Goal: Transaction & Acquisition: Purchase product/service

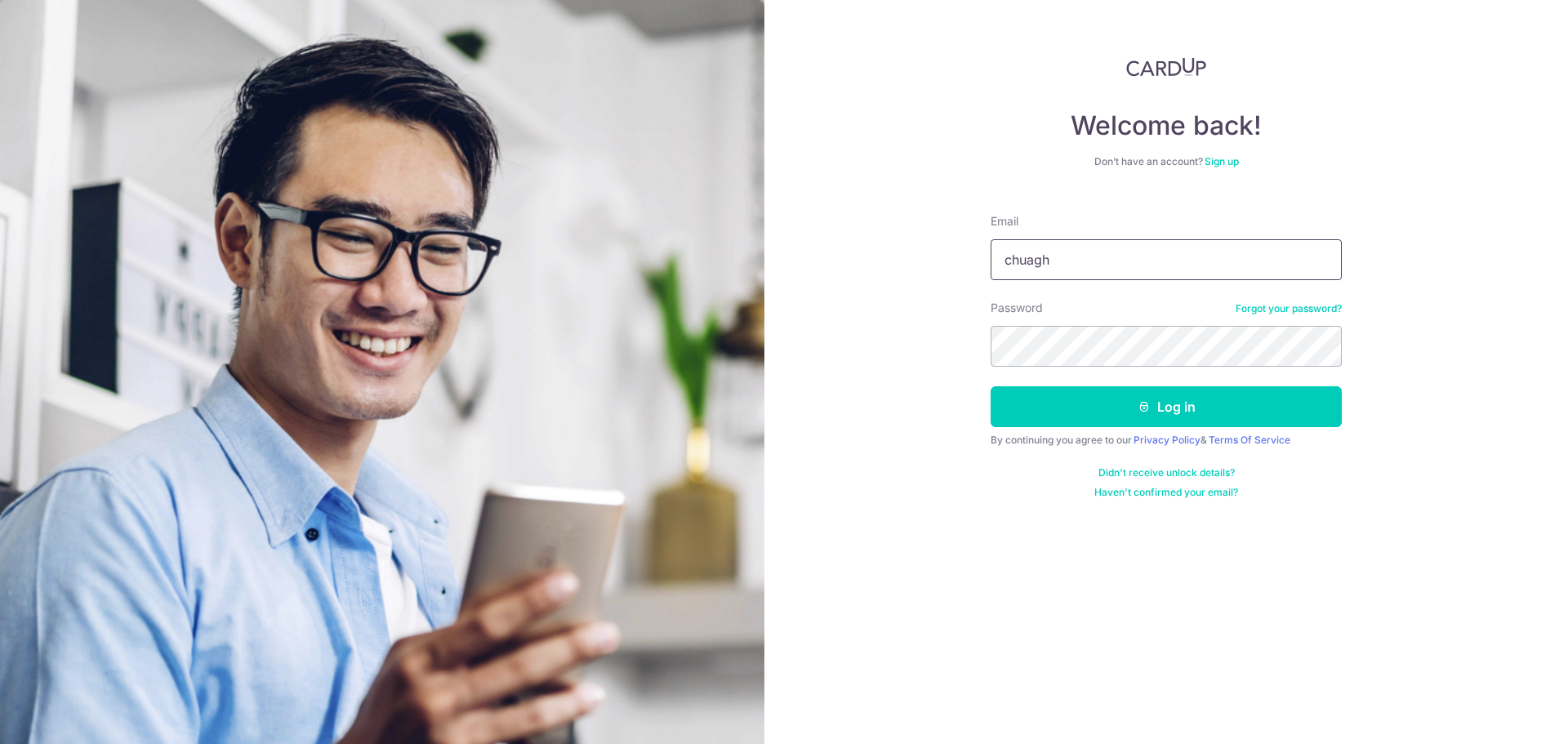
type input "[EMAIL_ADDRESS][DOMAIN_NAME]"
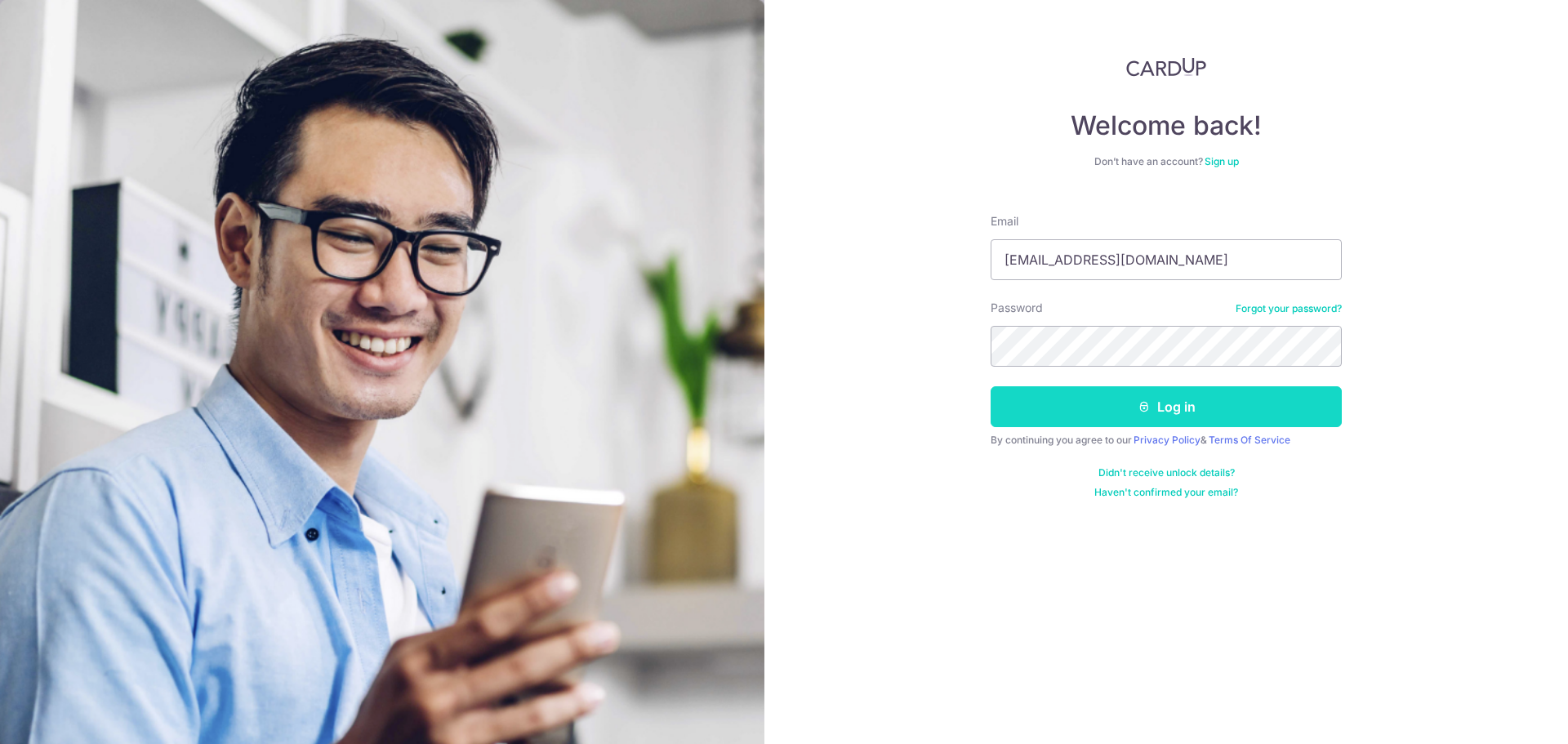
click at [1073, 408] on button "Log in" at bounding box center [1166, 407] width 351 height 41
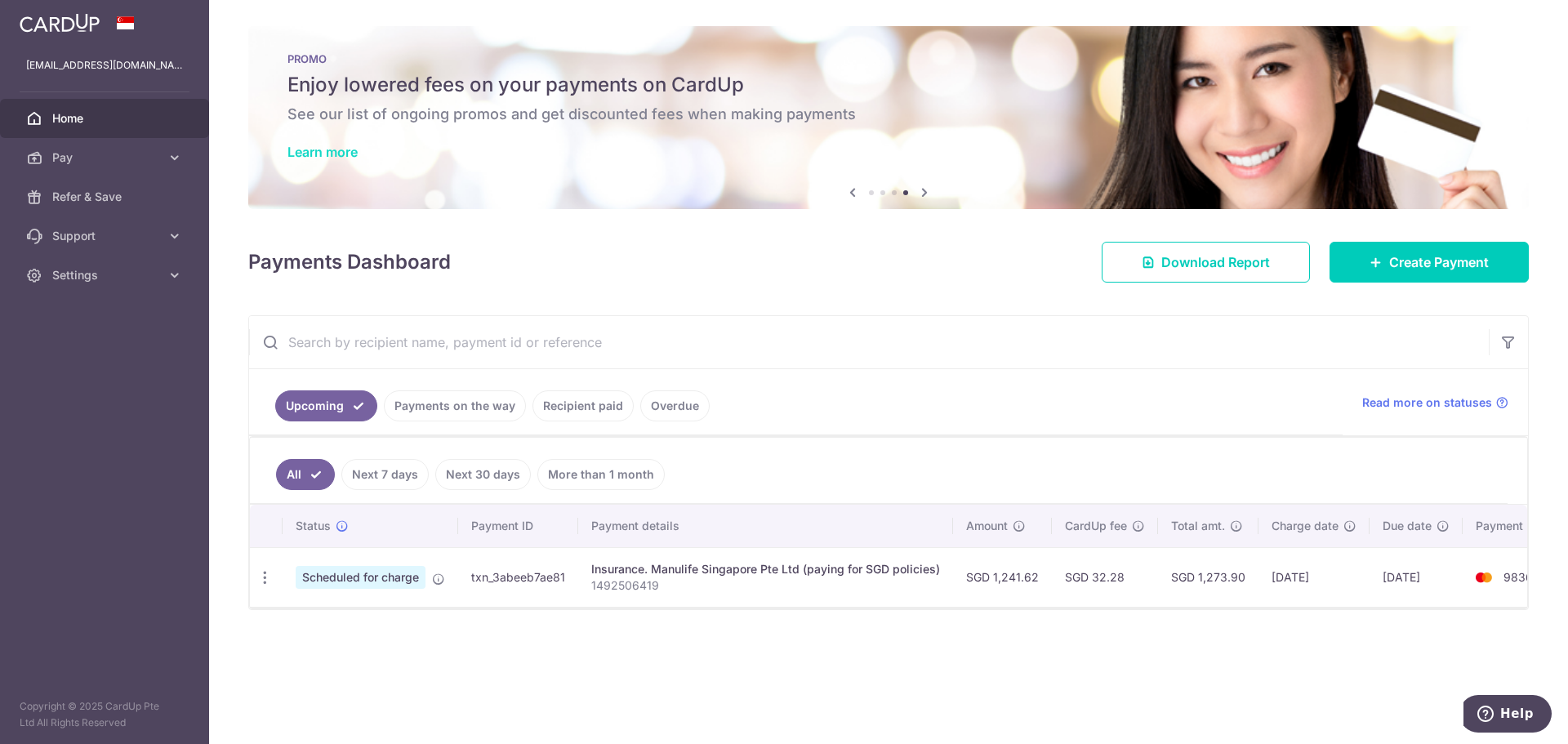
click at [331, 154] on link "Learn more" at bounding box center [323, 151] width 70 height 17
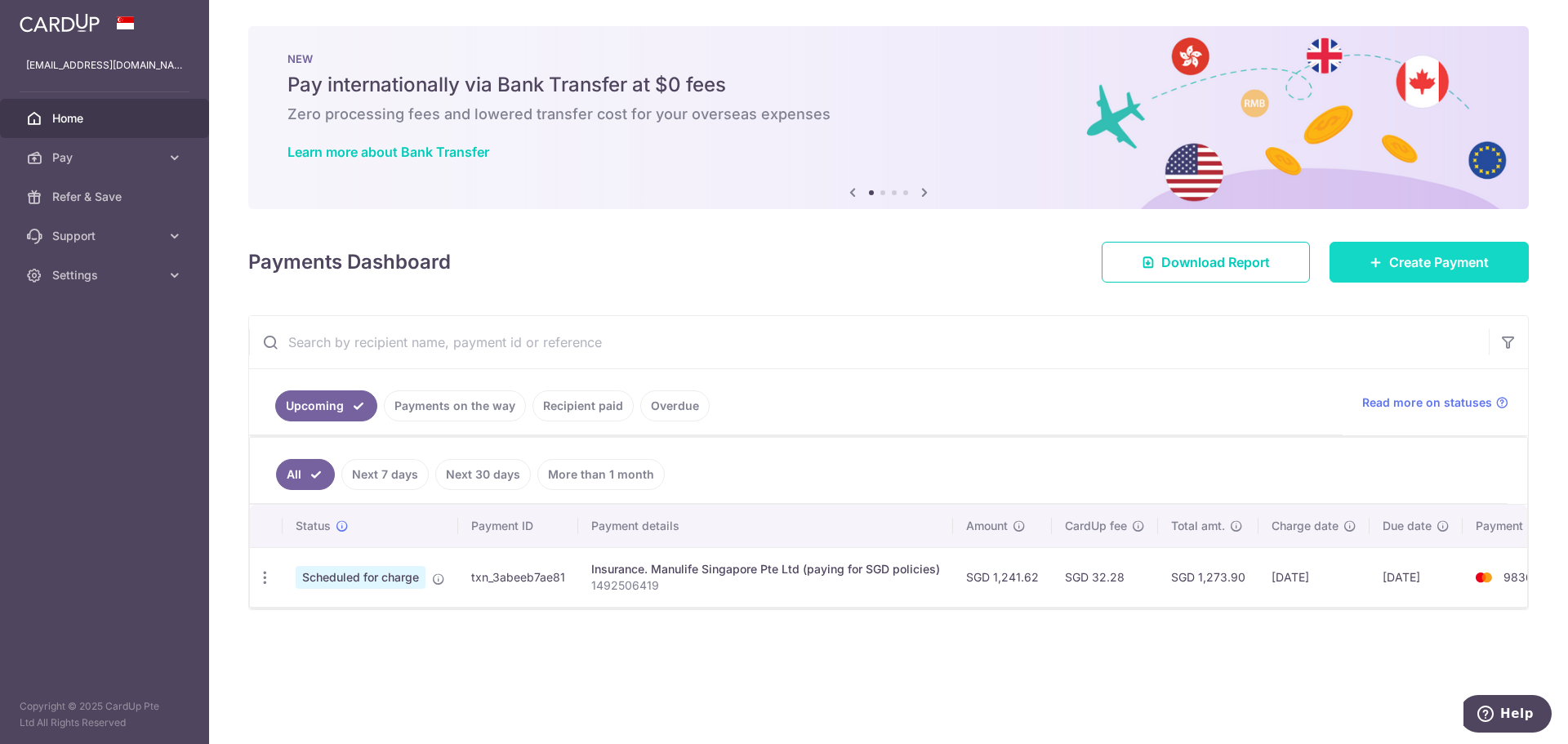
click at [1414, 252] on span "Create Payment" at bounding box center [1439, 262] width 100 height 19
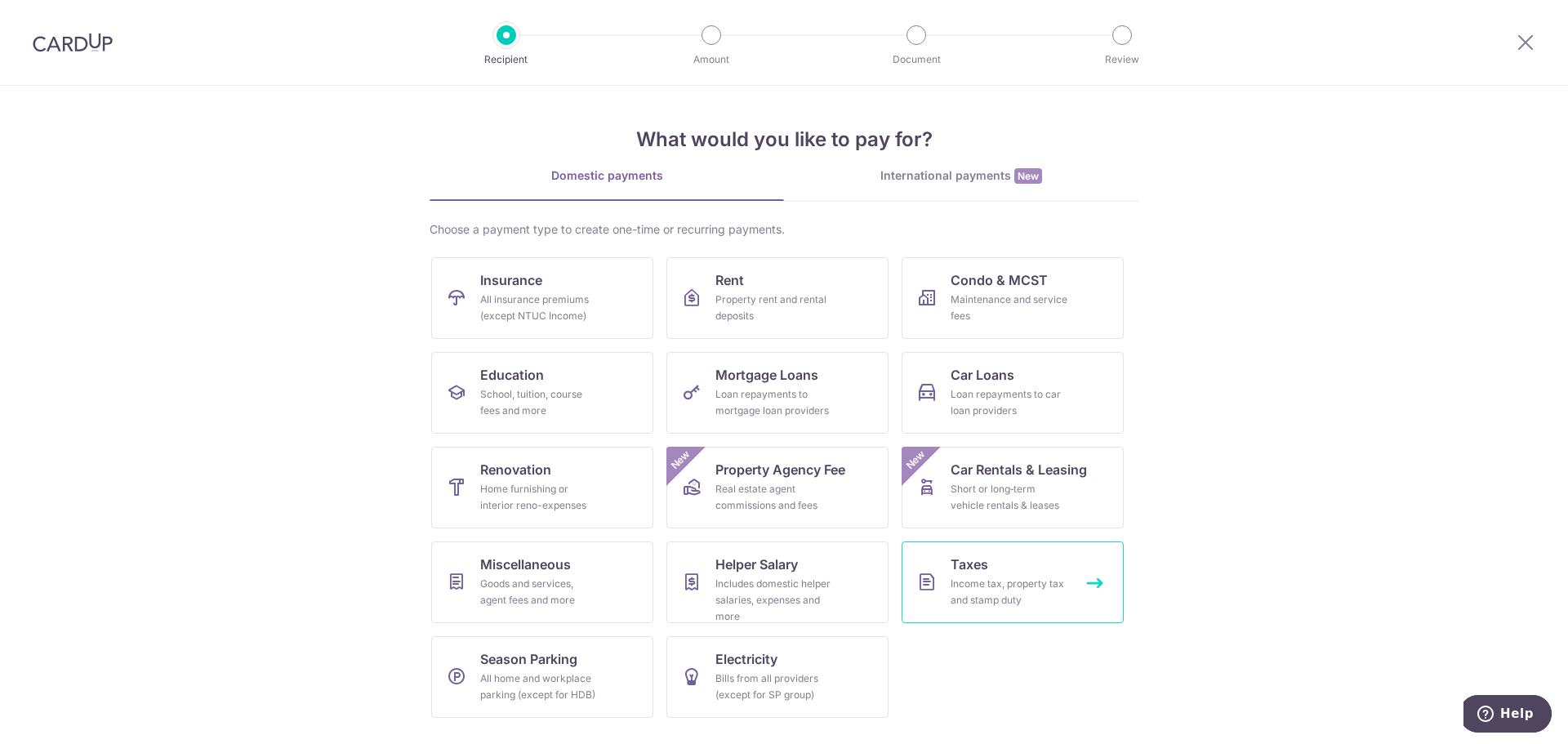
click at [1022, 604] on div "Income tax, property tax and stamp duty" at bounding box center [1009, 592] width 117 height 32
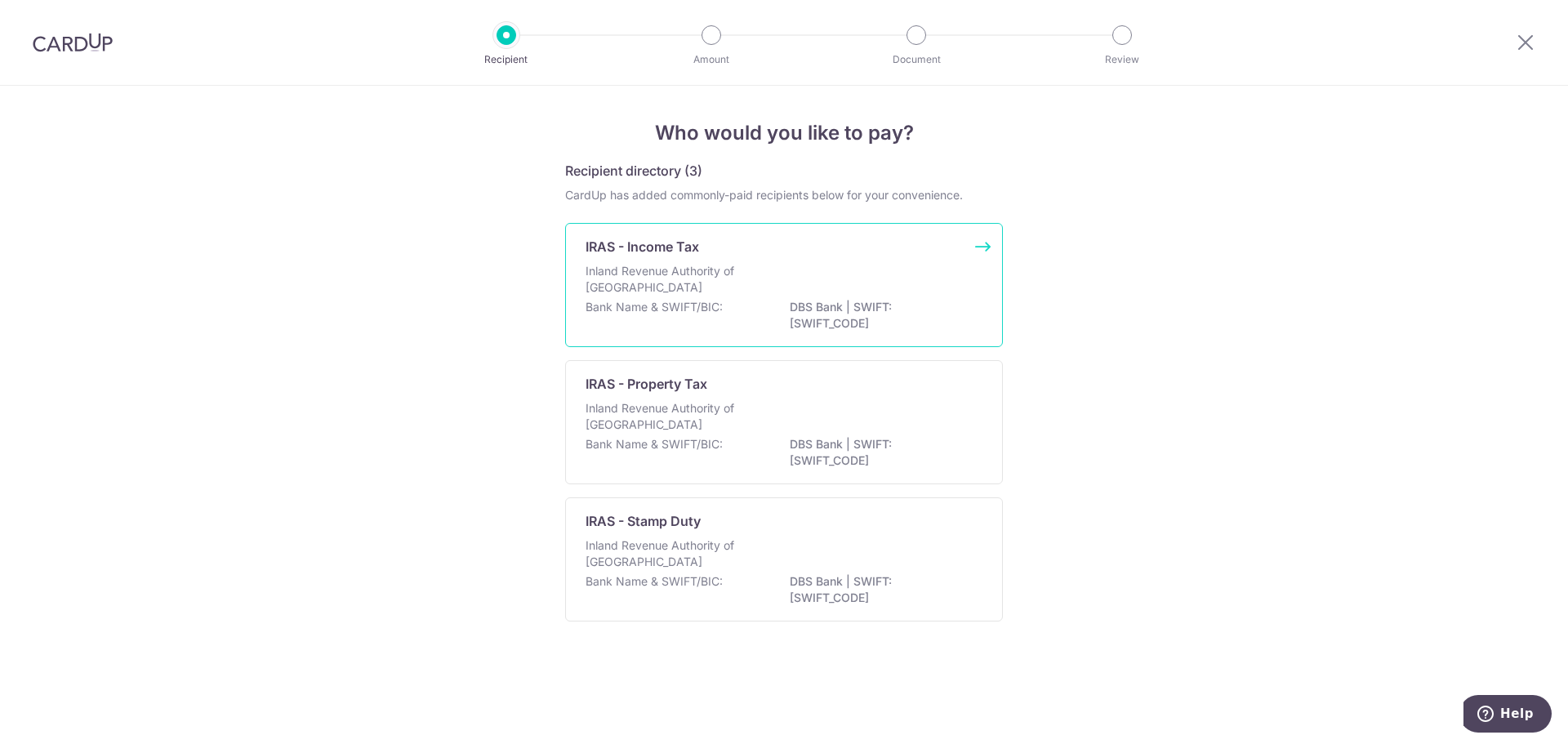
click at [640, 253] on p "IRAS - Income Tax" at bounding box center [642, 247] width 114 height 19
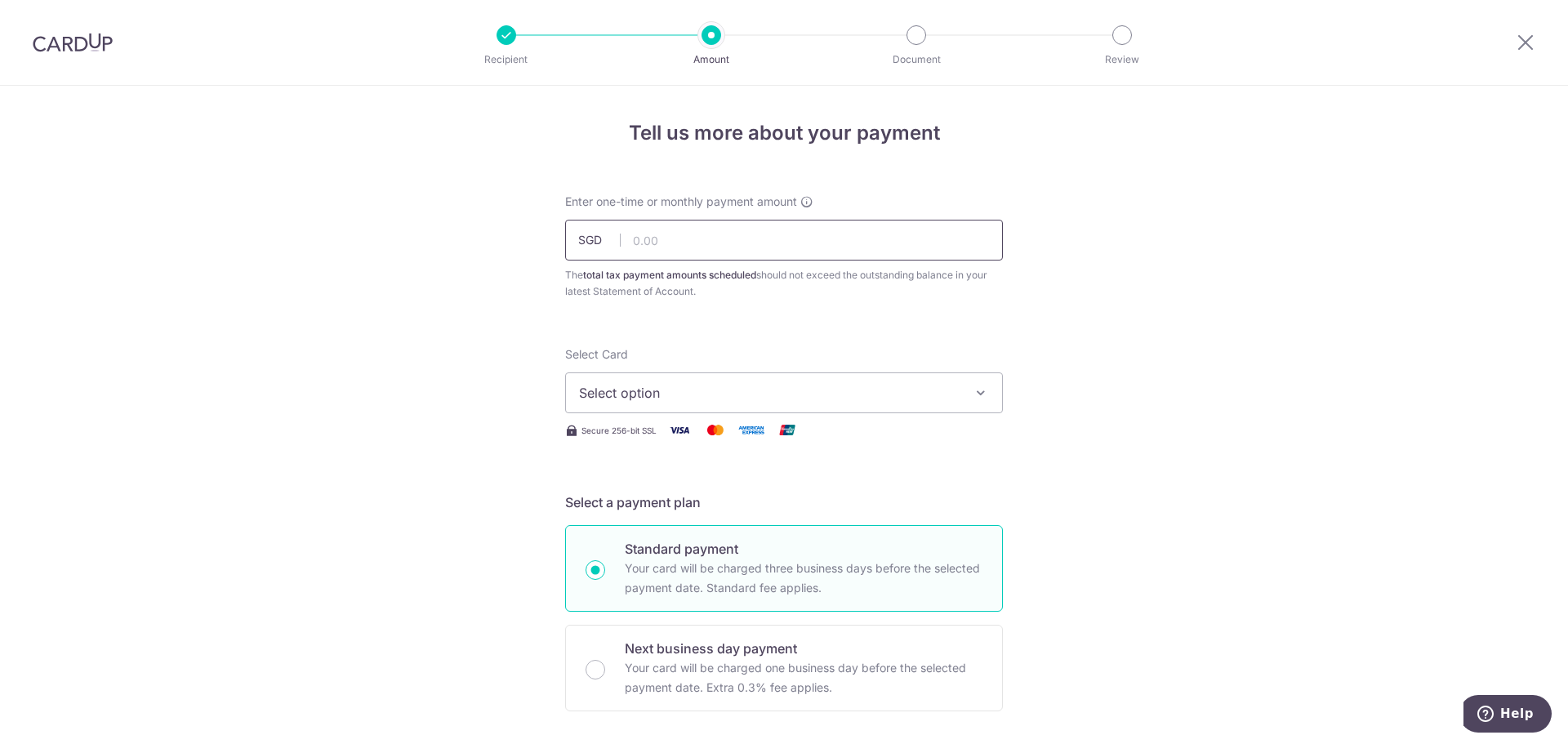
click at [788, 250] on input "text" at bounding box center [784, 240] width 438 height 41
type input "7,076.47"
click at [712, 406] on button "Select option" at bounding box center [784, 393] width 438 height 41
click at [705, 432] on span "Add credit card" at bounding box center [798, 439] width 381 height 17
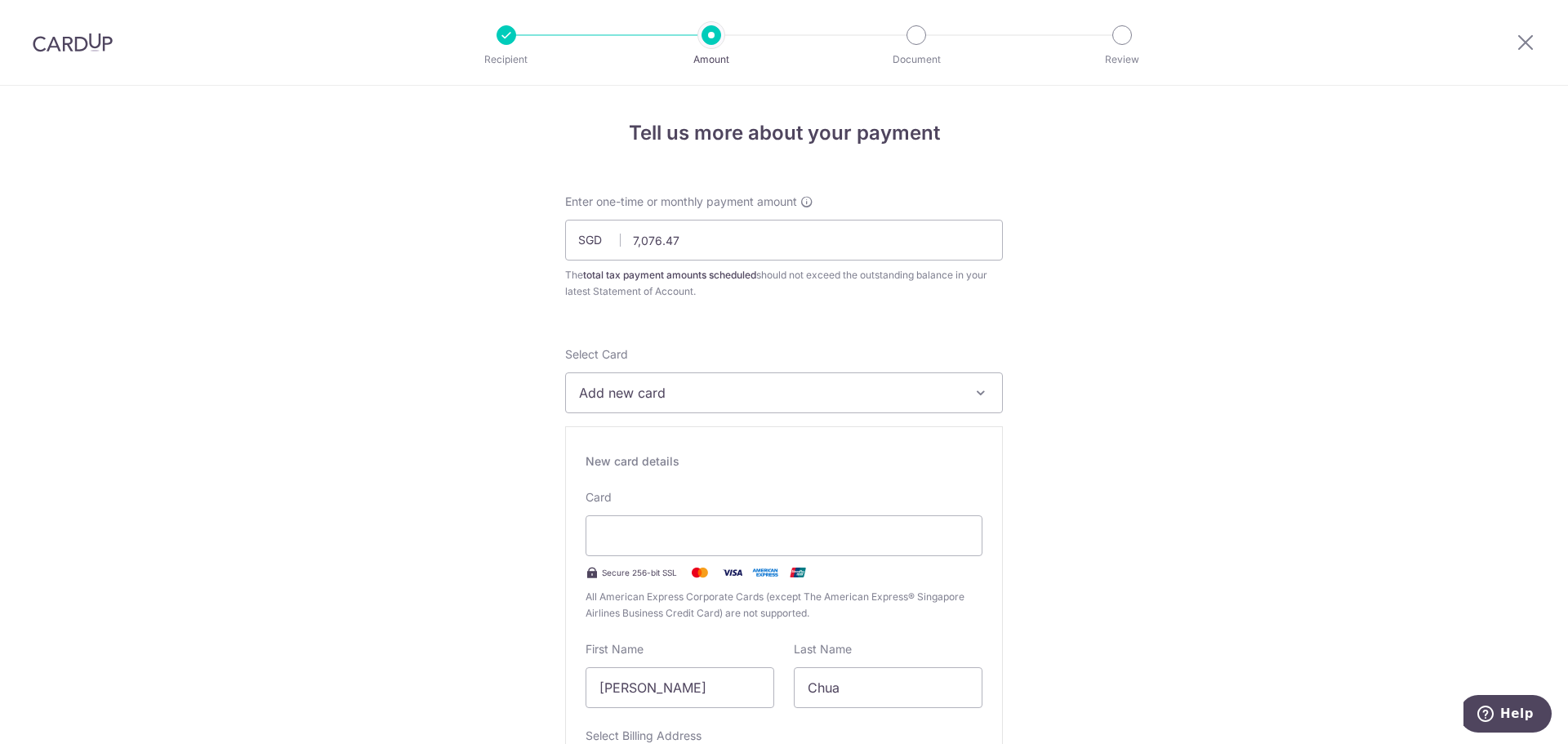
click at [870, 525] on div "Card Secure 256-bit SSL All American Express Corporate Cards (except The Americ…" at bounding box center [784, 555] width 397 height 132
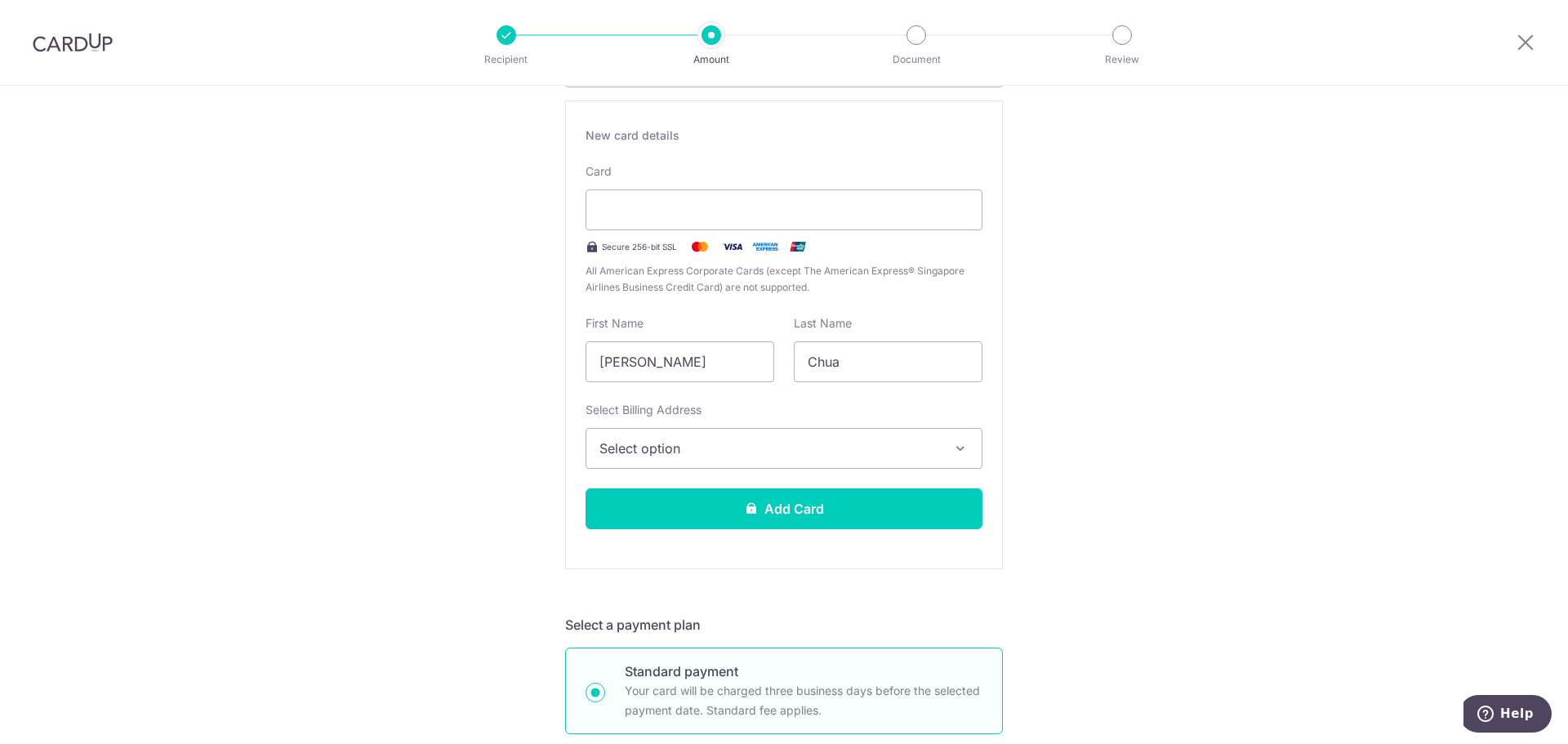
scroll to position [326, 0]
click at [769, 459] on button "Select option" at bounding box center [784, 447] width 397 height 41
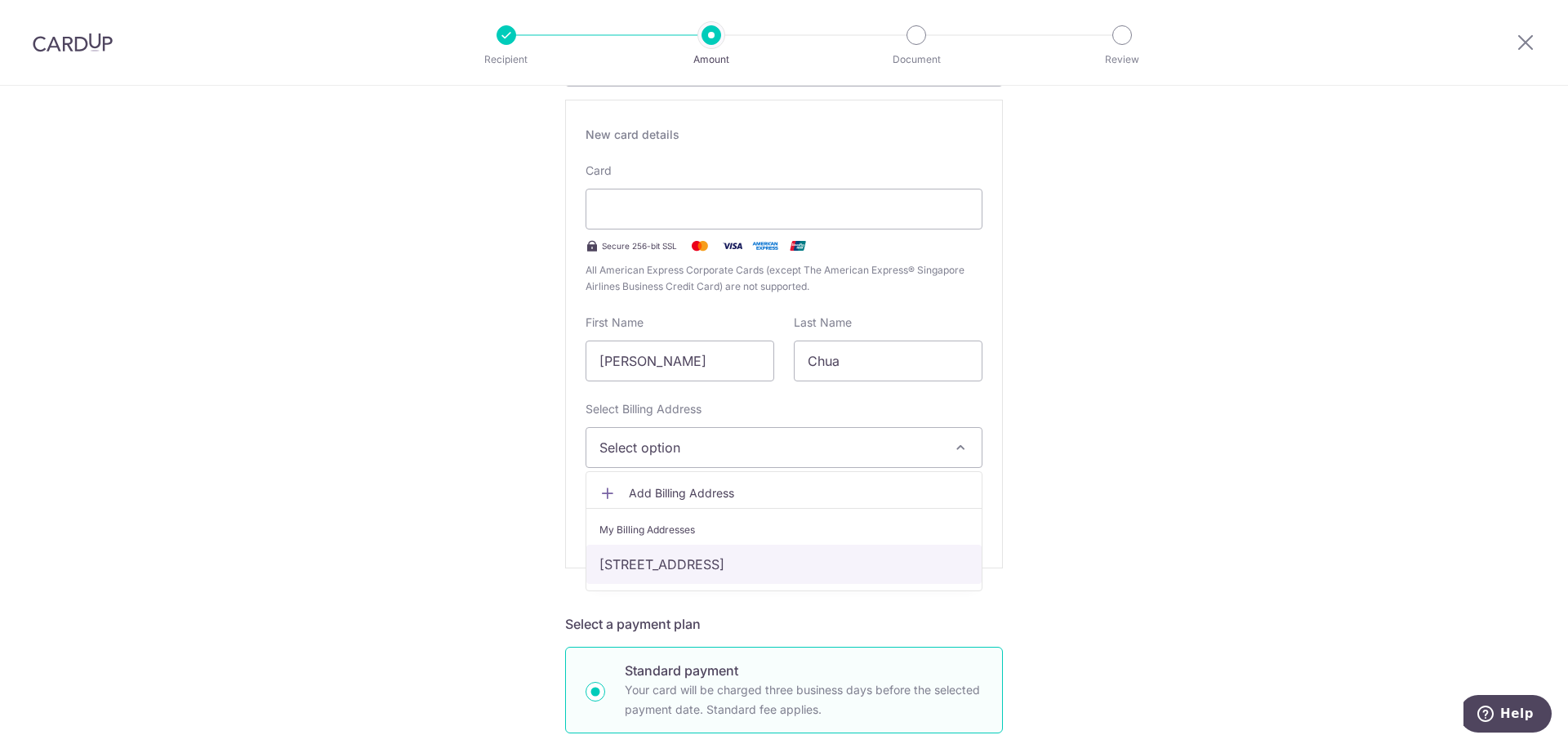
click at [676, 571] on link "48 Woodgrove Walk, Singapore, Singapore-738191" at bounding box center [784, 565] width 396 height 39
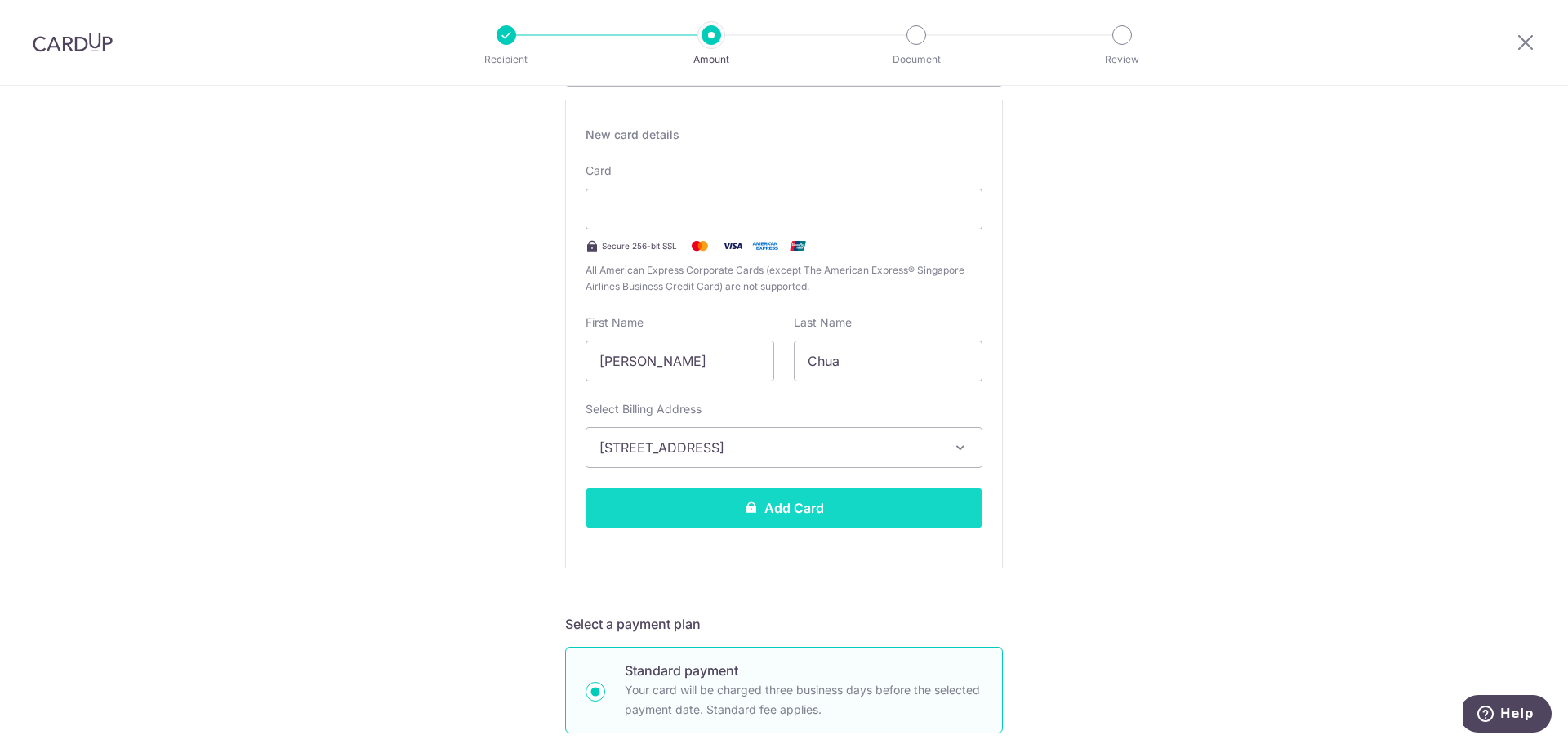
click at [811, 510] on button "Add Card" at bounding box center [784, 508] width 397 height 41
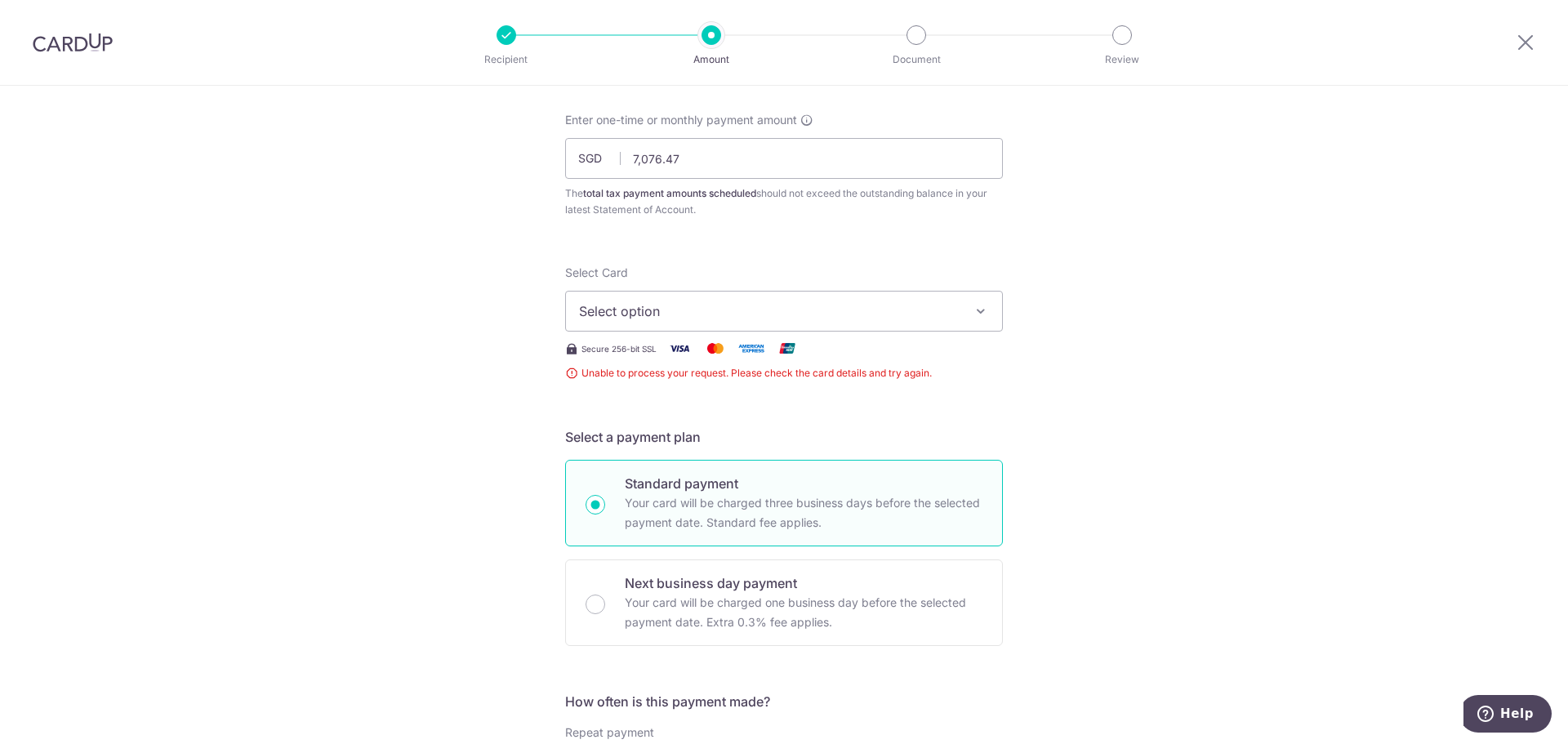
scroll to position [34, 0]
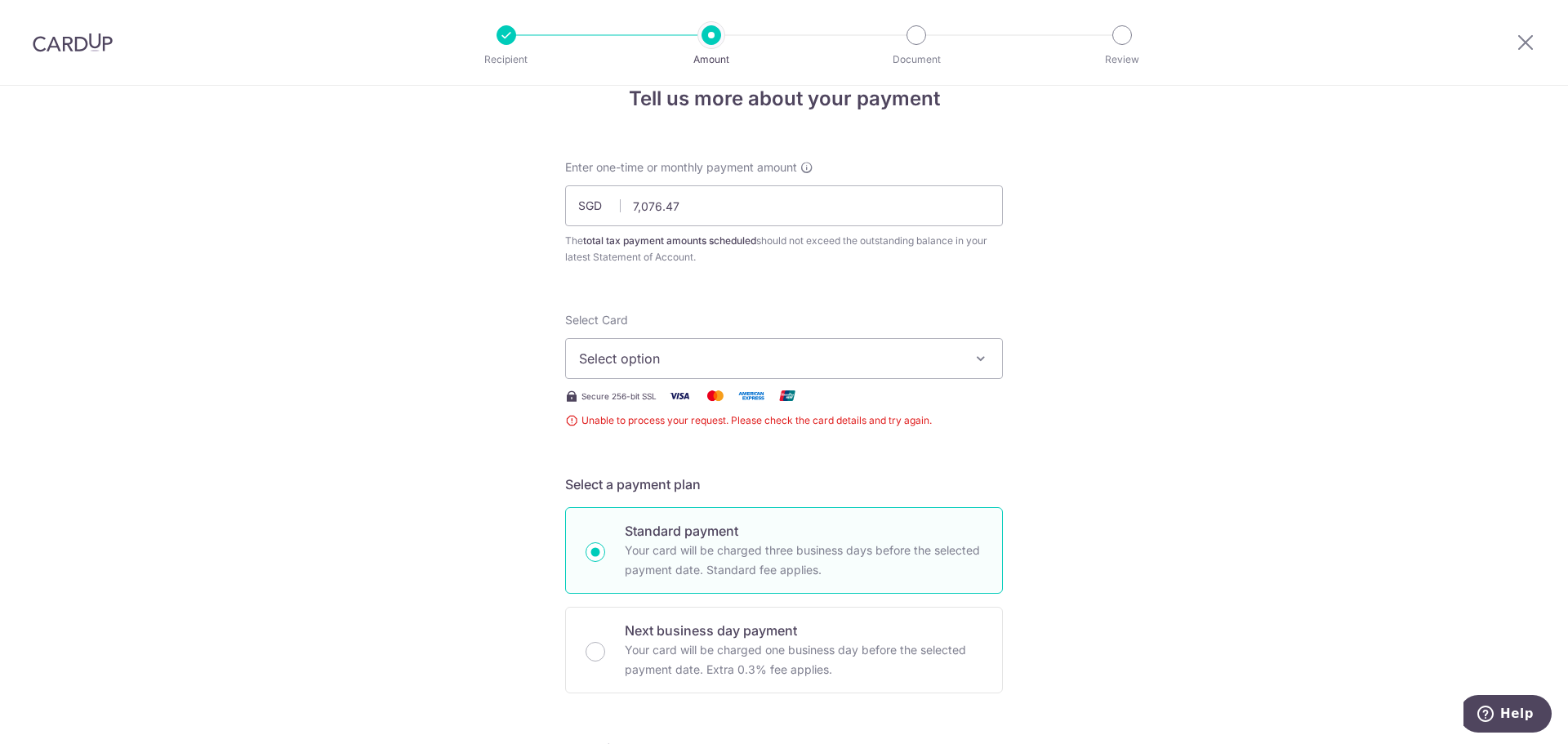
click at [947, 371] on button "Select option" at bounding box center [784, 358] width 438 height 41
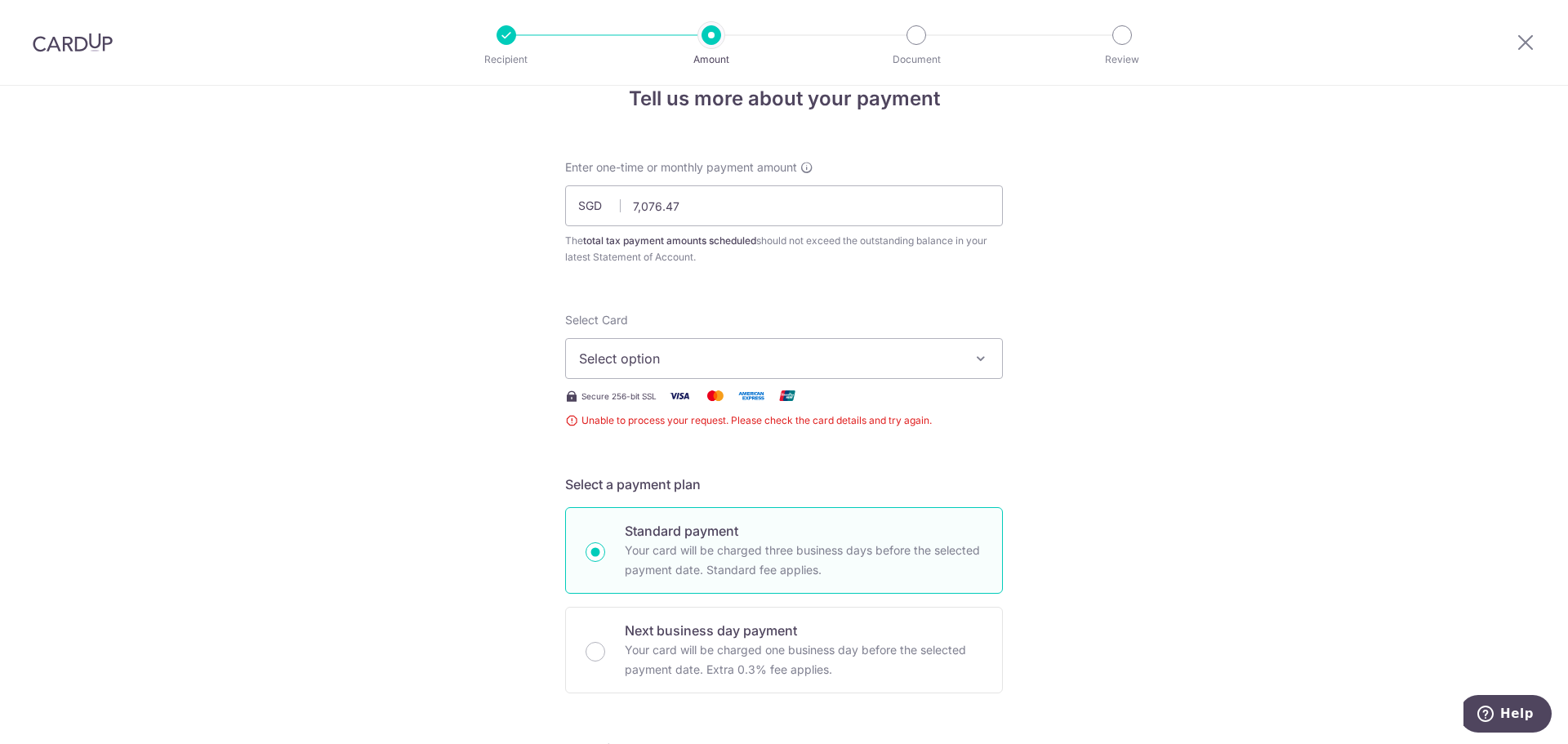
click at [813, 362] on span "Select option" at bounding box center [769, 359] width 381 height 19
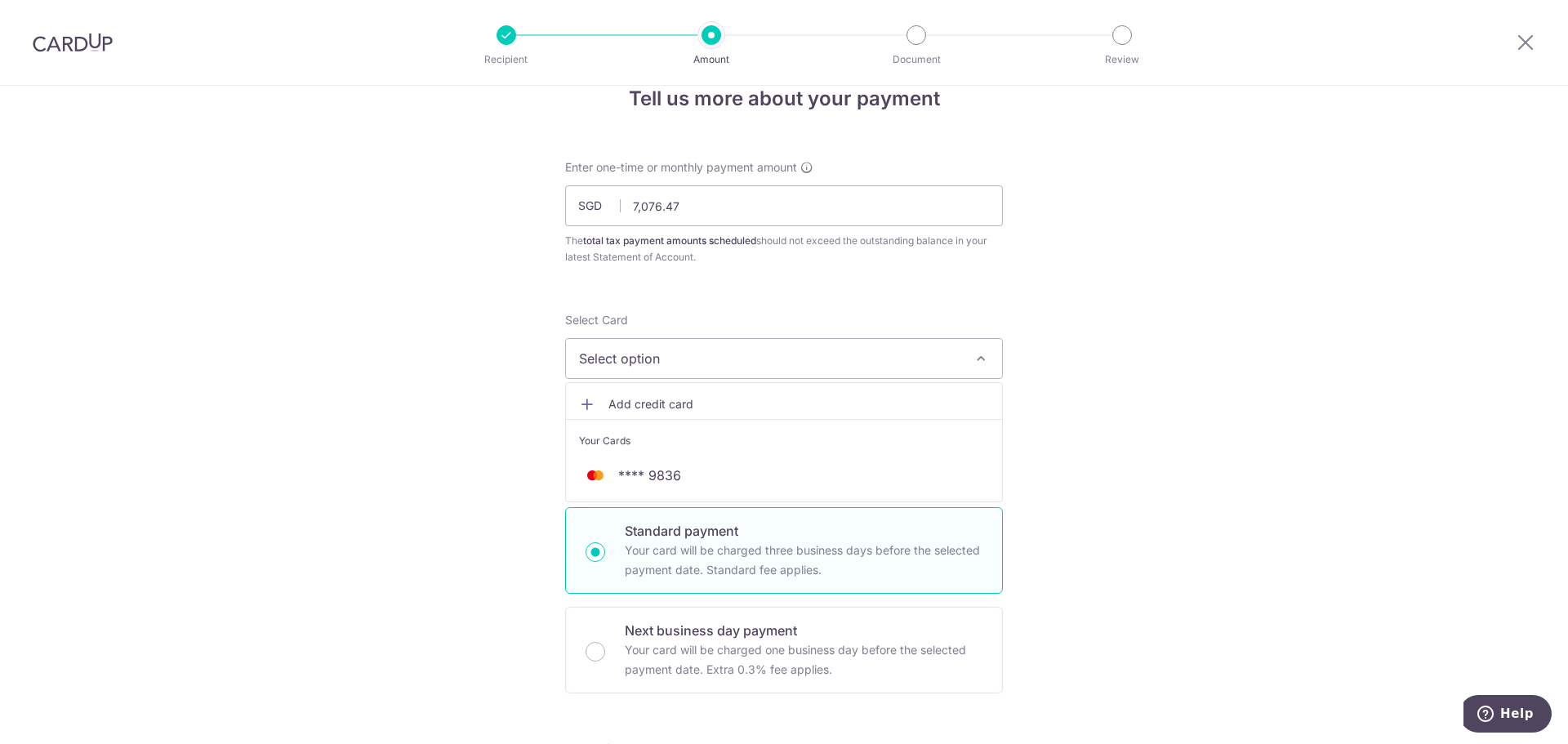
click at [703, 398] on span "Add credit card" at bounding box center [798, 404] width 381 height 17
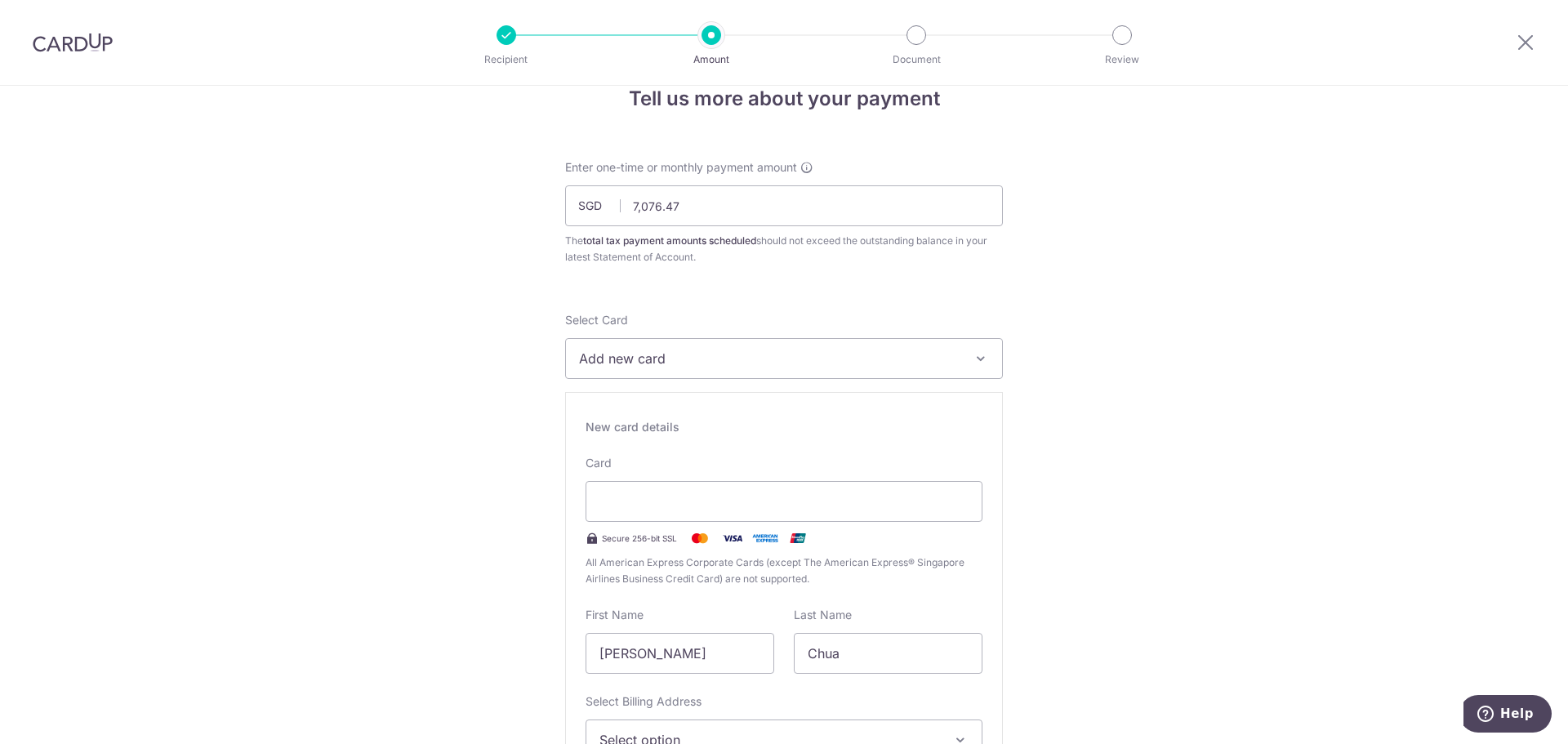
type input "10 / 2030"
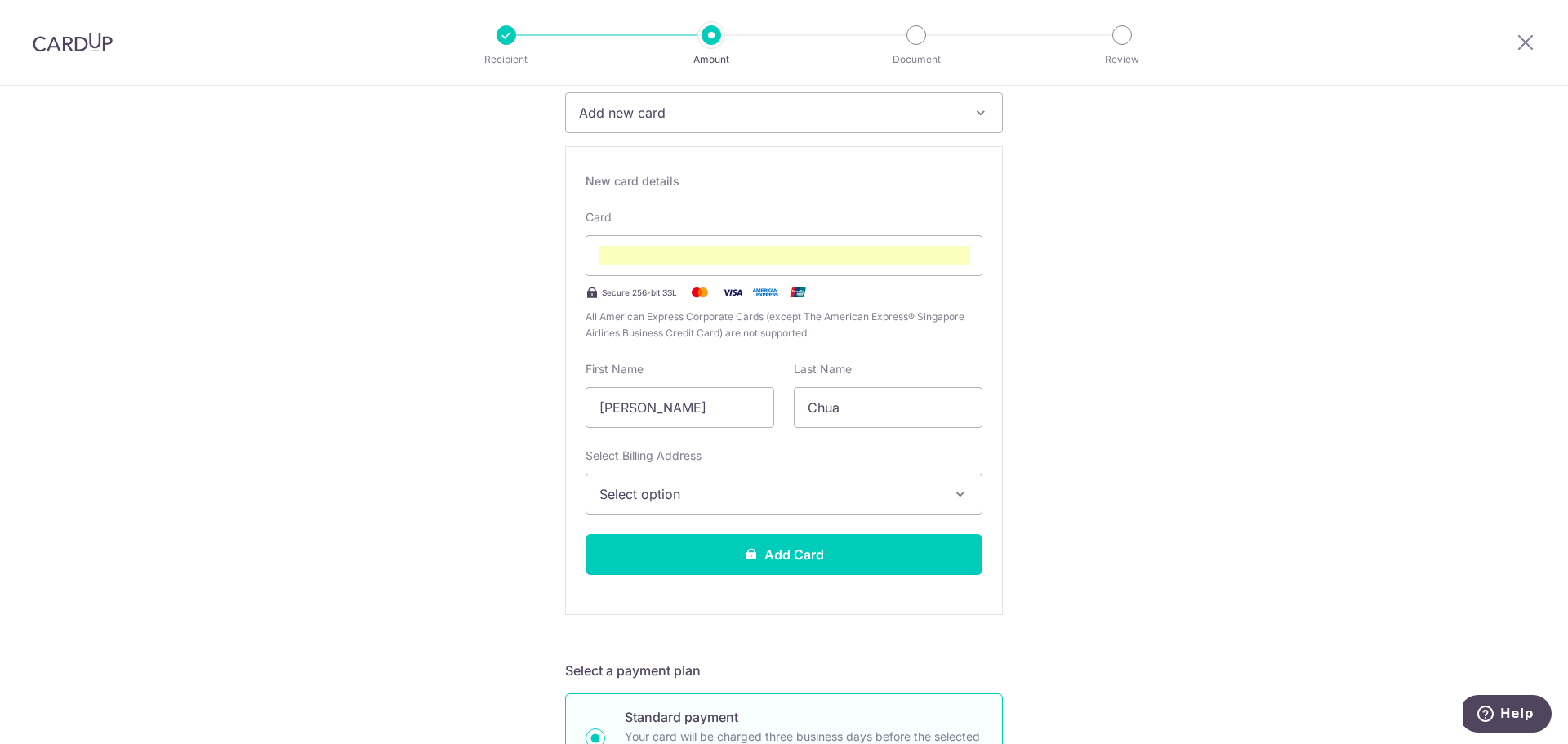
scroll to position [284, 0]
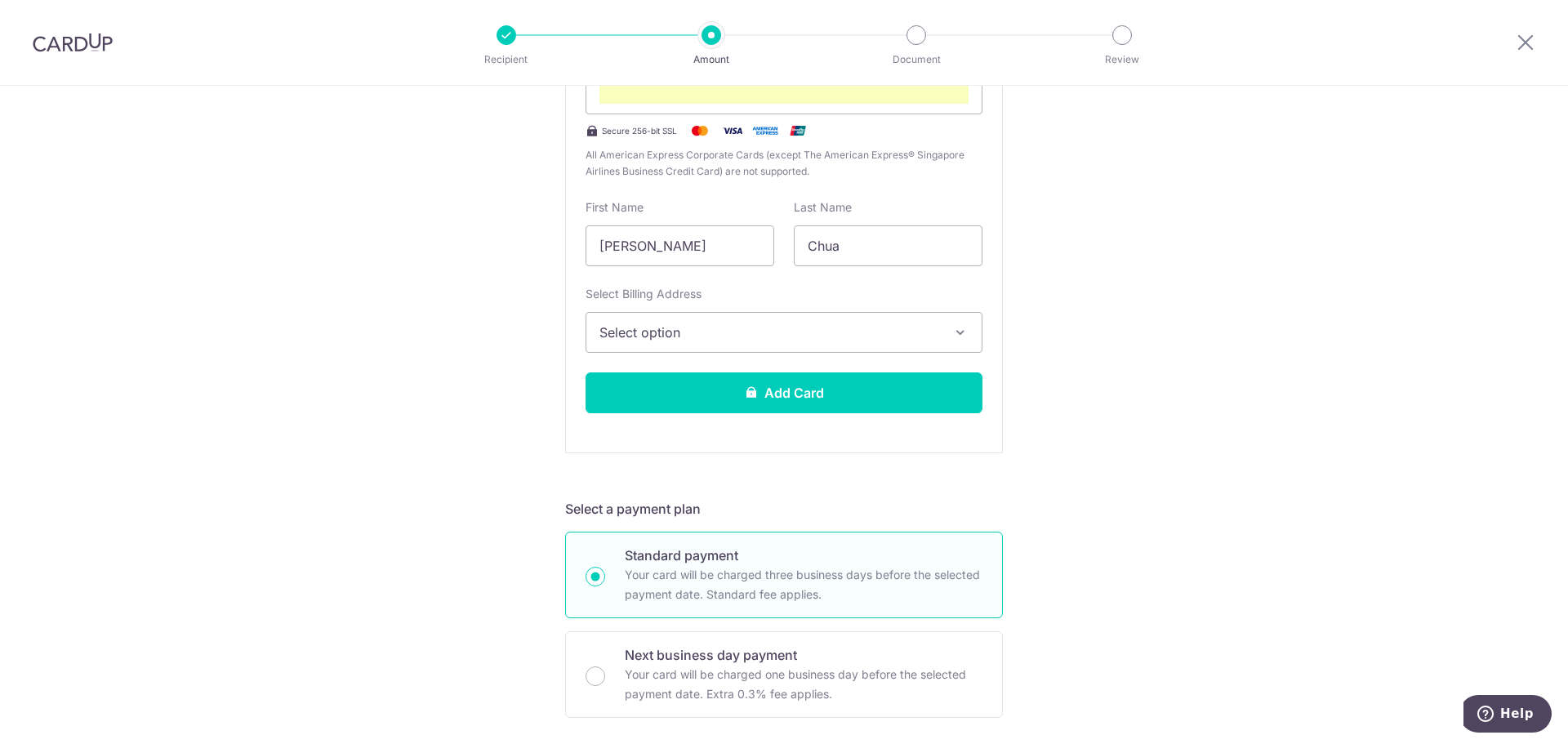
scroll to position [448, 0]
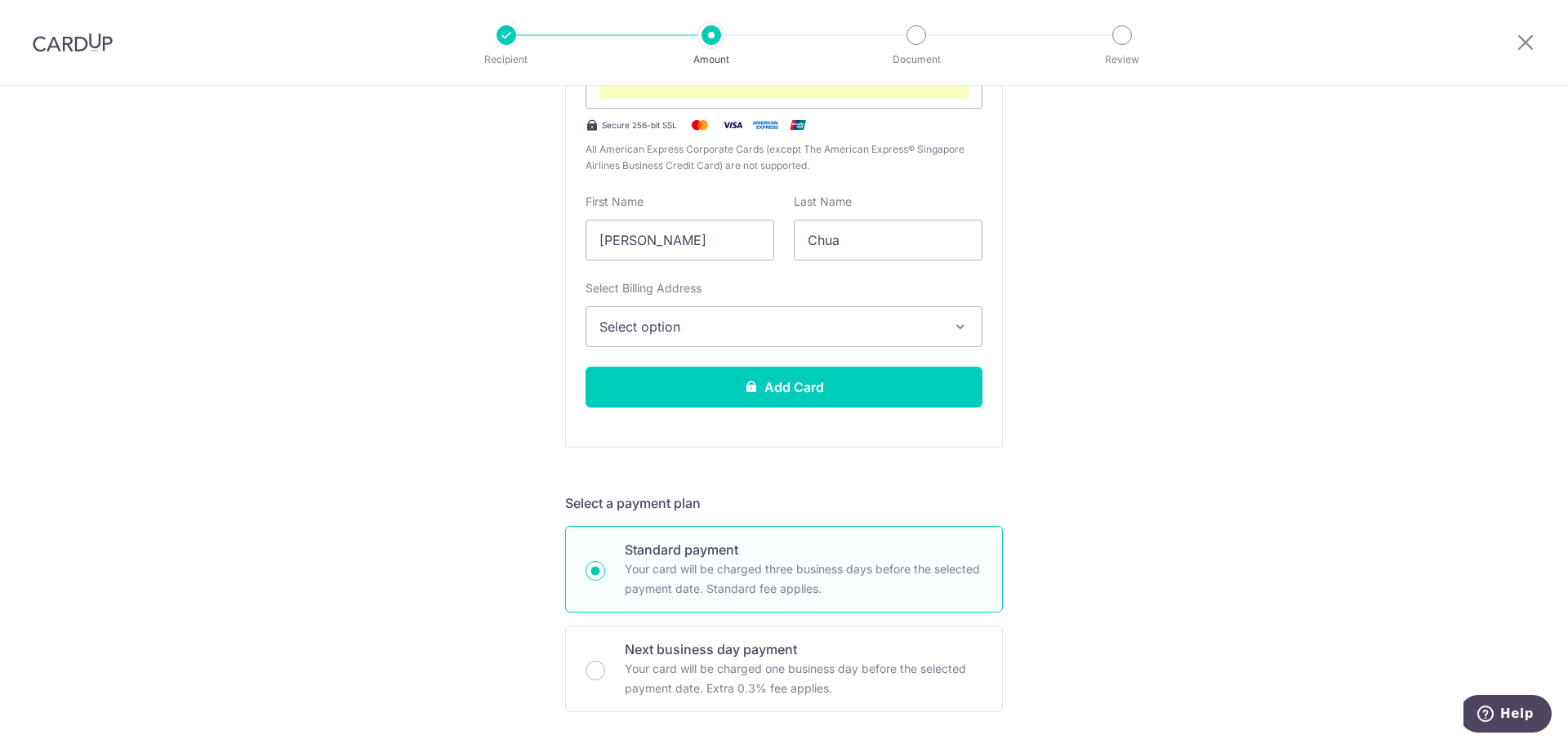
click at [762, 337] on button "Select option" at bounding box center [784, 326] width 397 height 41
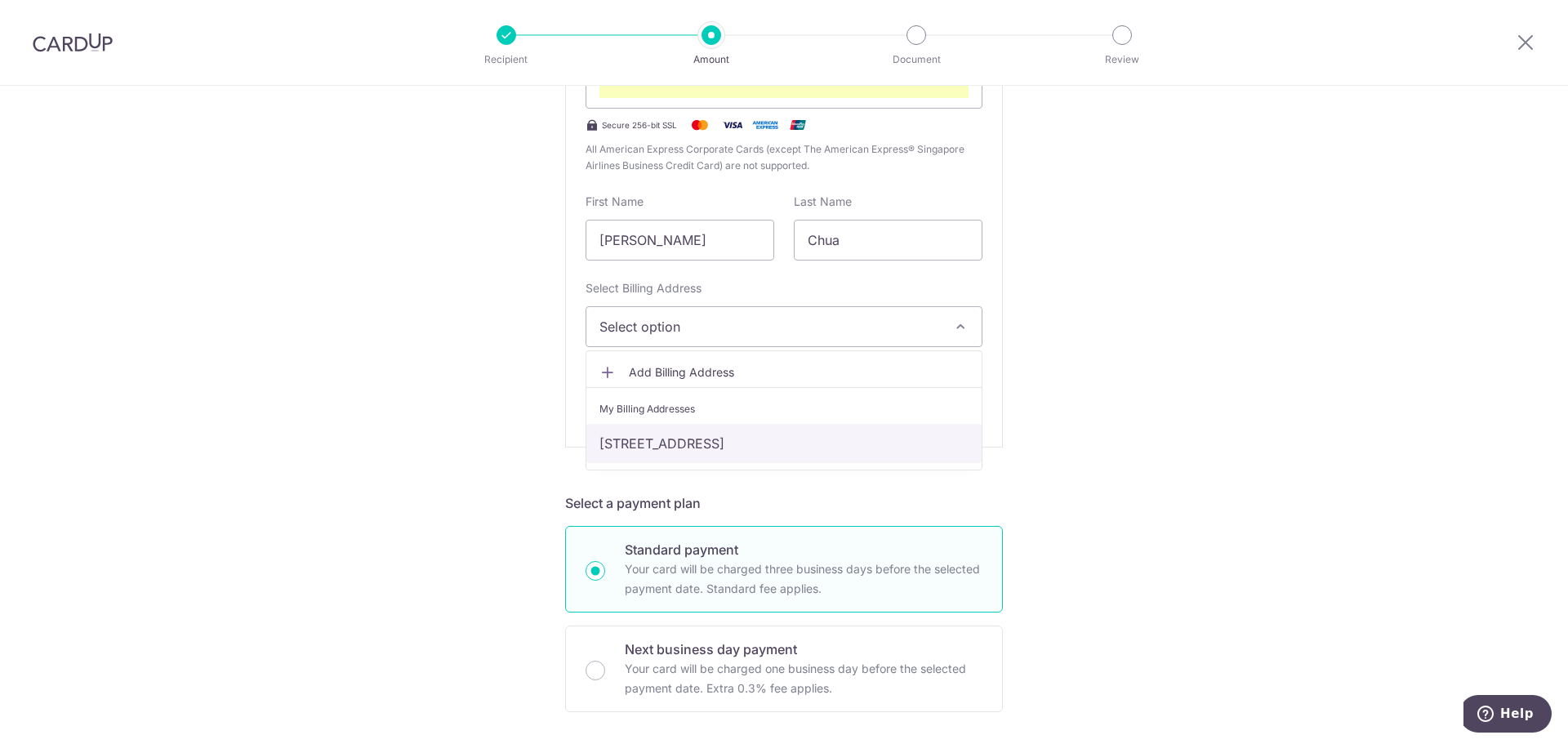
click at [696, 456] on link "48 Woodgrove Walk, Singapore, Singapore-738191" at bounding box center [784, 443] width 396 height 39
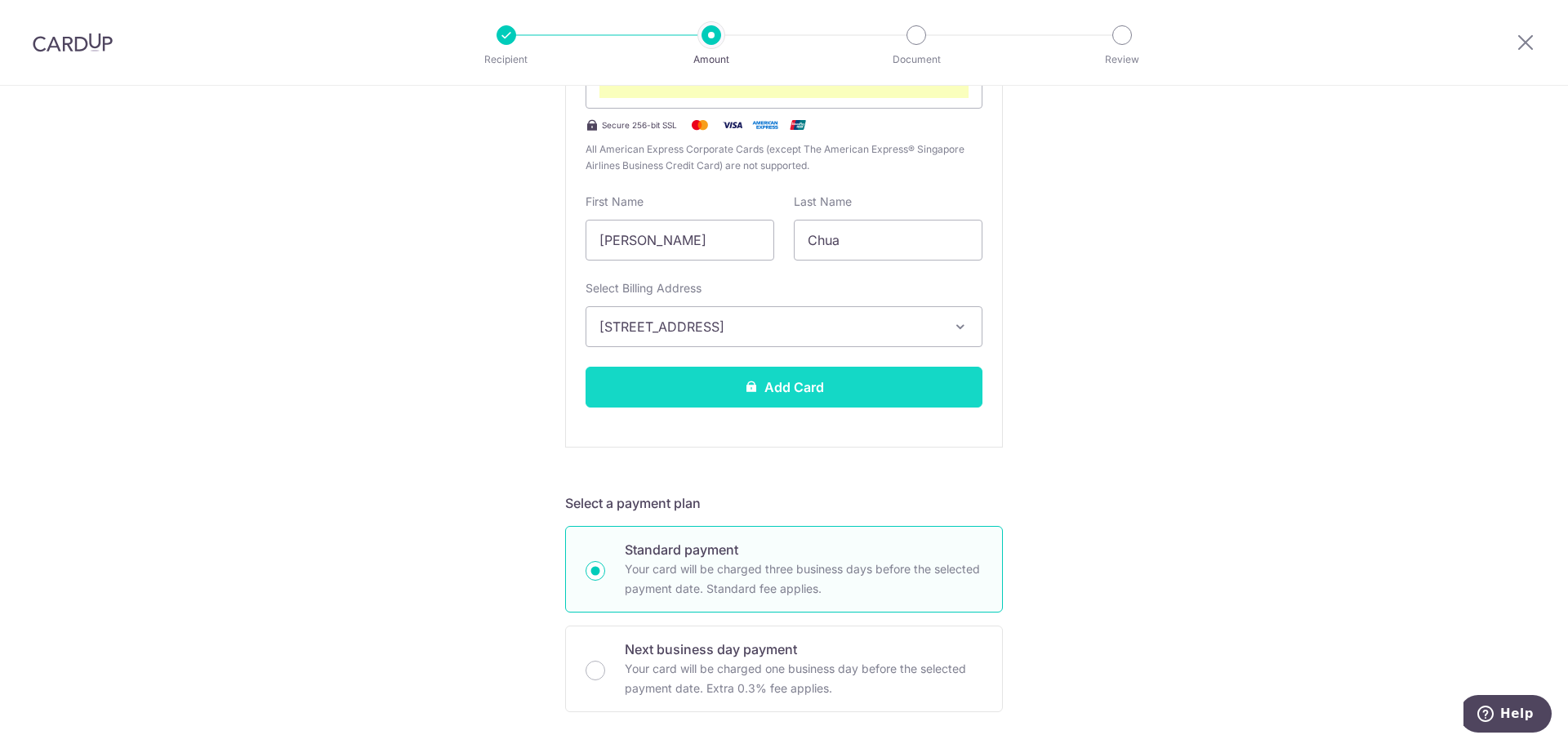
click at [762, 399] on button "Add Card" at bounding box center [784, 387] width 397 height 41
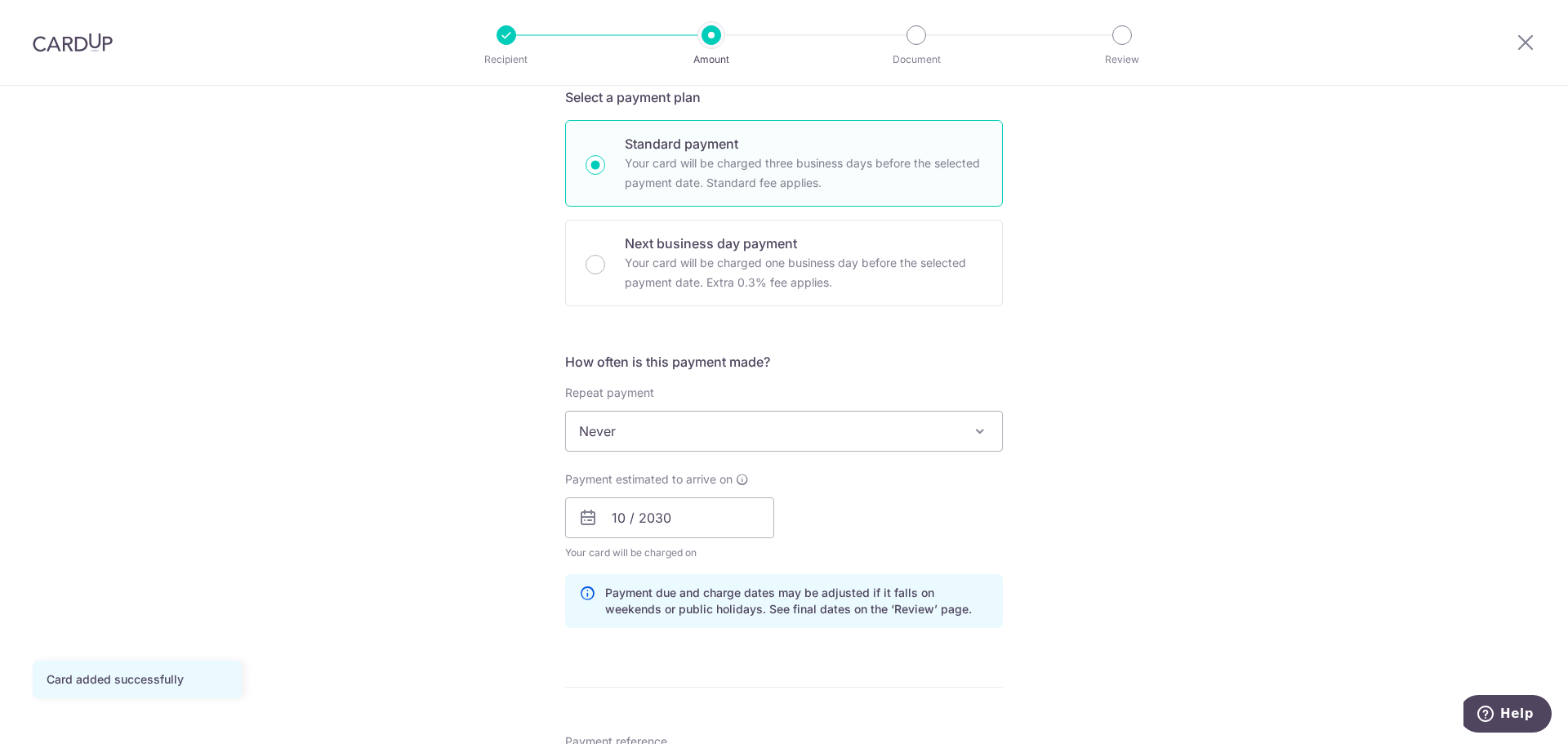
scroll to position [409, 0]
click at [759, 445] on span "Never" at bounding box center [784, 428] width 436 height 39
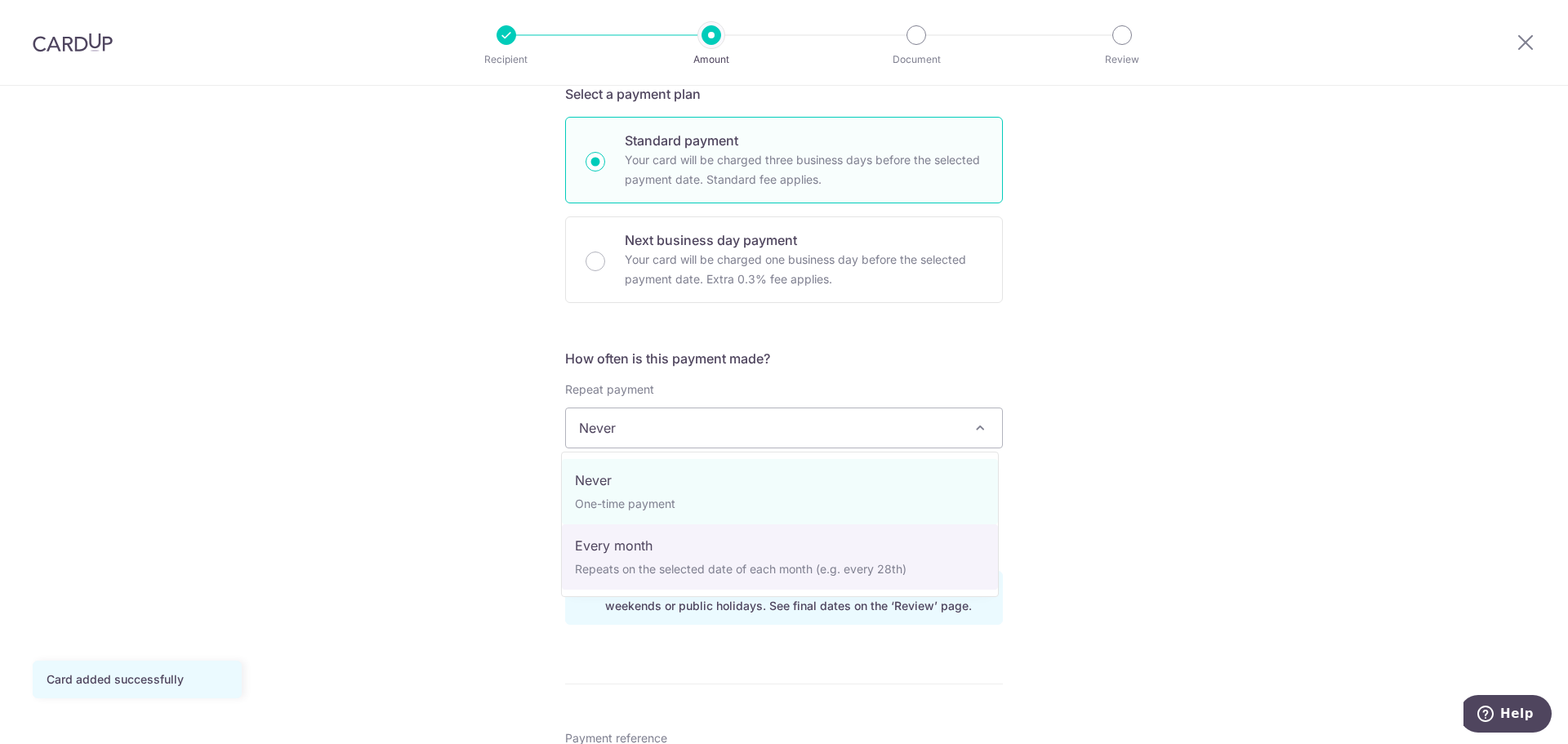
select select "3"
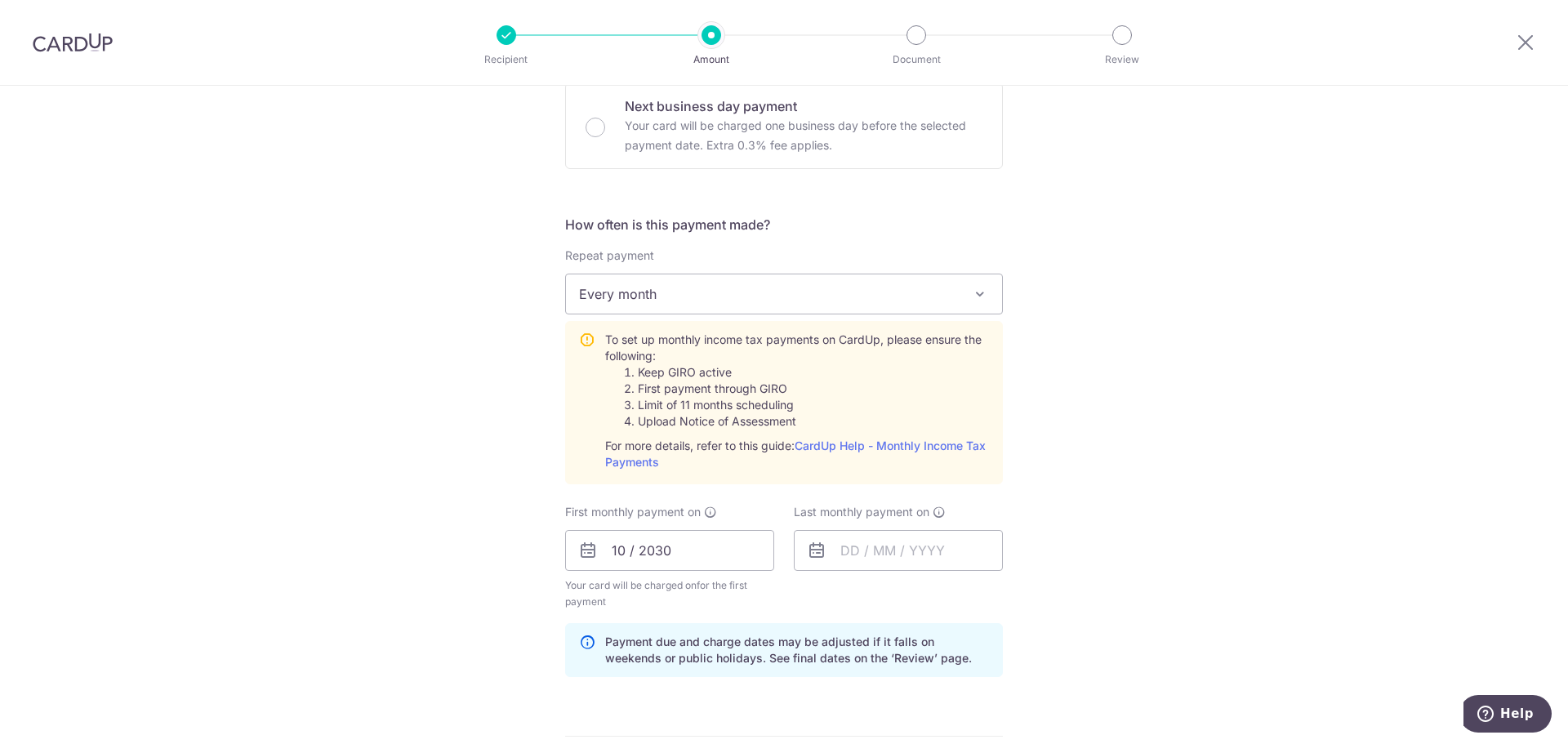
scroll to position [572, 0]
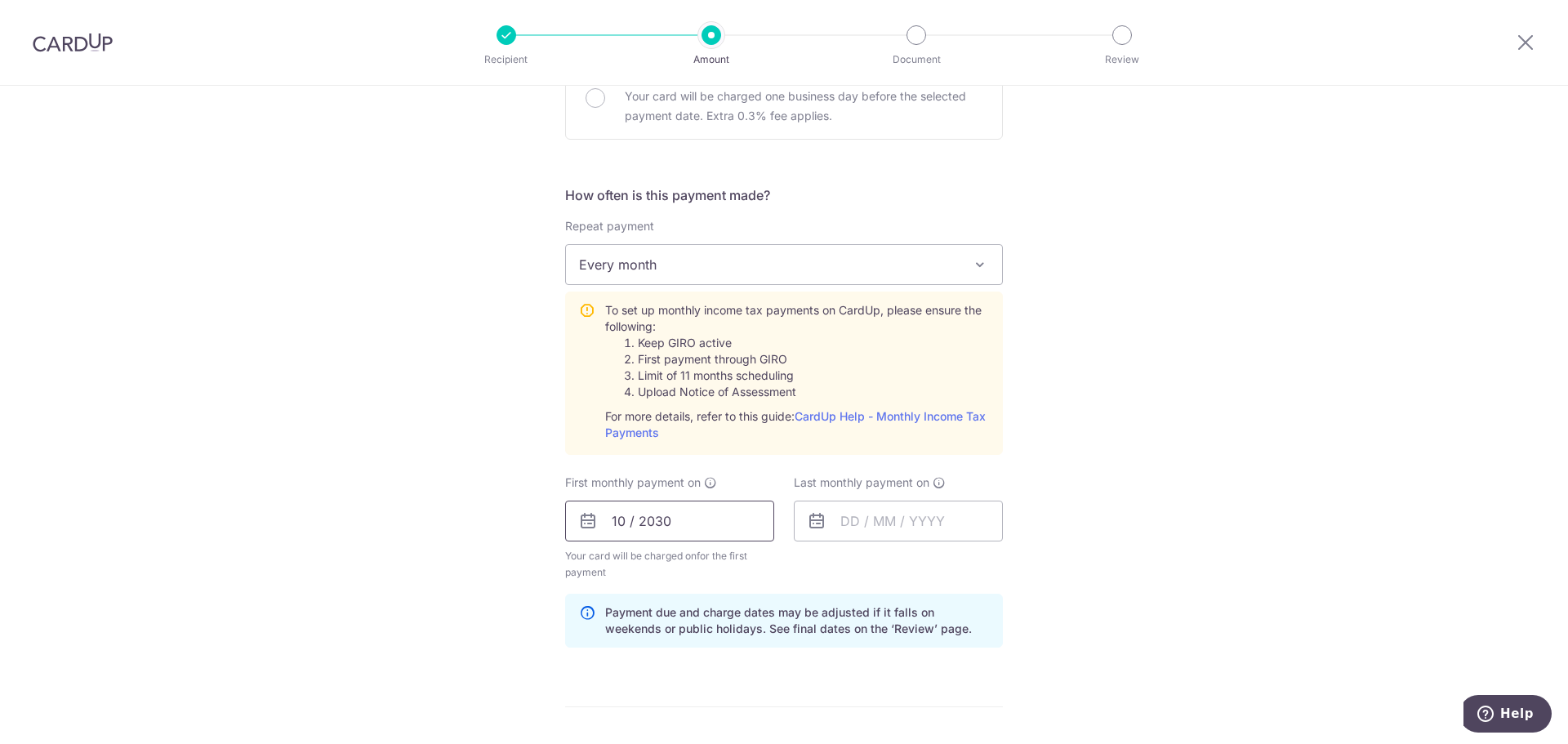
click at [693, 526] on input "10 / 2030" at bounding box center [669, 521] width 209 height 41
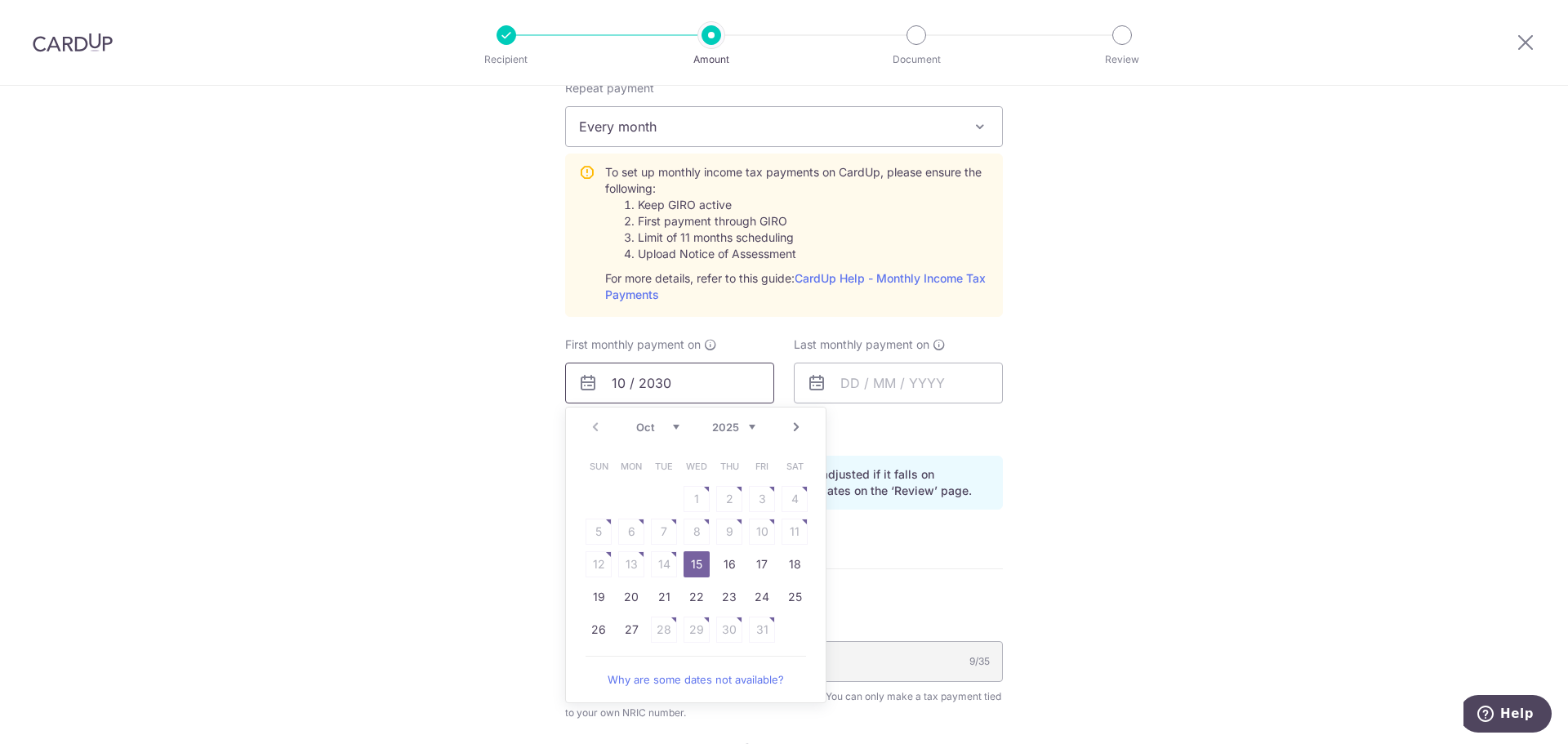
scroll to position [735, 0]
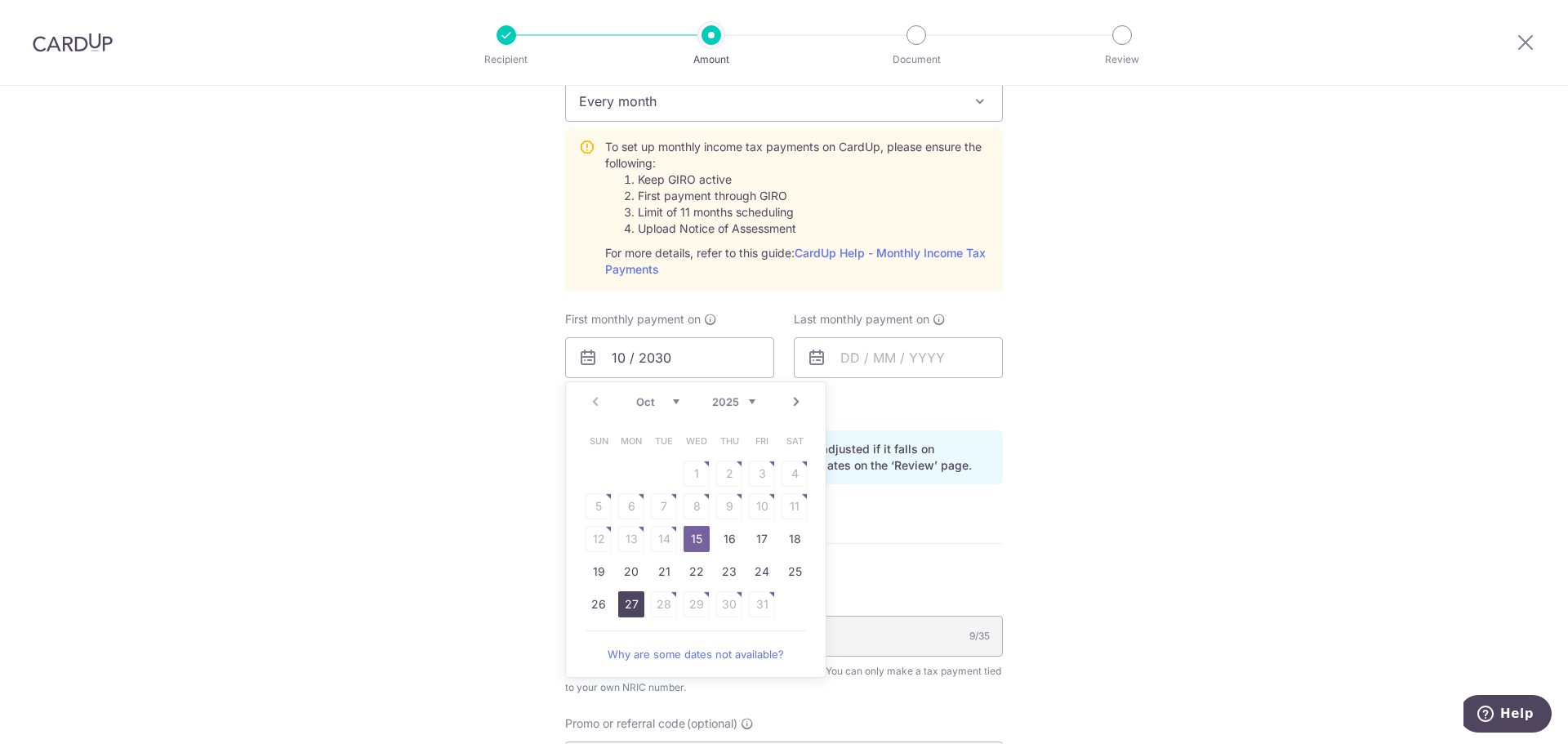
click at [632, 607] on link "27" at bounding box center [632, 605] width 26 height 26
type input "27/10/2025"
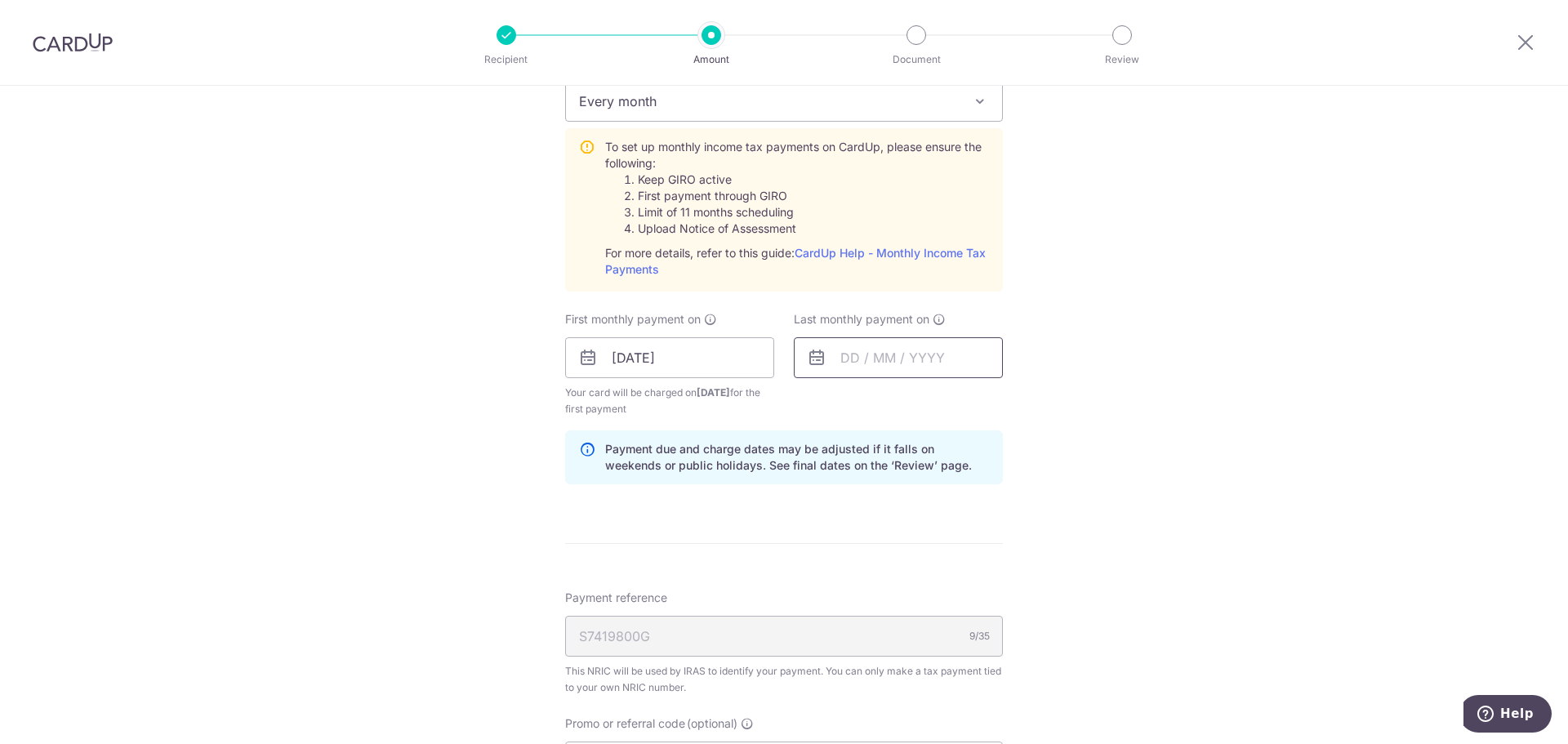
click at [894, 354] on input "text" at bounding box center [898, 357] width 209 height 41
click at [1029, 406] on link "Next" at bounding box center [1025, 402] width 19 height 19
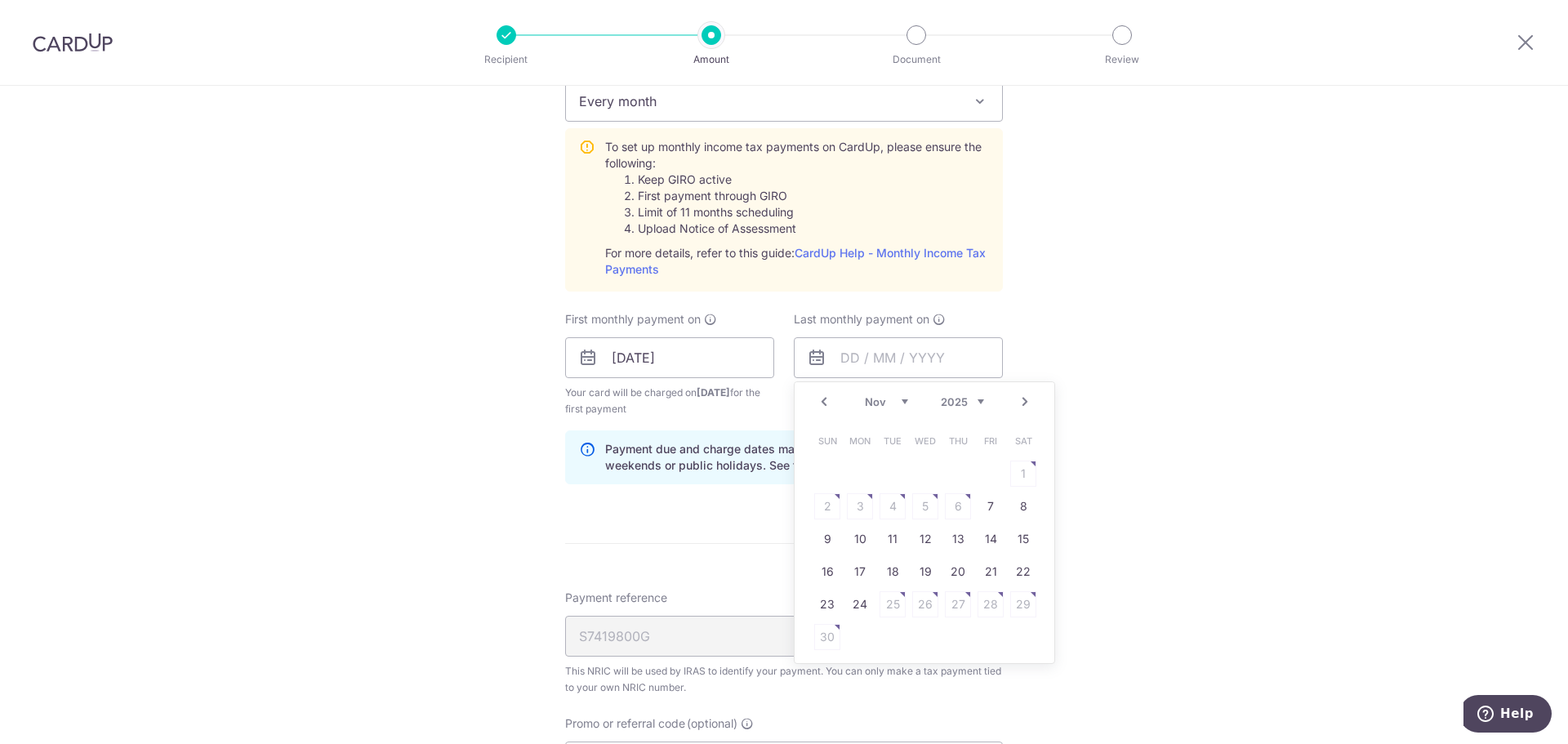
click at [1029, 406] on link "Next" at bounding box center [1025, 402] width 19 height 19
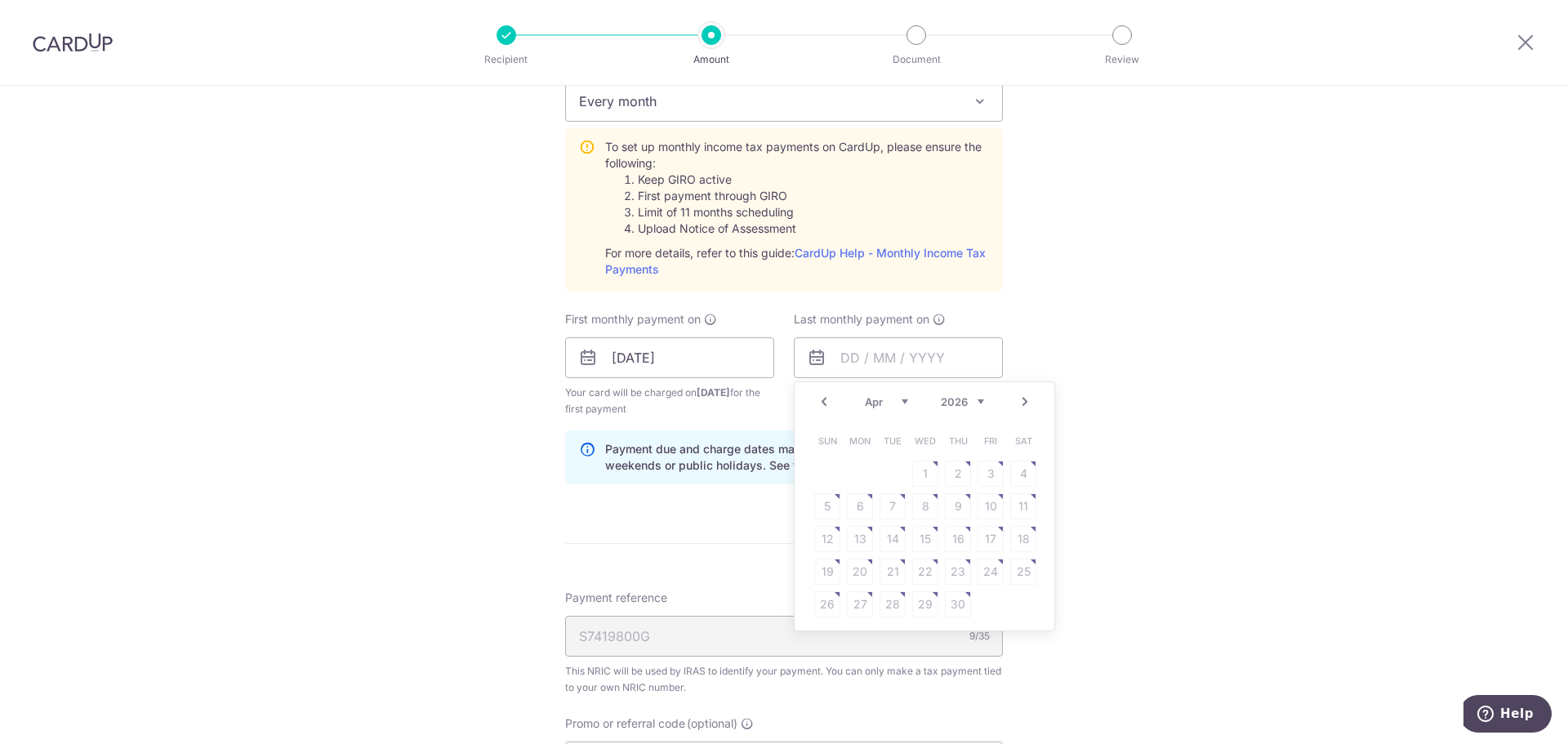
click at [828, 399] on link "Prev" at bounding box center [824, 402] width 19 height 19
click at [915, 569] on link "25" at bounding box center [926, 572] width 26 height 26
type input "25/03/2026"
click at [1228, 570] on div "Tell us more about your payment Enter one-time or monthly payment amount SGD 7,…" at bounding box center [784, 235] width 1568 height 1771
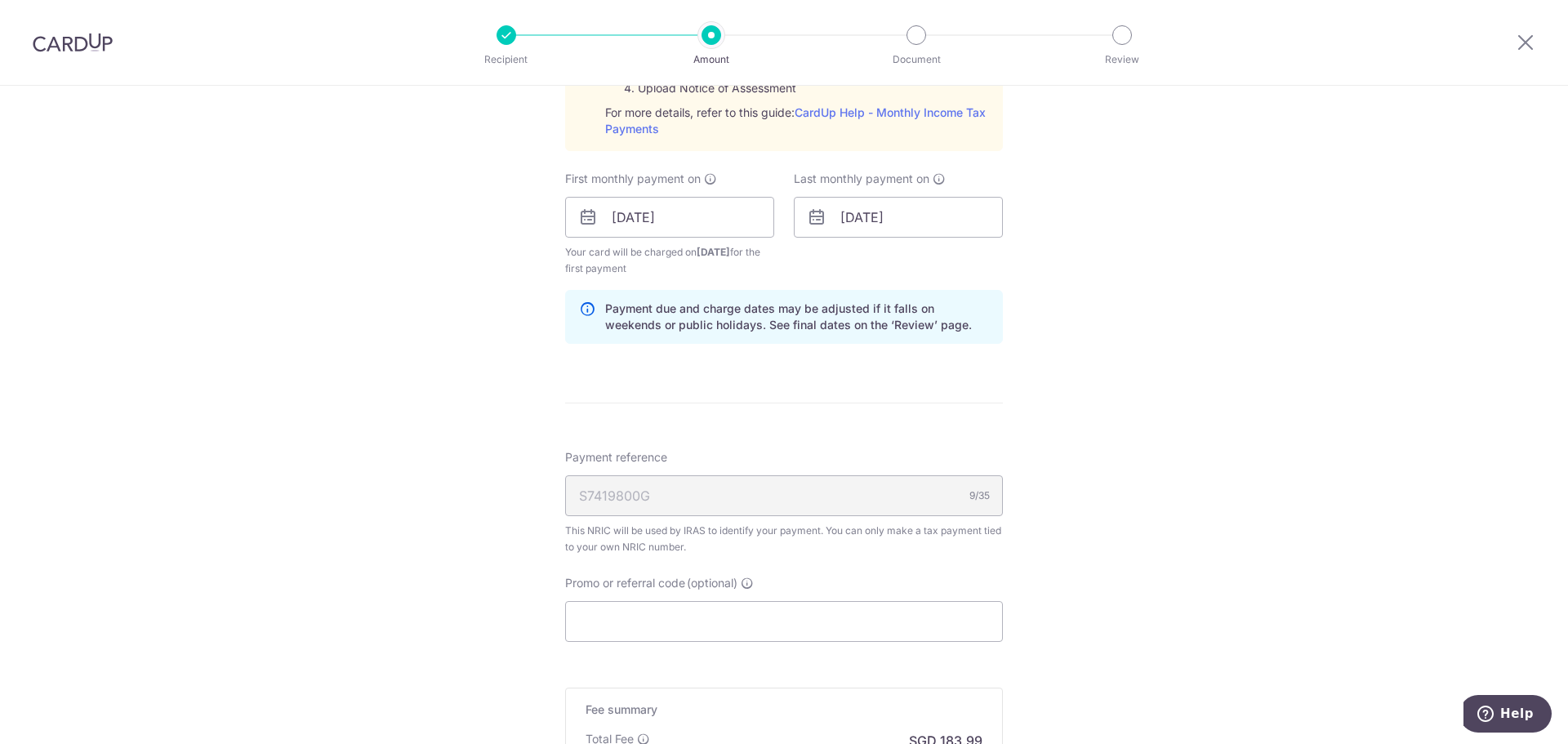
scroll to position [899, 0]
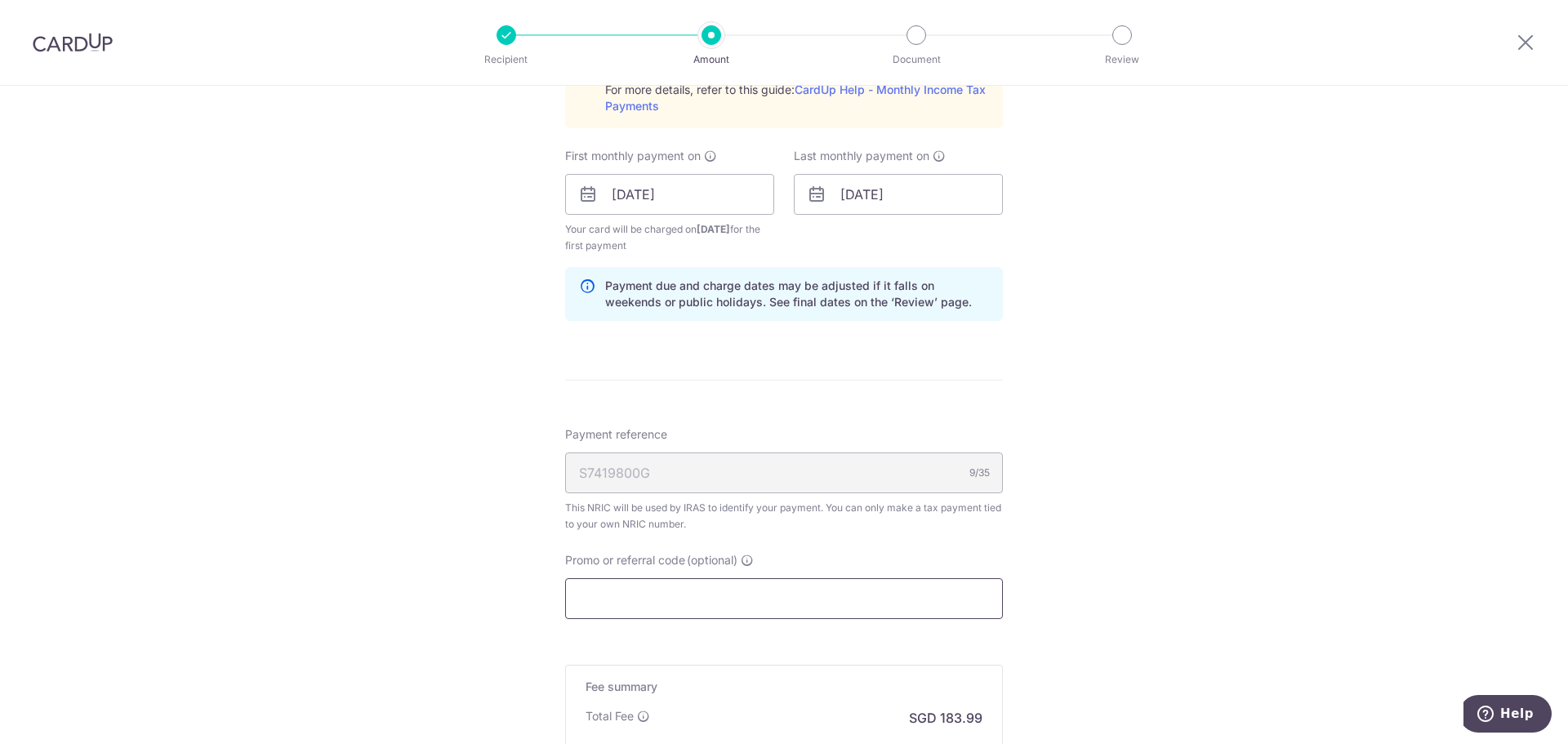
click at [891, 594] on input "Promo or referral code (optional)" at bounding box center [784, 599] width 438 height 41
click at [659, 583] on input "Promo or referral code (optional)" at bounding box center [784, 599] width 438 height 41
paste input "VTAX25R"
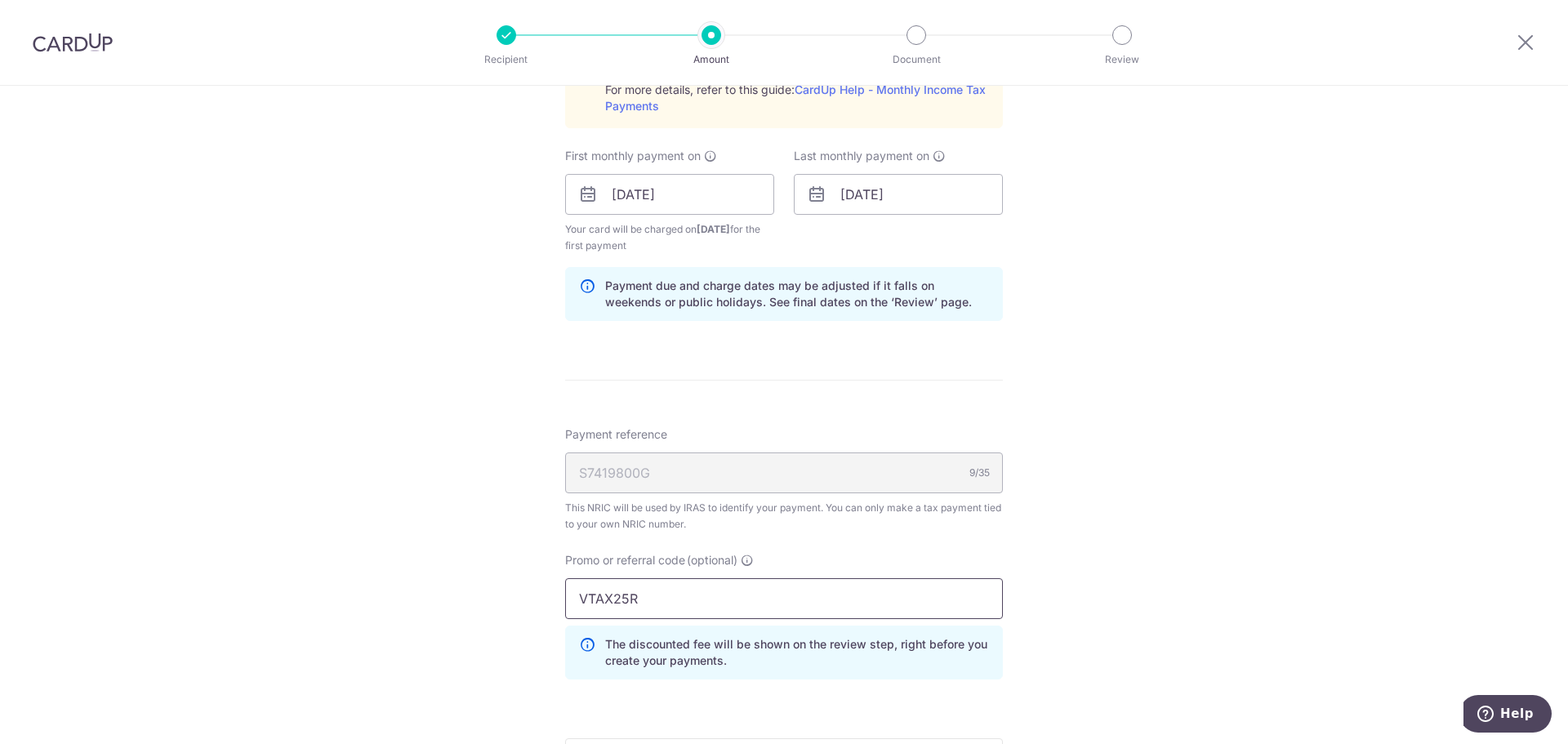
type input "VTAX25R"
click at [1172, 575] on div "Tell us more about your payment Enter one-time or monthly payment amount SGD 7,…" at bounding box center [784, 109] width 1568 height 1844
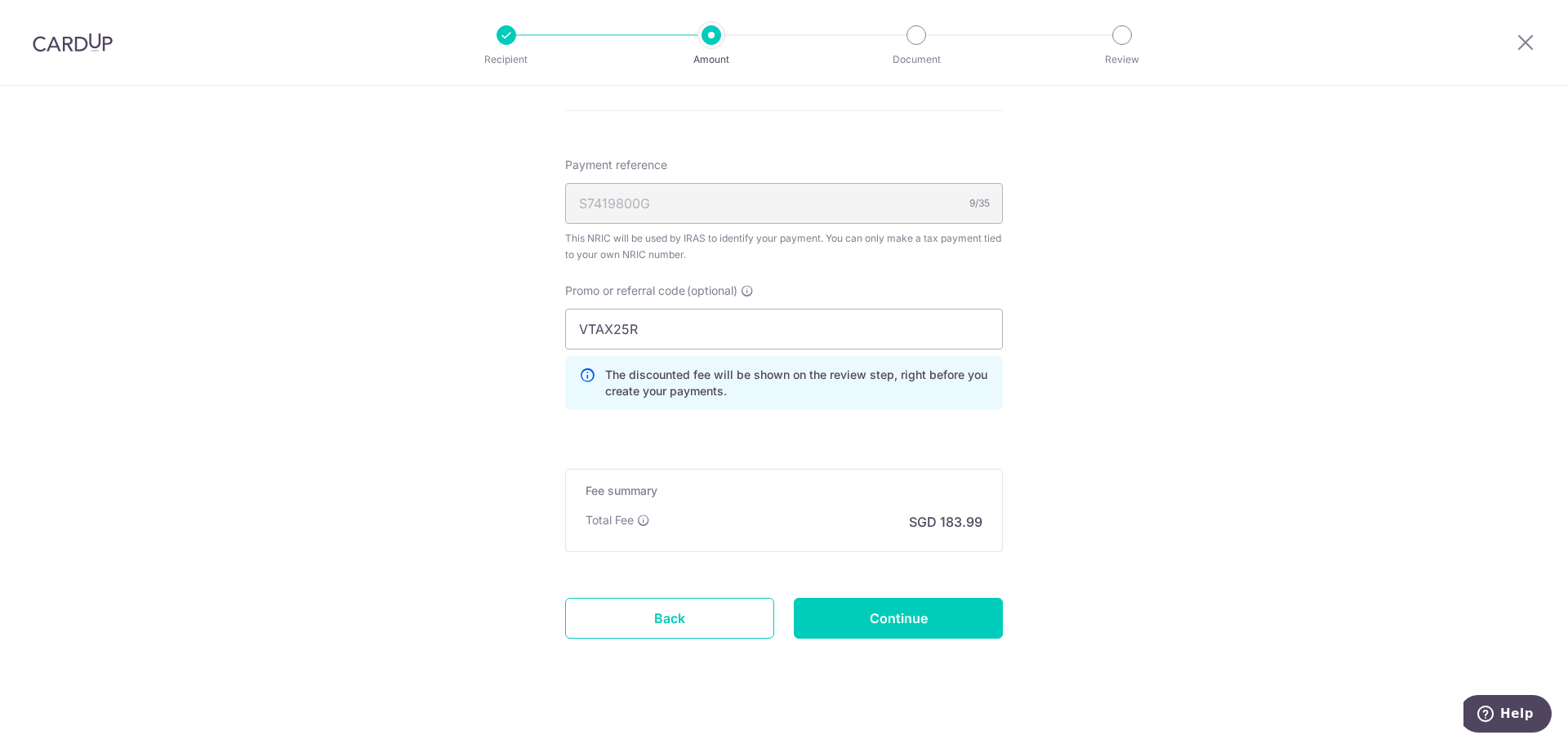
scroll to position [1185, 0]
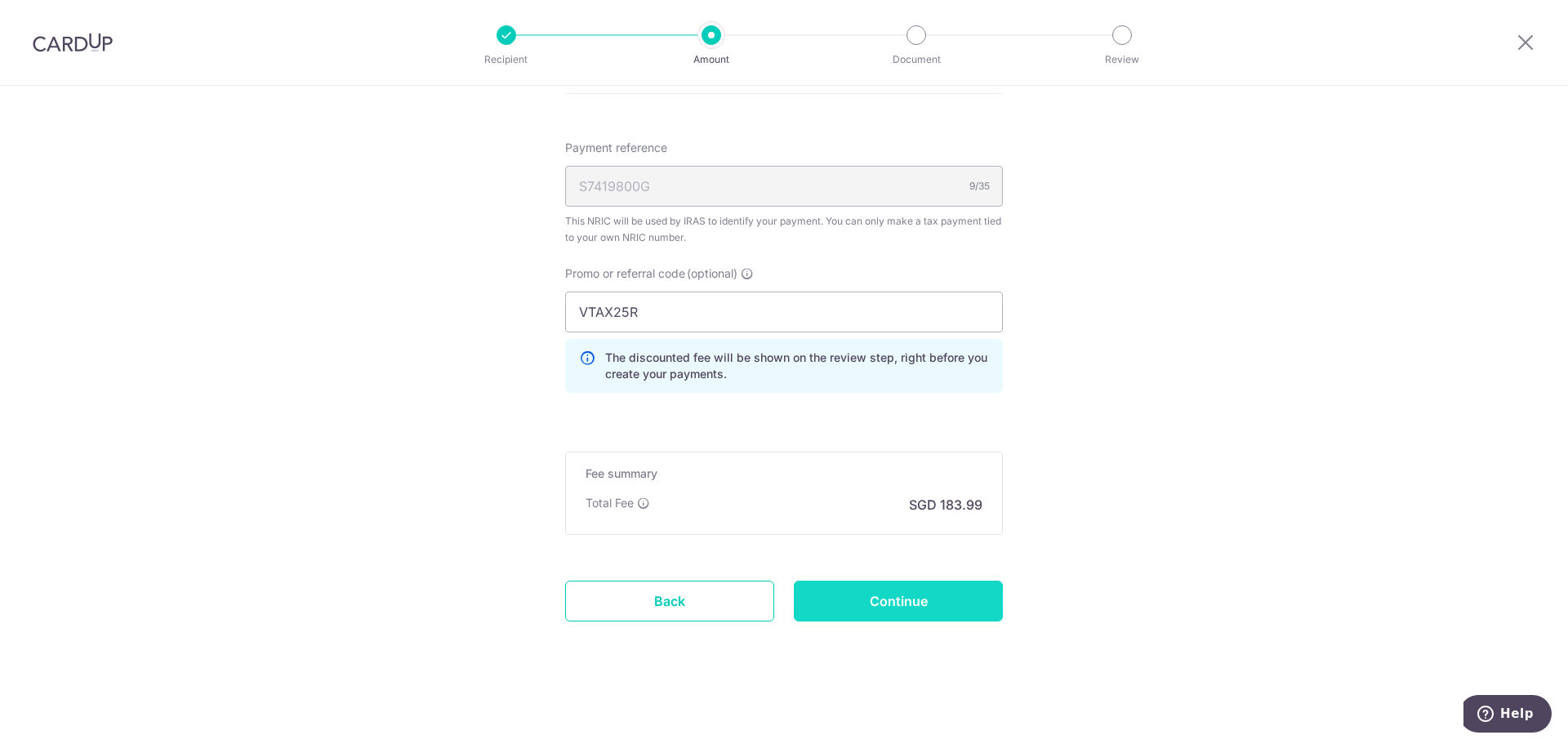
click at [883, 611] on input "Continue" at bounding box center [898, 601] width 209 height 41
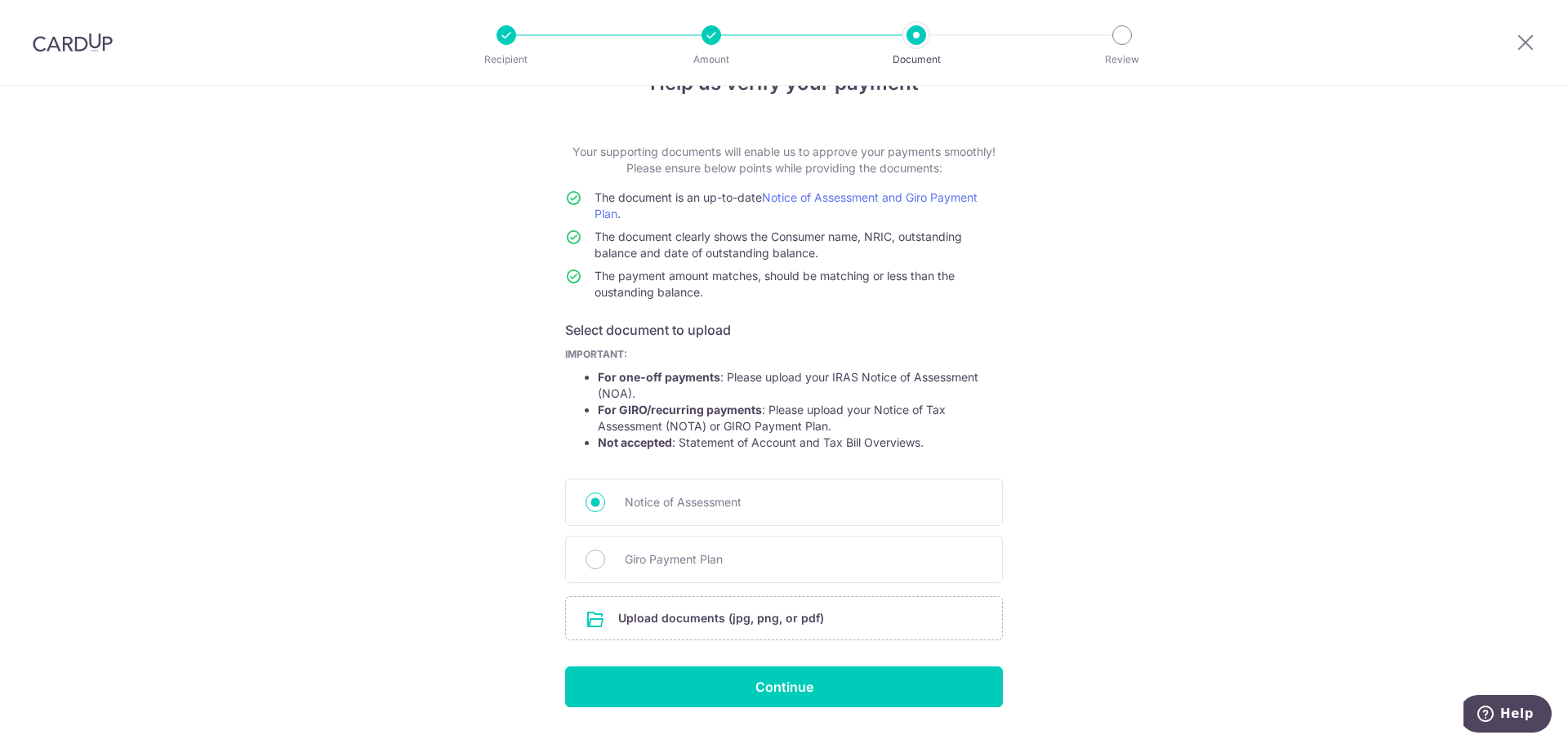
scroll to position [90, 0]
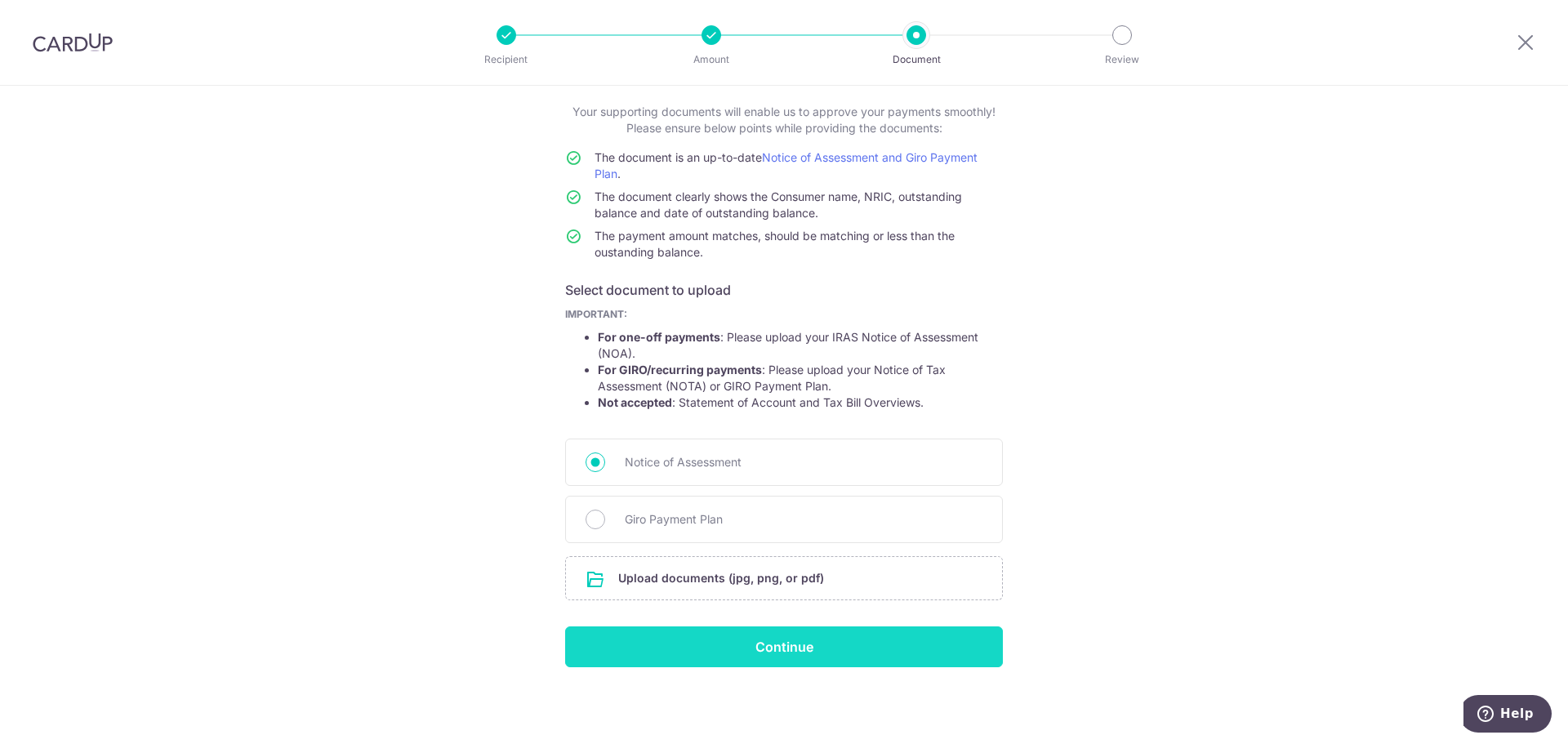
click at [767, 648] on input "Continue" at bounding box center [784, 647] width 438 height 41
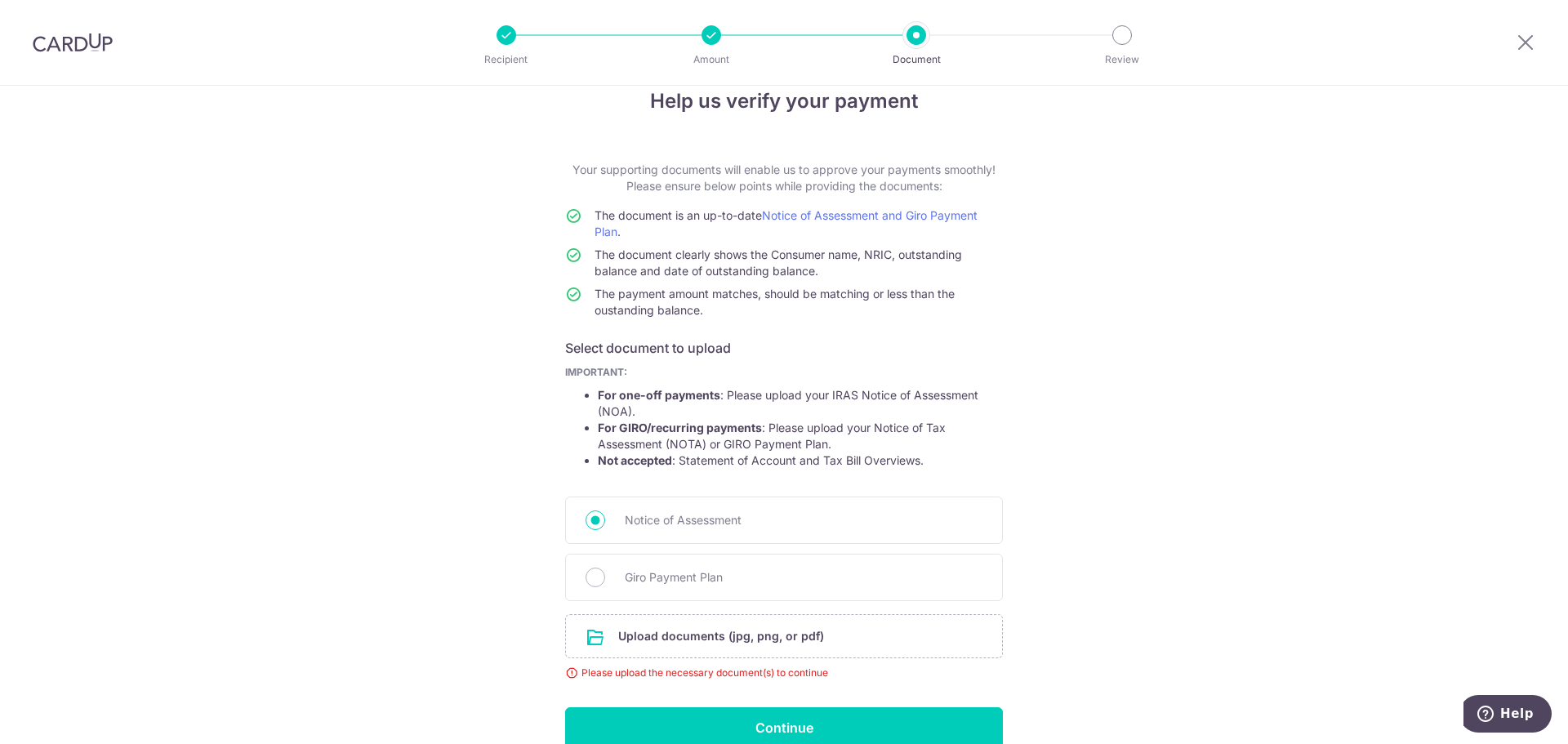
scroll to position [31, 0]
click at [651, 579] on span "Giro Payment Plan" at bounding box center [803, 579] width 358 height 19
click at [606, 579] on input "Giro Payment Plan" at bounding box center [595, 579] width 19 height 19
radio input "true"
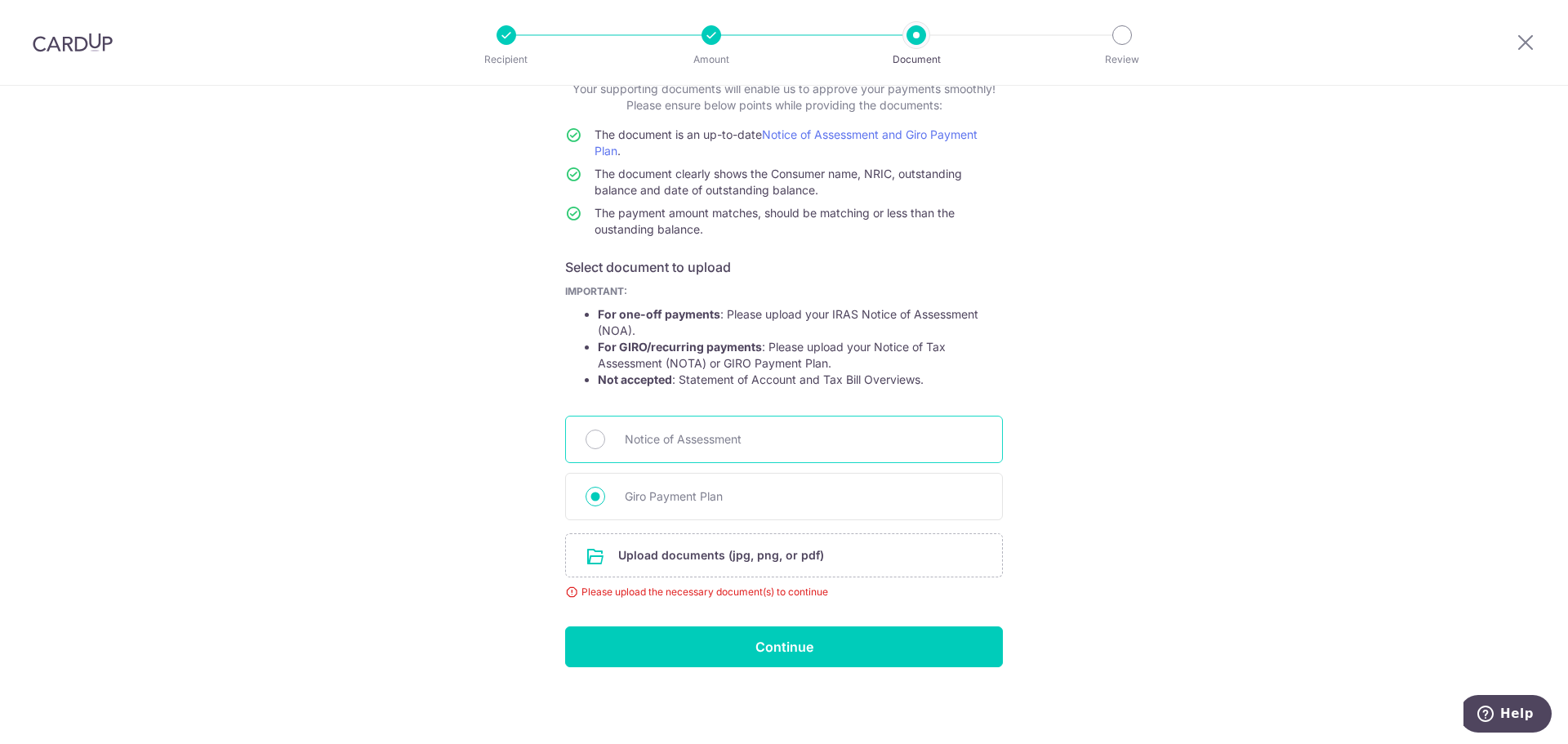
click at [653, 436] on span "Notice of Assessment" at bounding box center [803, 439] width 358 height 19
drag, startPoint x: 597, startPoint y: 432, endPoint x: 693, endPoint y: 436, distance: 96.1
click at [598, 432] on div "Notice of Assessment" at bounding box center [784, 439] width 438 height 47
click at [595, 440] on input "Notice of Assessment" at bounding box center [595, 439] width 19 height 19
radio input "true"
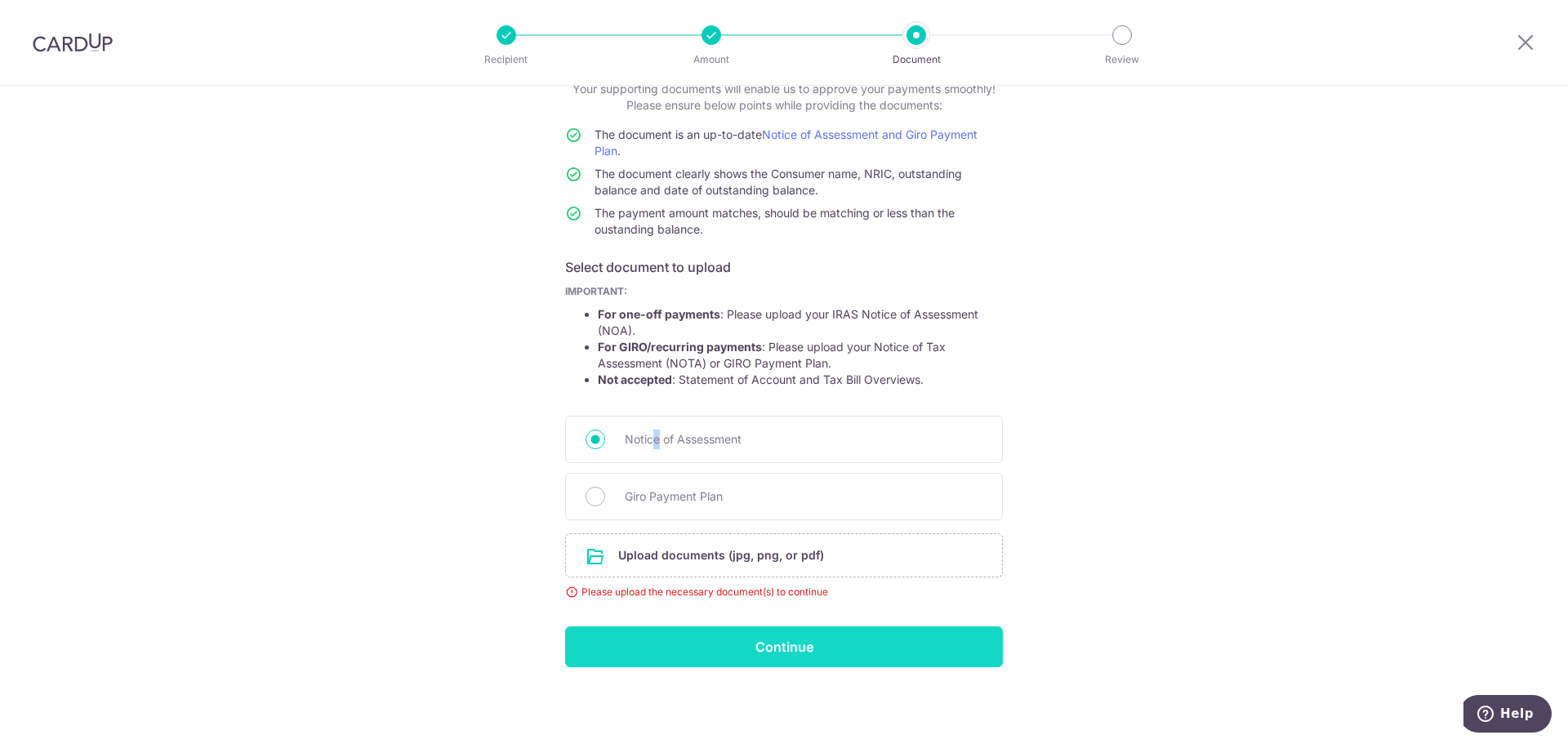
click at [722, 642] on input "Continue" at bounding box center [784, 647] width 438 height 41
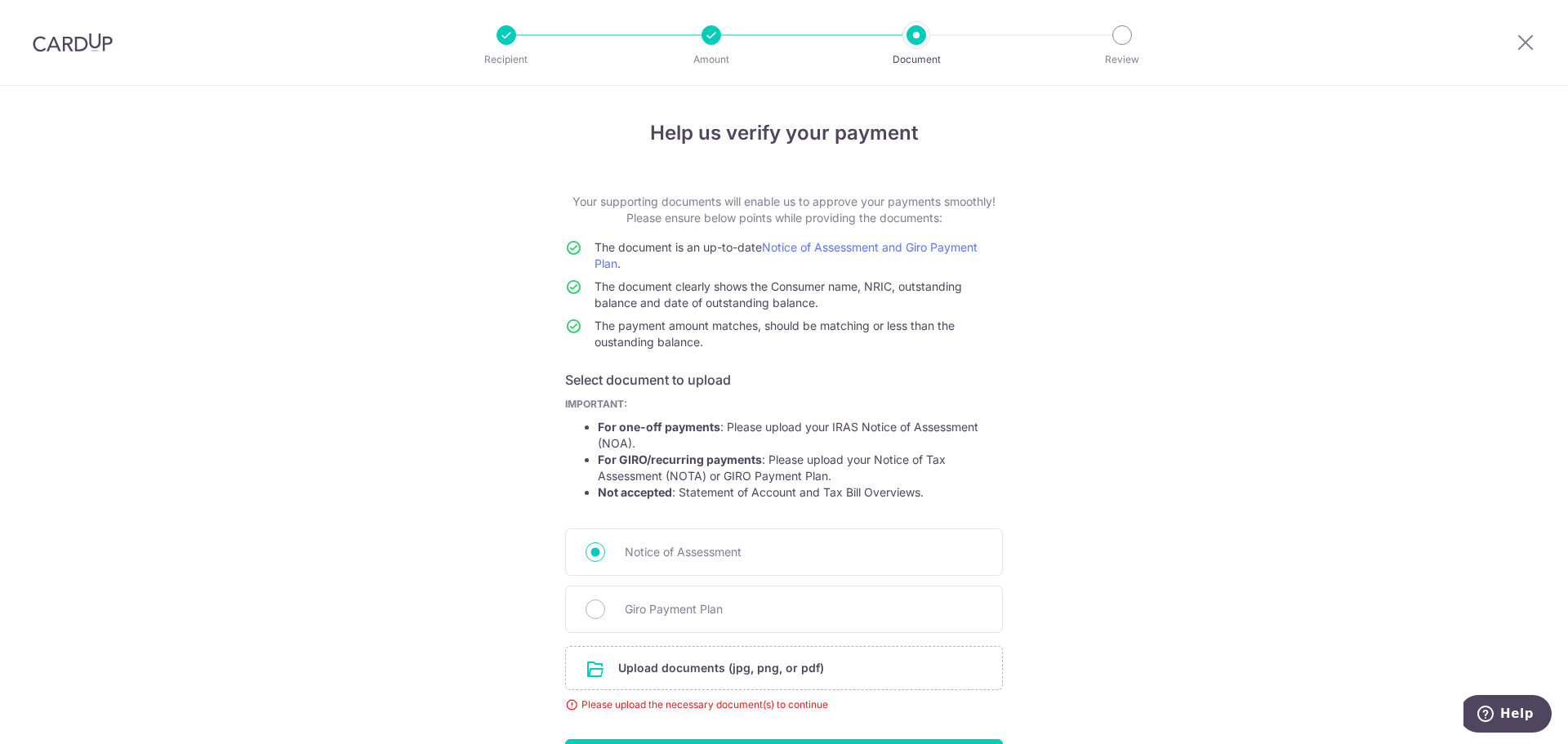
scroll to position [113, 0]
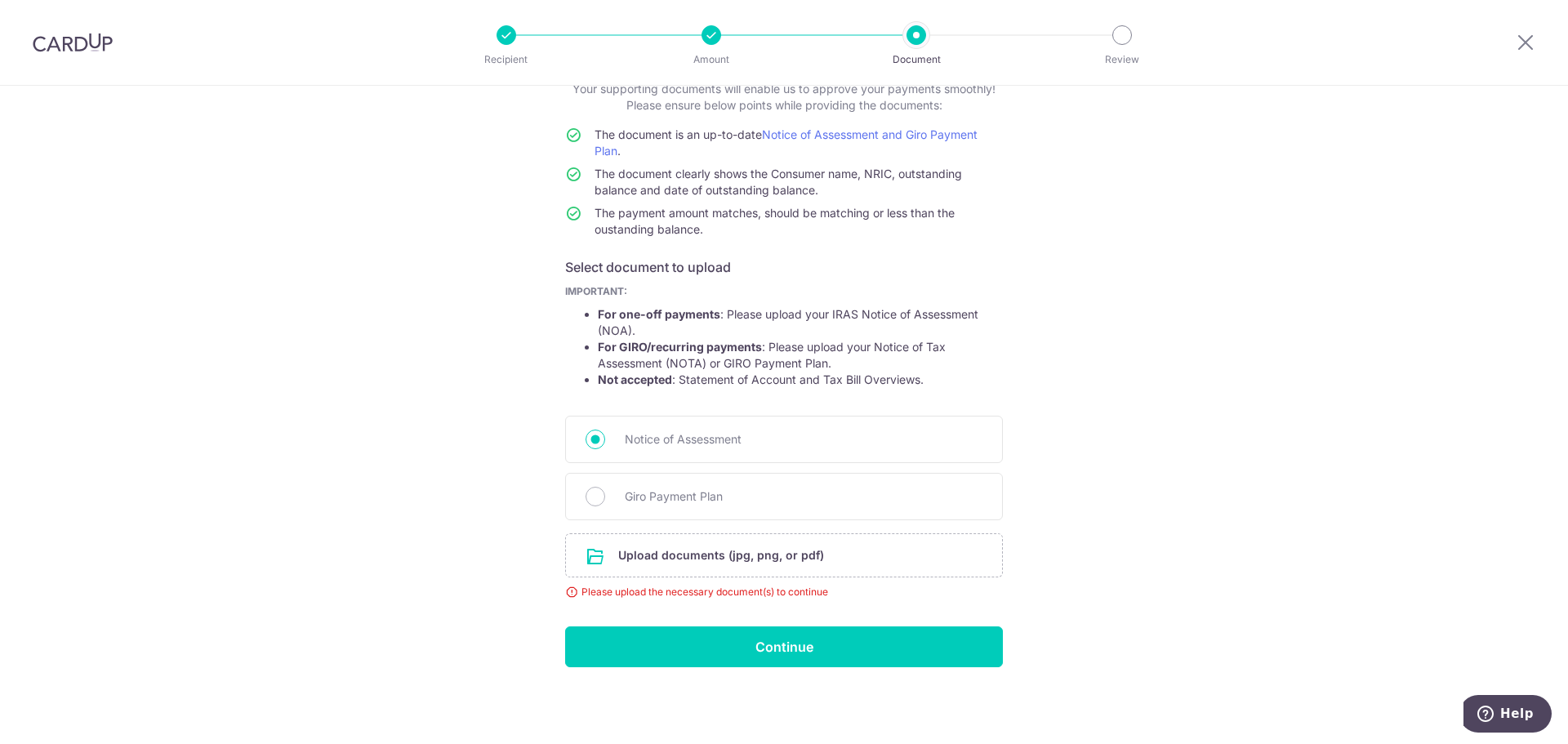
click at [696, 586] on div "Please upload the necessary document(s) to continue" at bounding box center [784, 592] width 438 height 17
click at [708, 540] on input "file" at bounding box center [784, 555] width 436 height 43
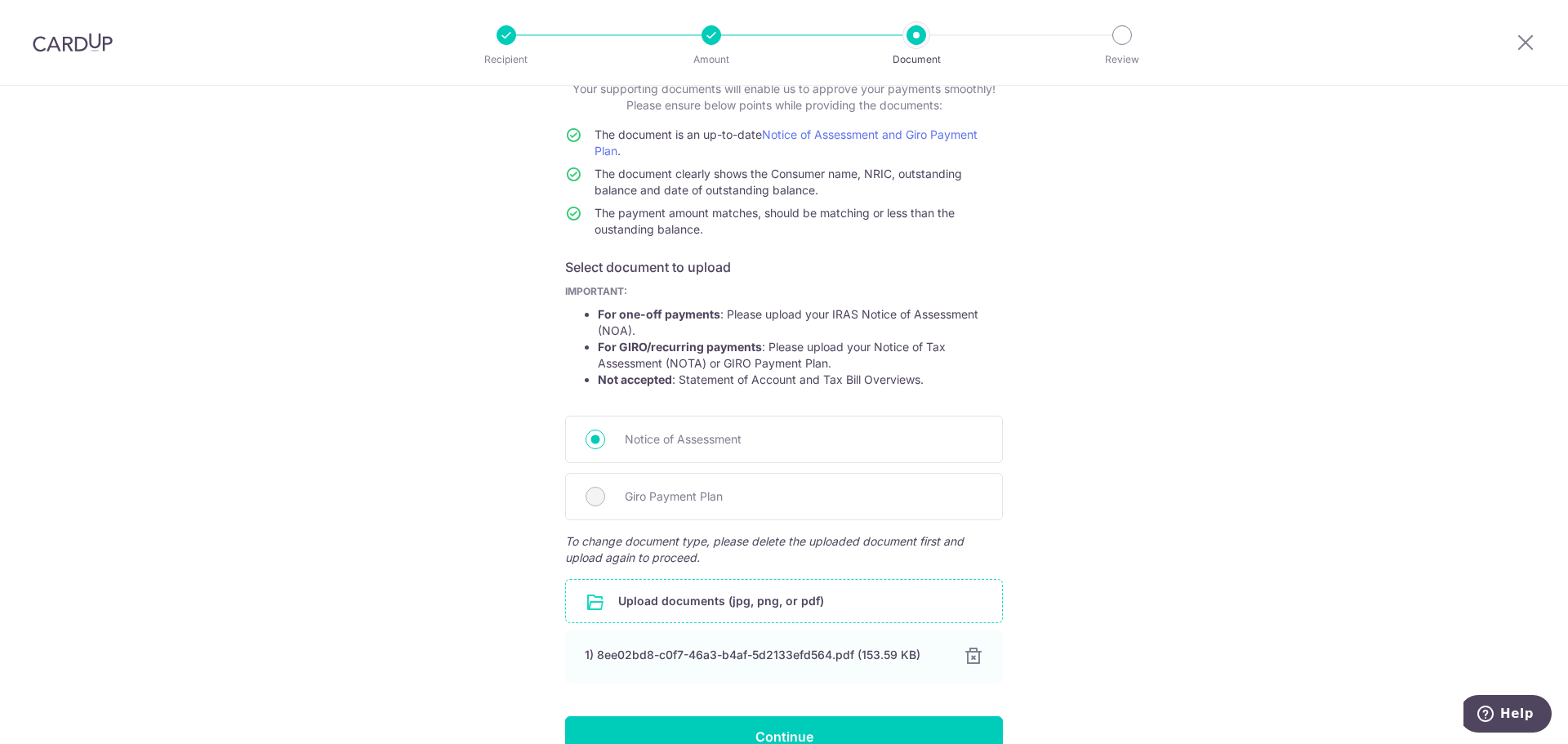
scroll to position [202, 0]
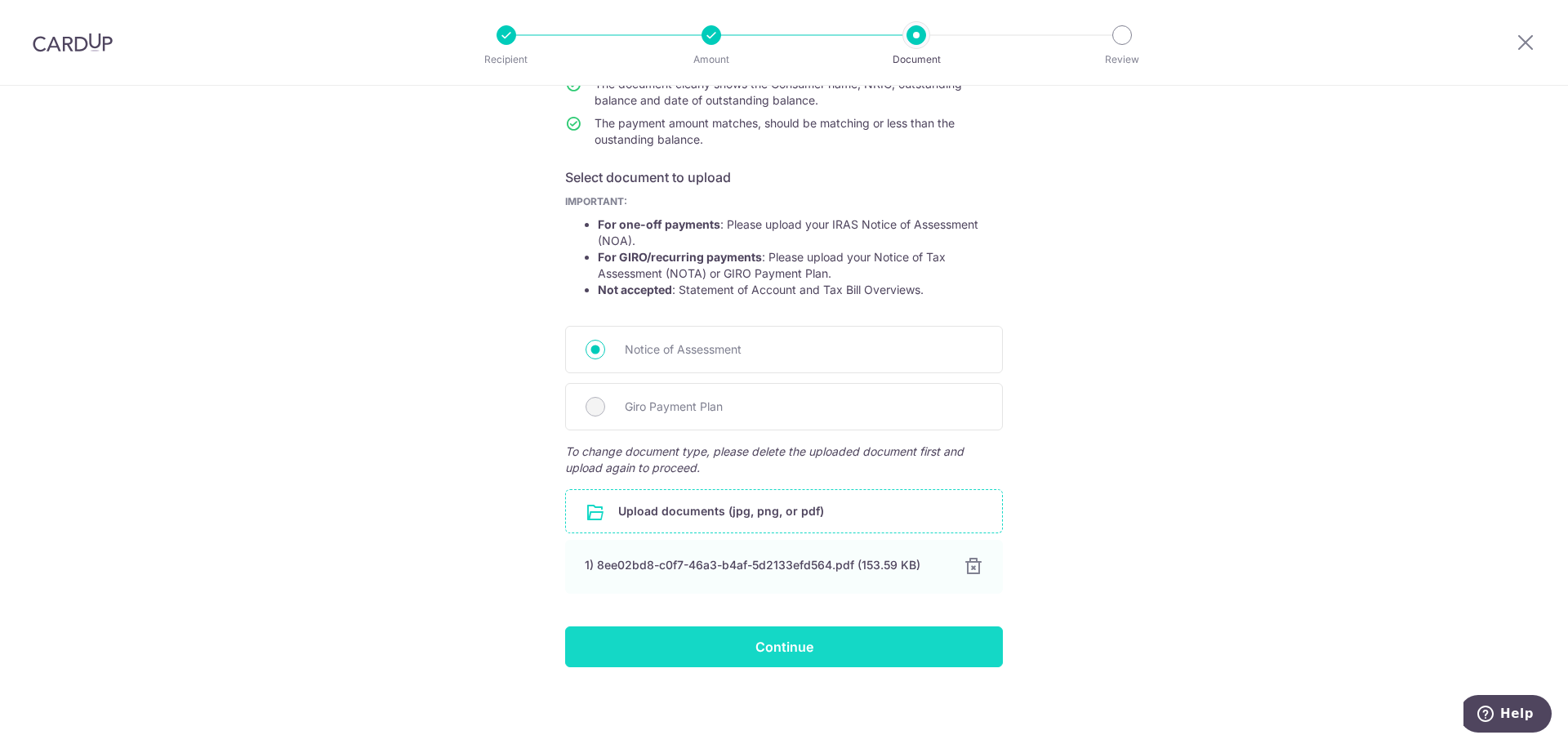
click at [852, 642] on input "Continue" at bounding box center [784, 647] width 438 height 41
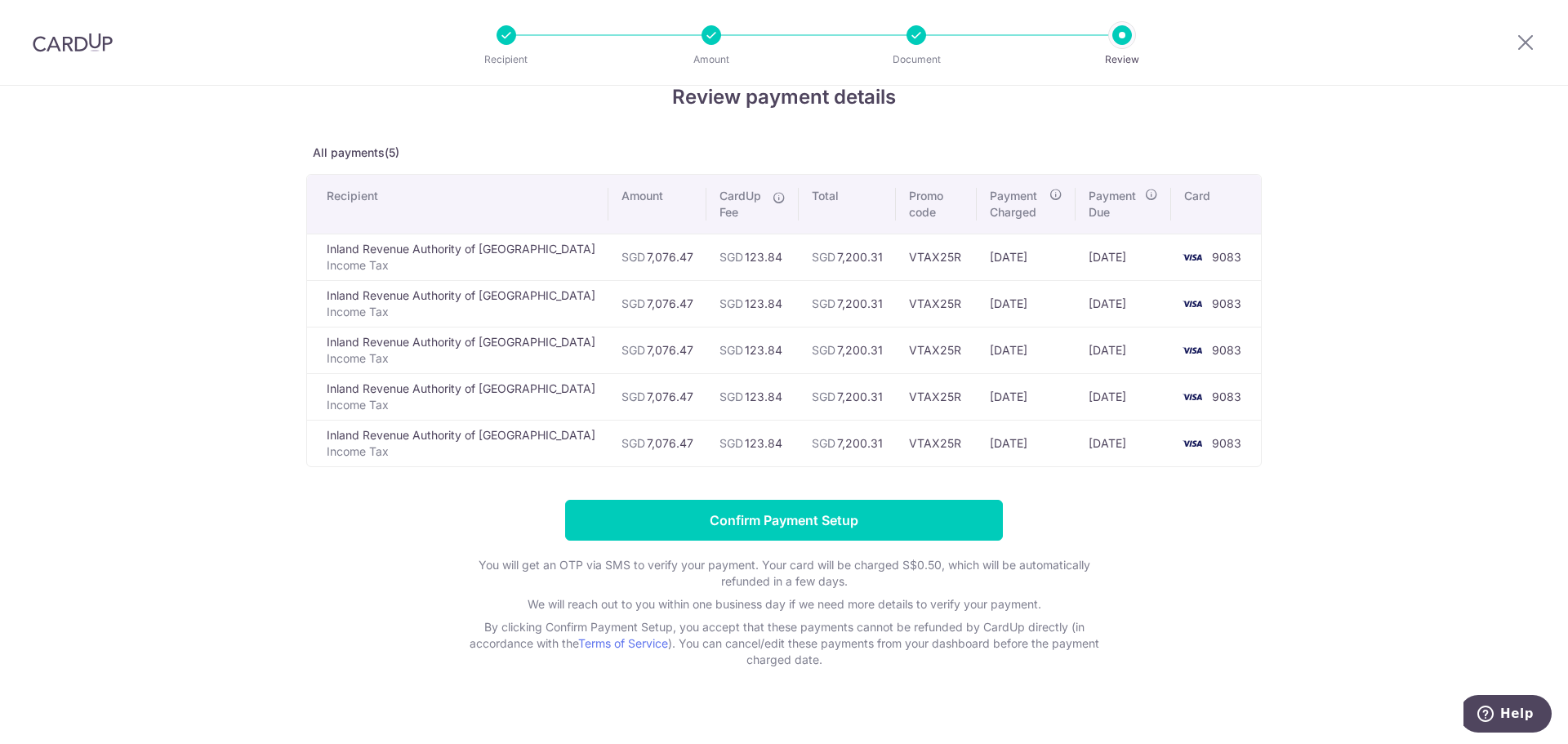
scroll to position [56, 0]
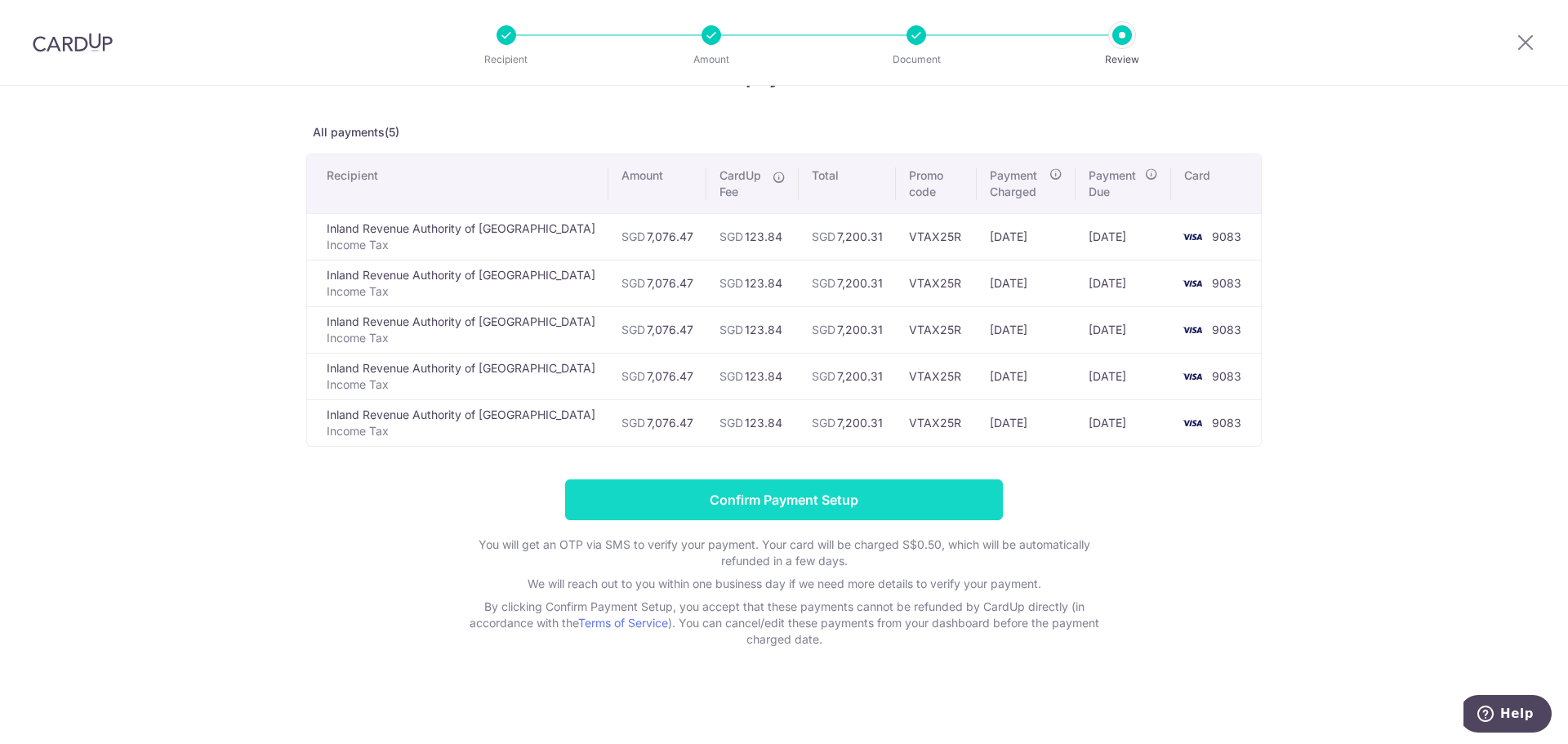
click at [808, 509] on input "Confirm Payment Setup" at bounding box center [784, 500] width 438 height 41
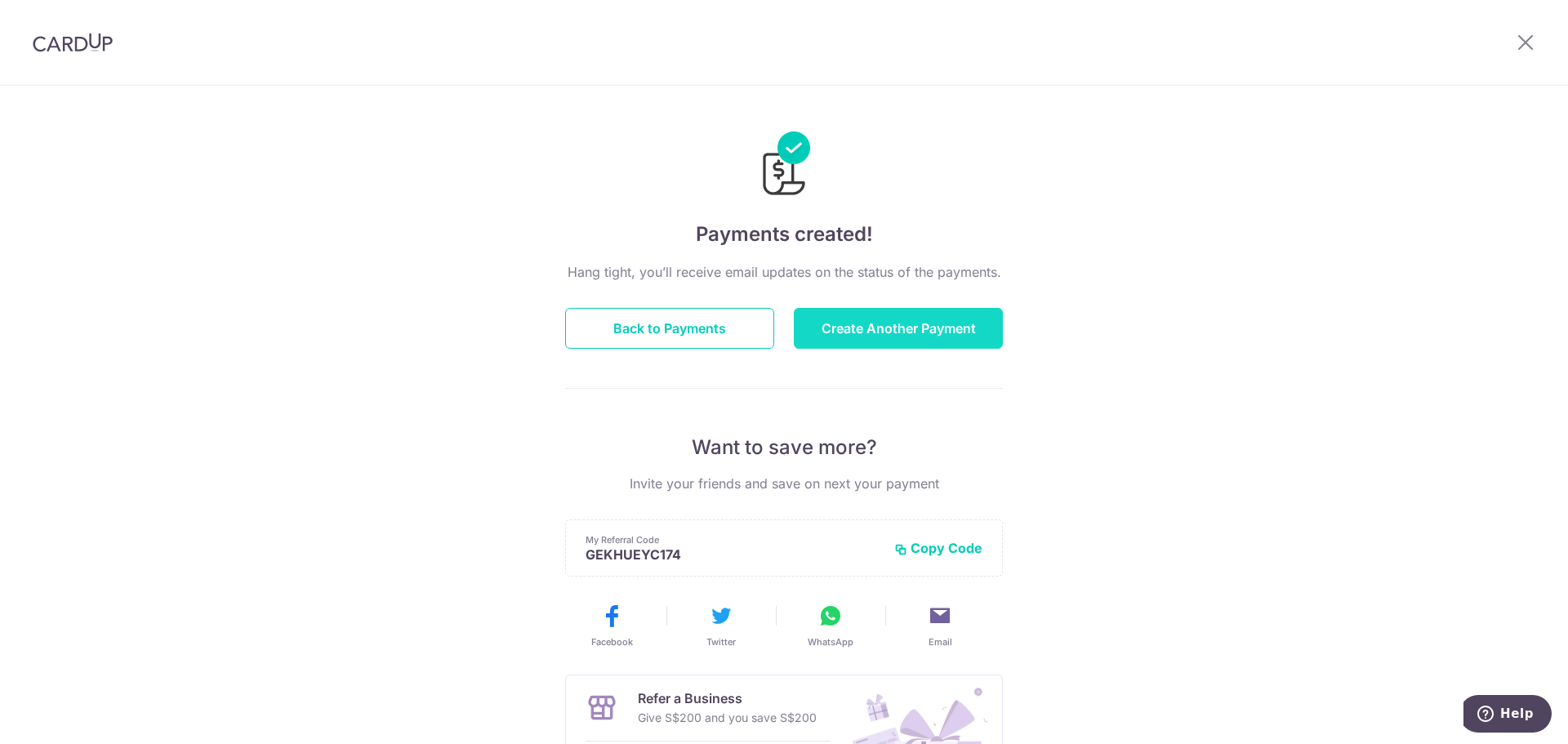
click at [896, 340] on button "Create Another Payment" at bounding box center [898, 328] width 209 height 41
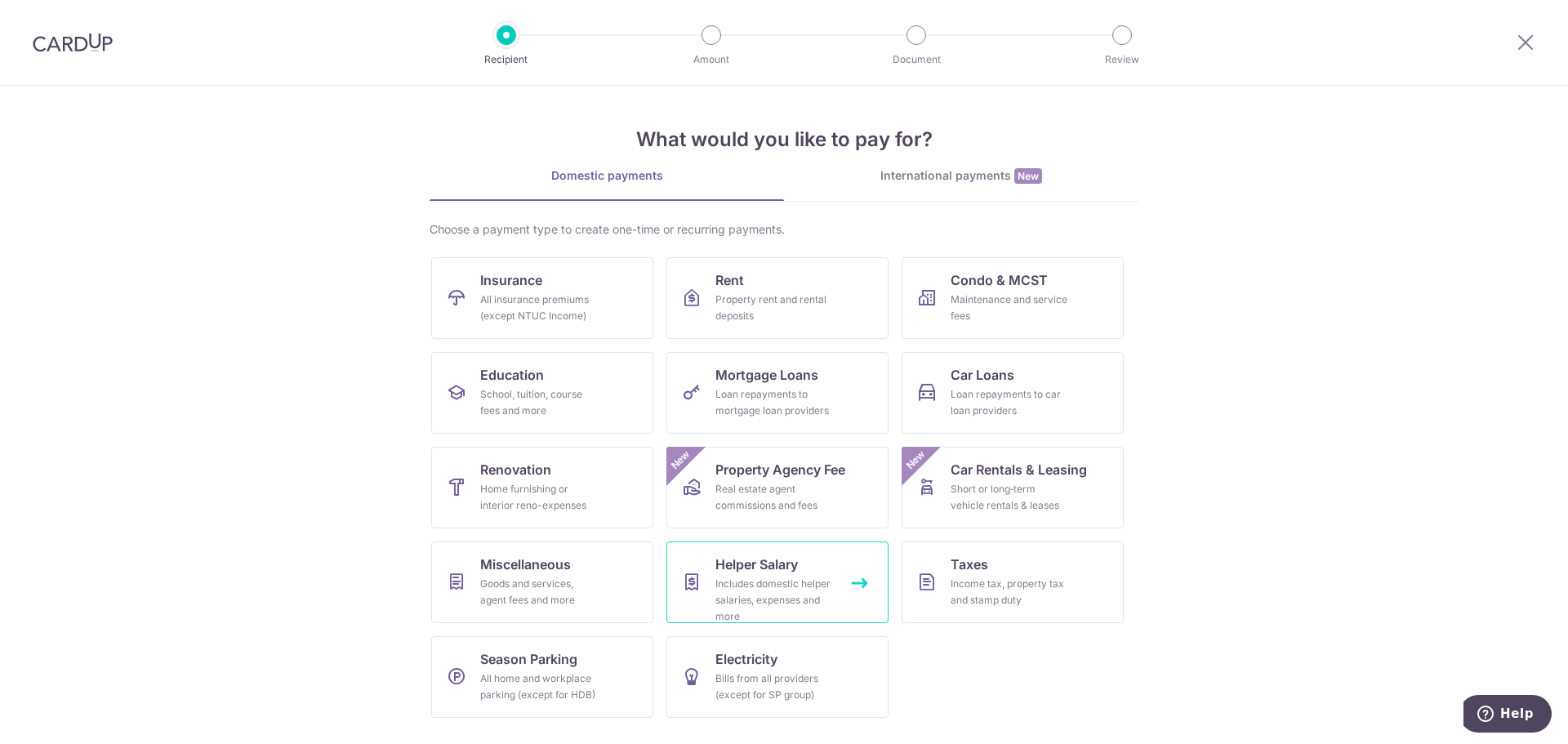
click at [799, 577] on div "Includes domestic helper salaries, expenses and more" at bounding box center [774, 600] width 117 height 49
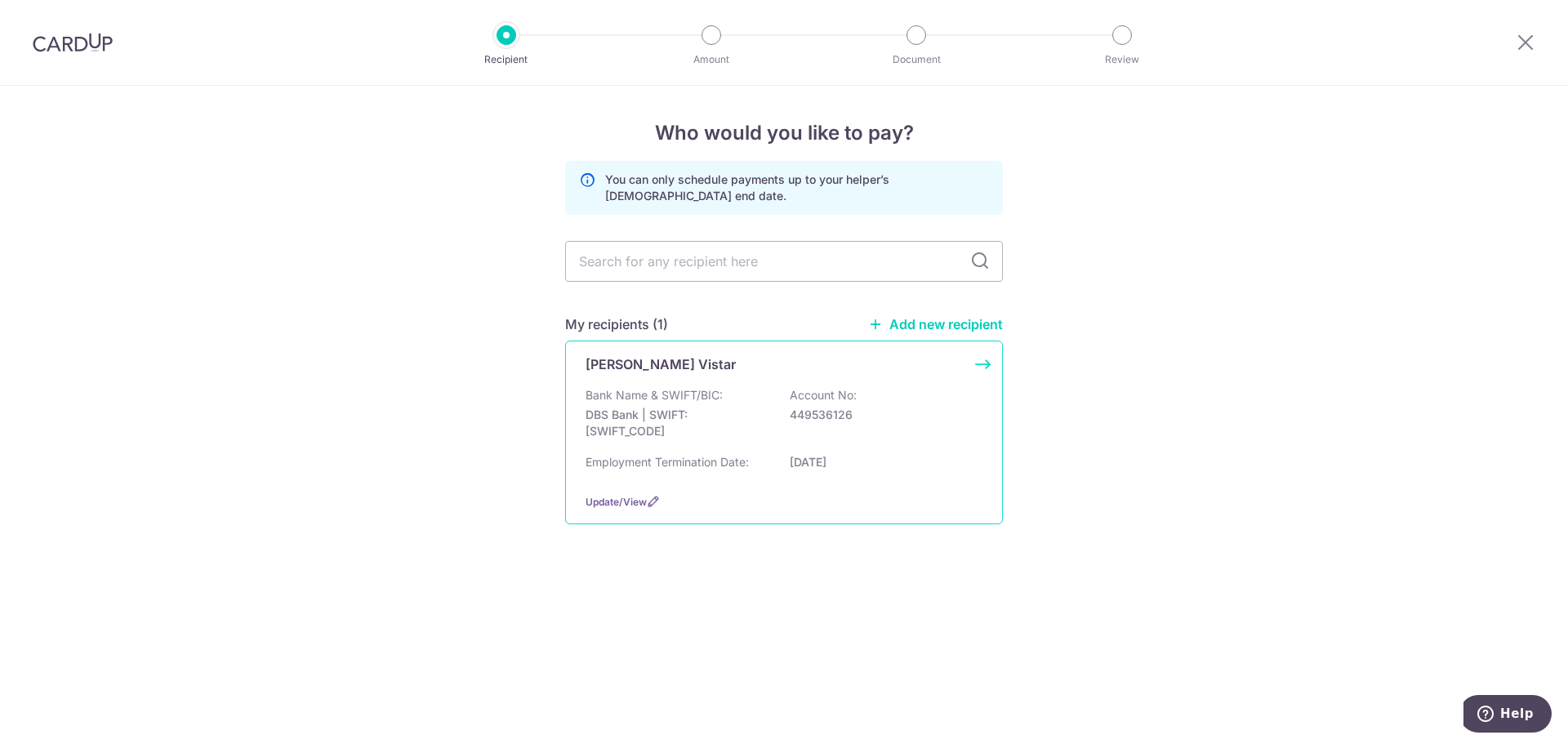
click at [800, 435] on div "Bank Name & SWIFT/BIC: DBS Bank | SWIFT: [SWIFT_CODE] Account No: 449536126" at bounding box center [784, 417] width 397 height 60
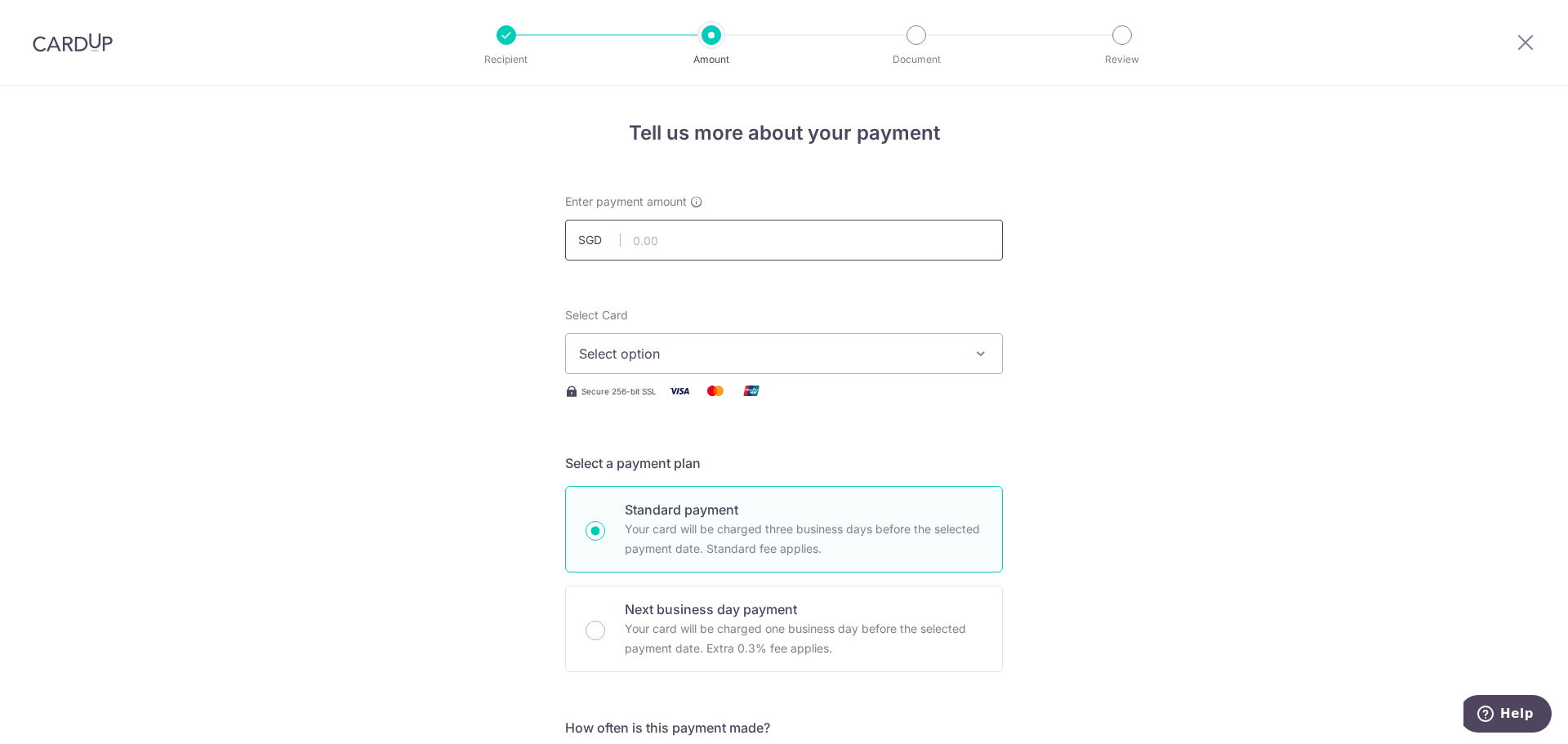
click at [695, 243] on input "text" at bounding box center [784, 240] width 438 height 41
type input "1,200.00"
click at [587, 352] on span "Select option" at bounding box center [769, 354] width 381 height 19
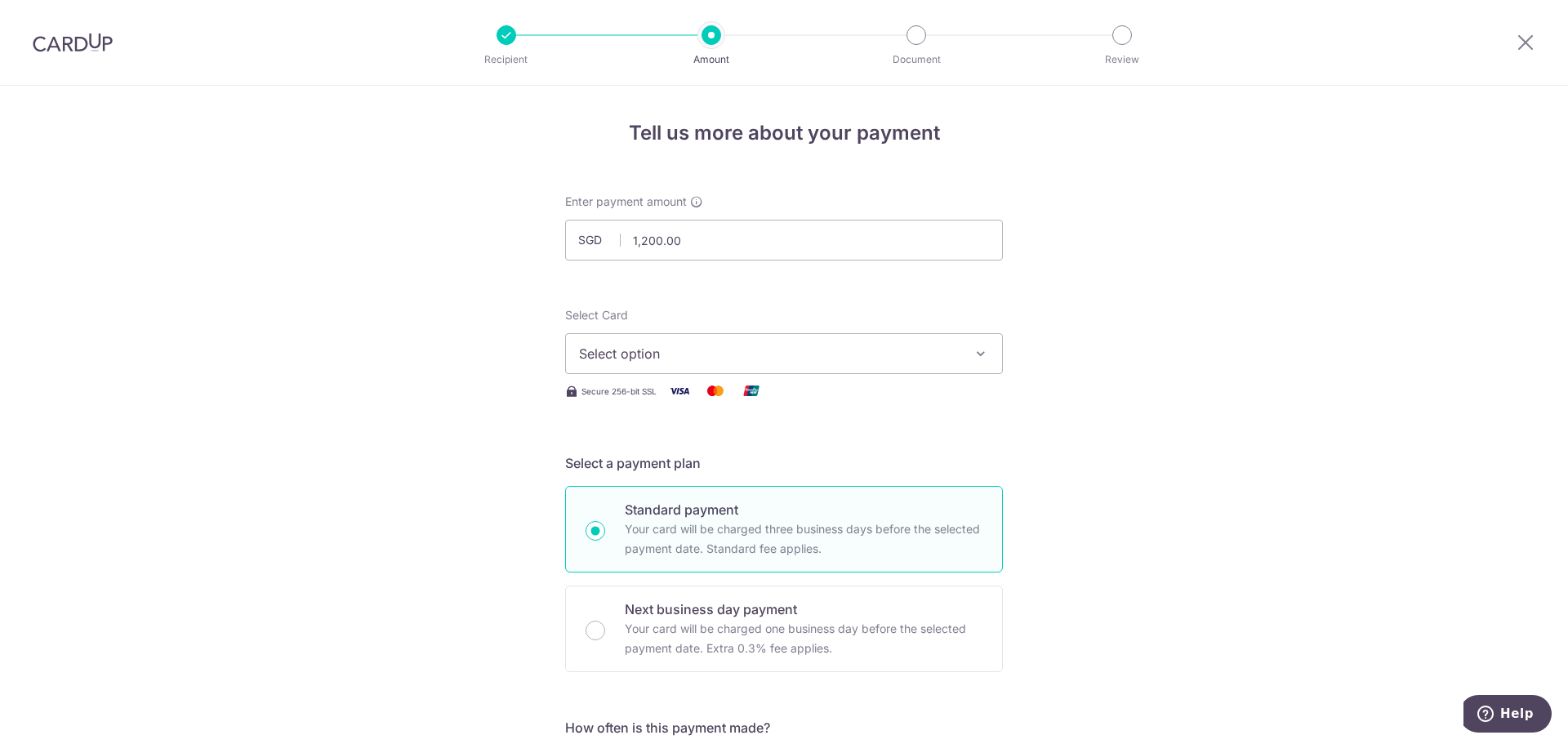
click at [763, 356] on span "Select option" at bounding box center [769, 354] width 381 height 19
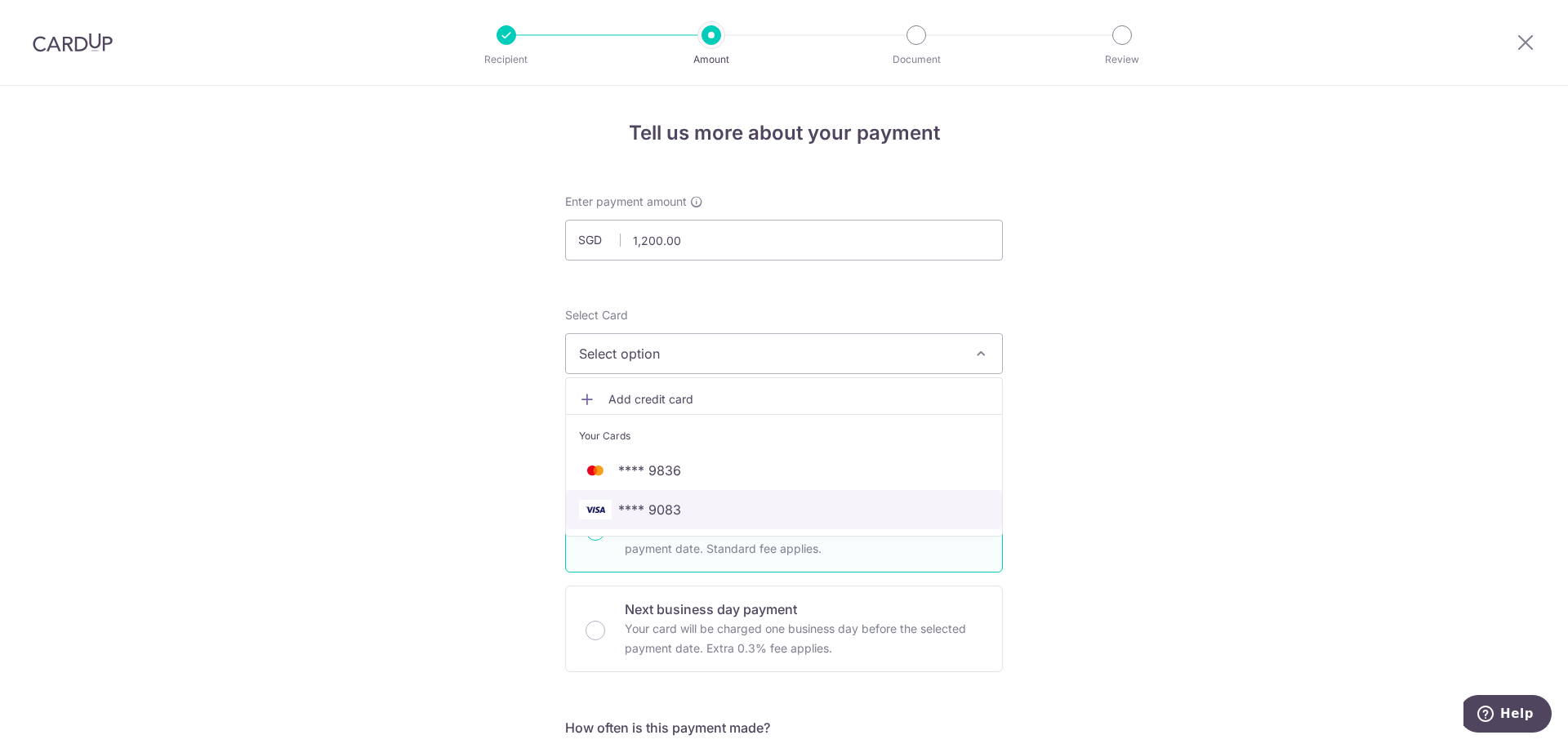
click at [722, 509] on span "**** 9083" at bounding box center [784, 509] width 410 height 19
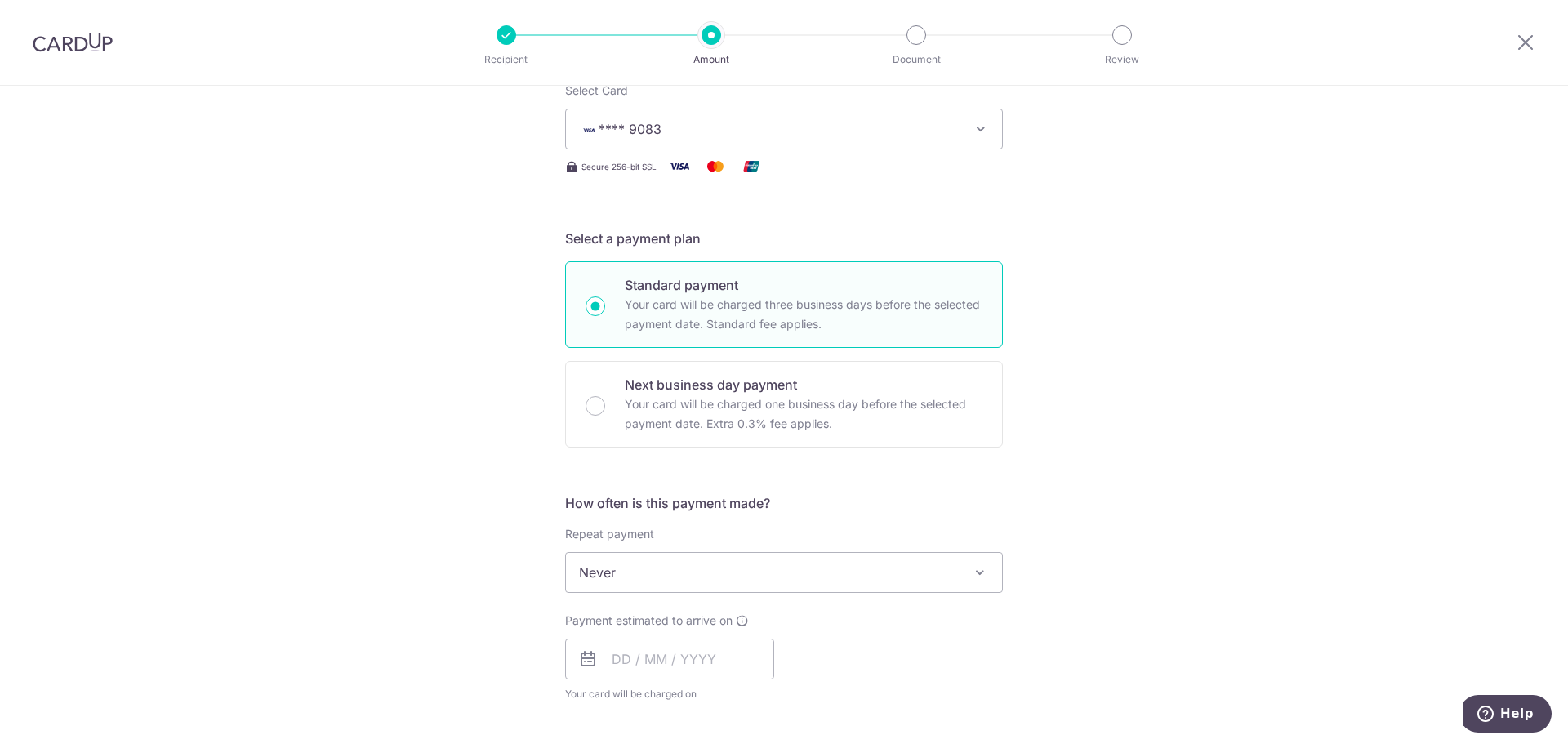
scroll to position [245, 0]
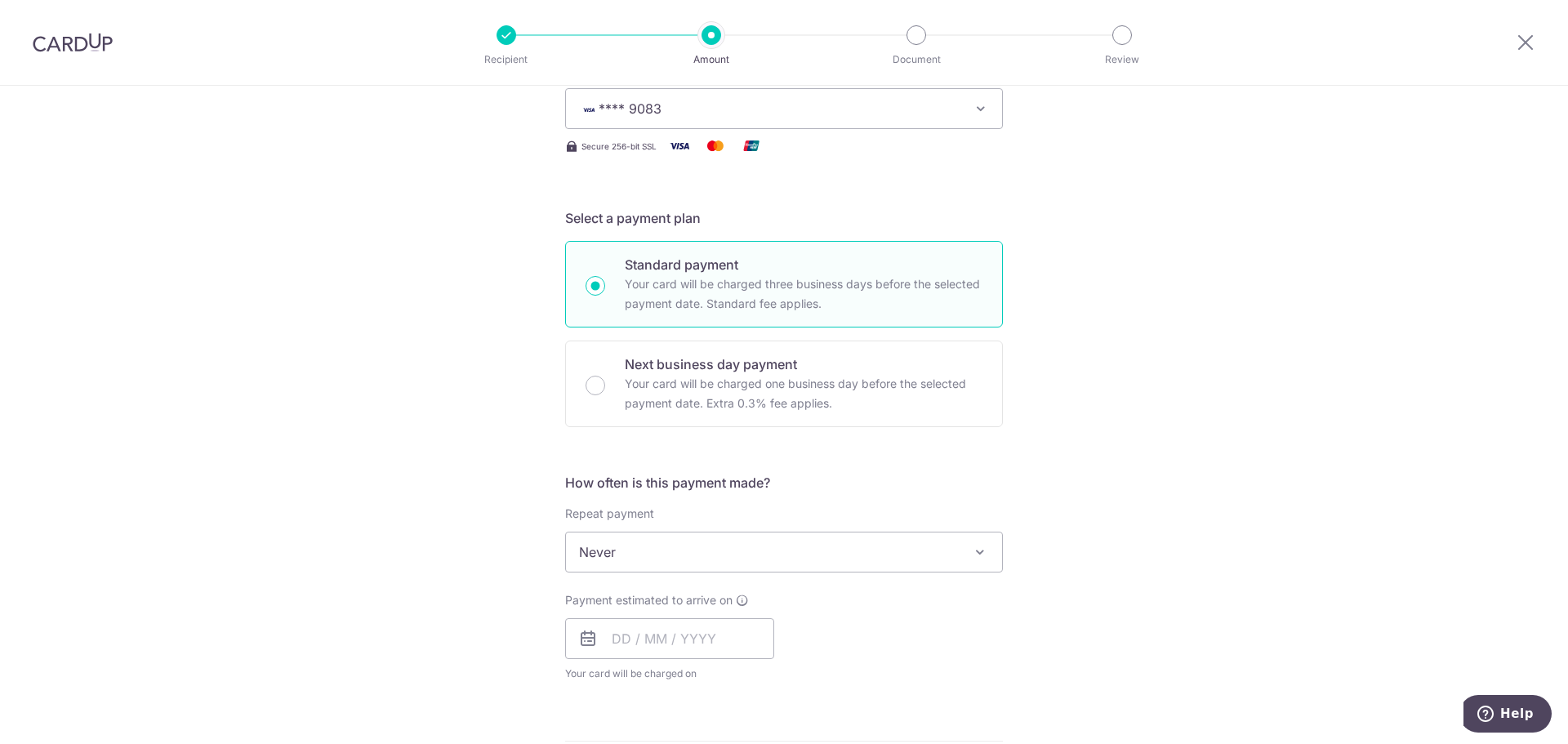
click at [819, 551] on span "Never" at bounding box center [784, 552] width 436 height 39
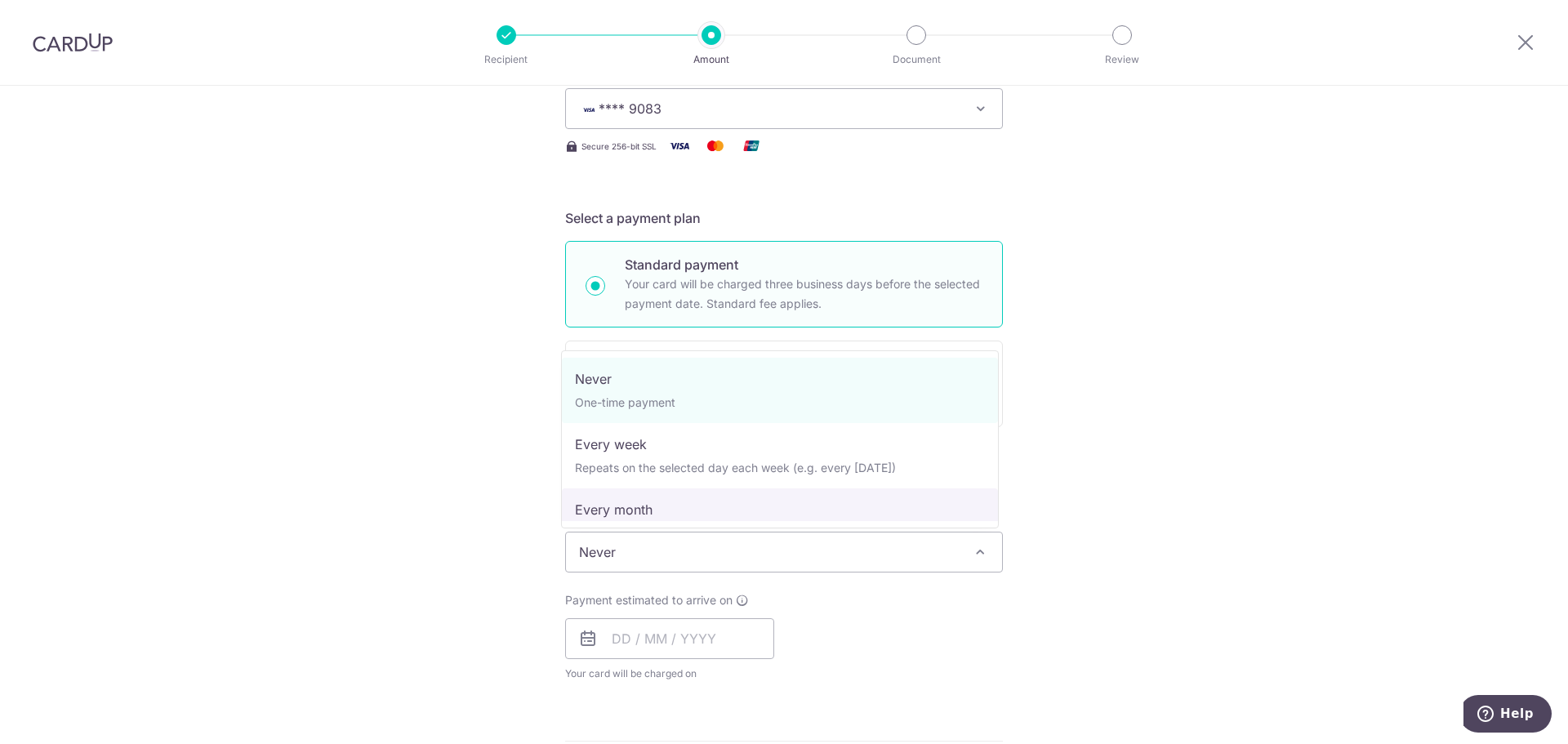
select select "3"
type input "31/08/2027"
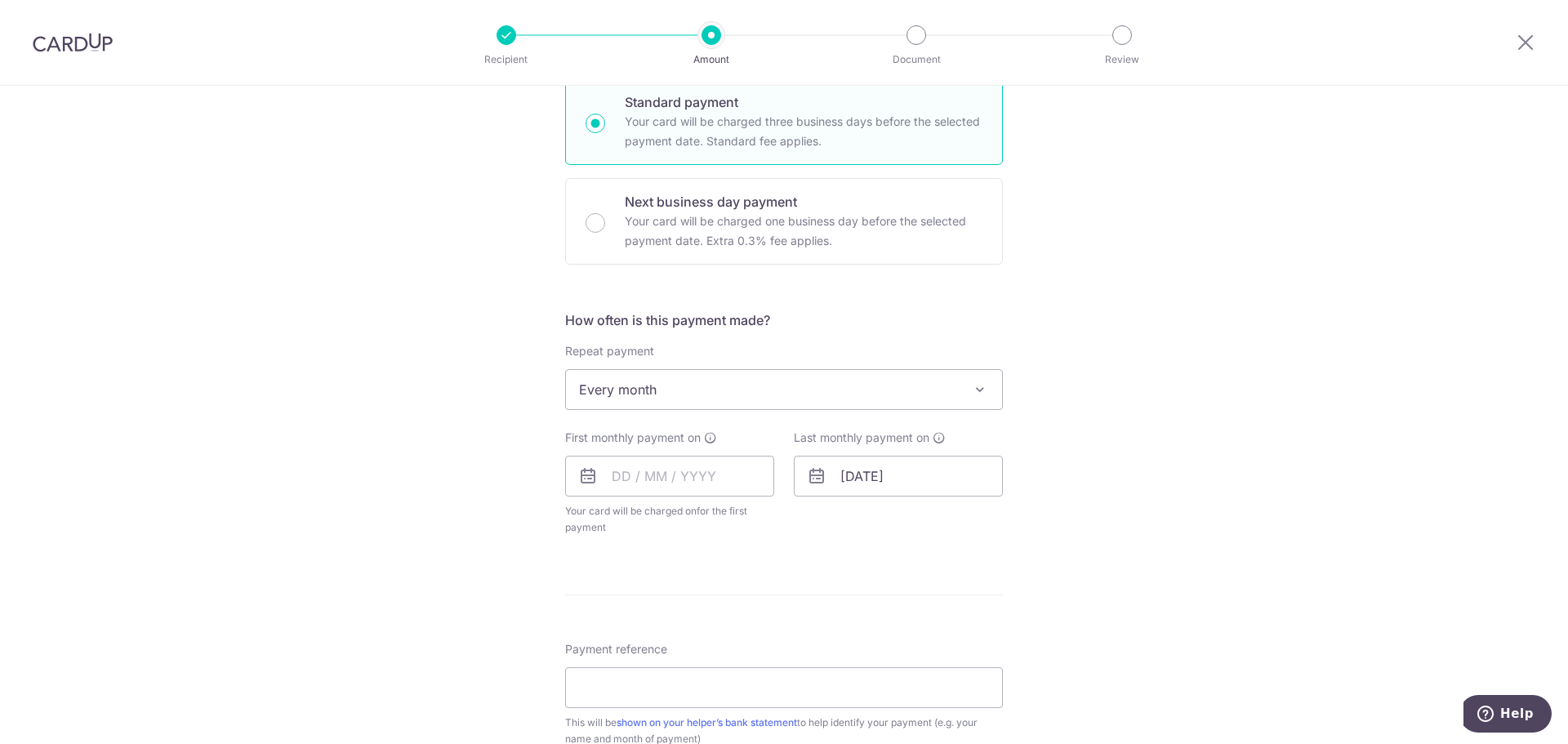
scroll to position [409, 0]
click at [688, 488] on input "text" at bounding box center [669, 475] width 209 height 41
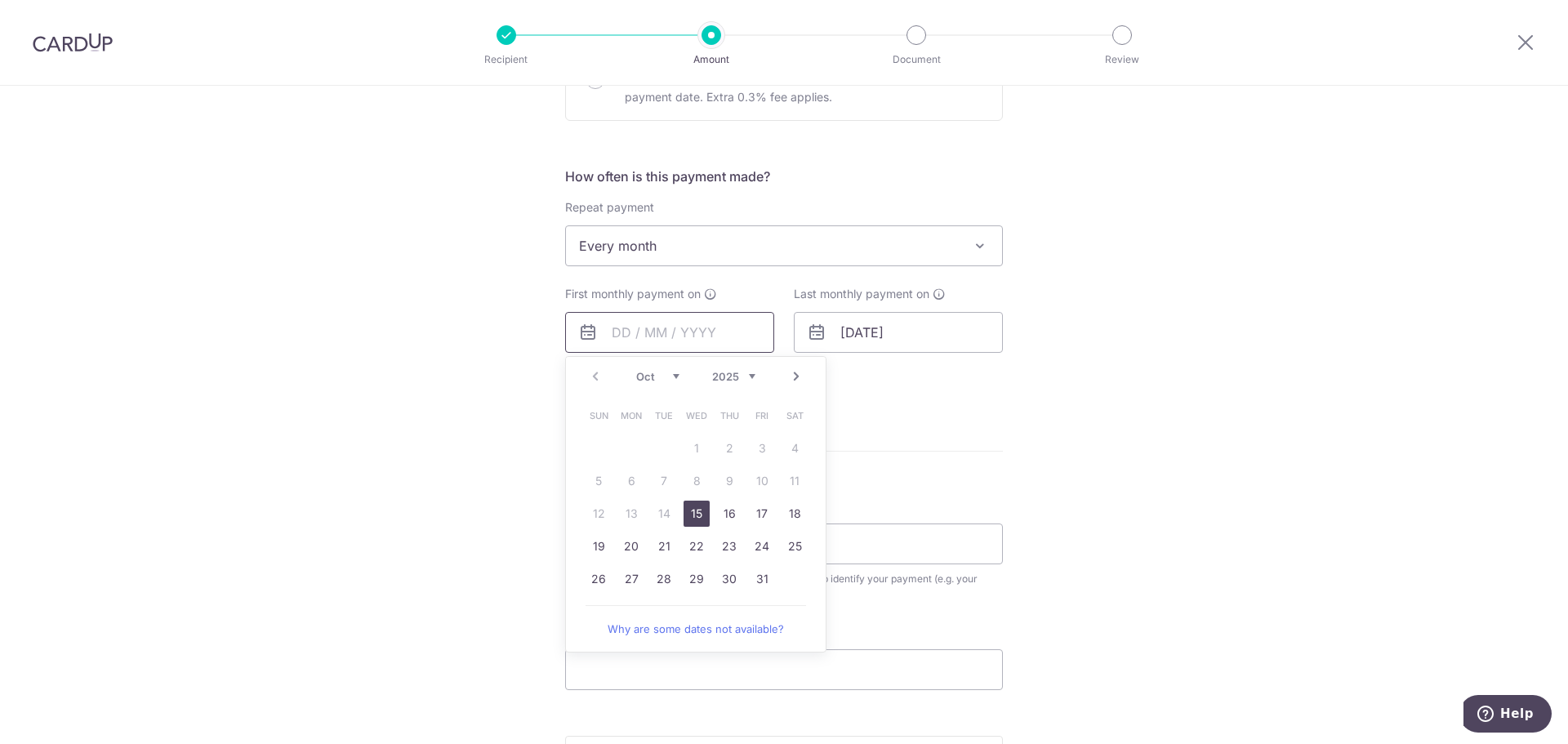
scroll to position [572, 0]
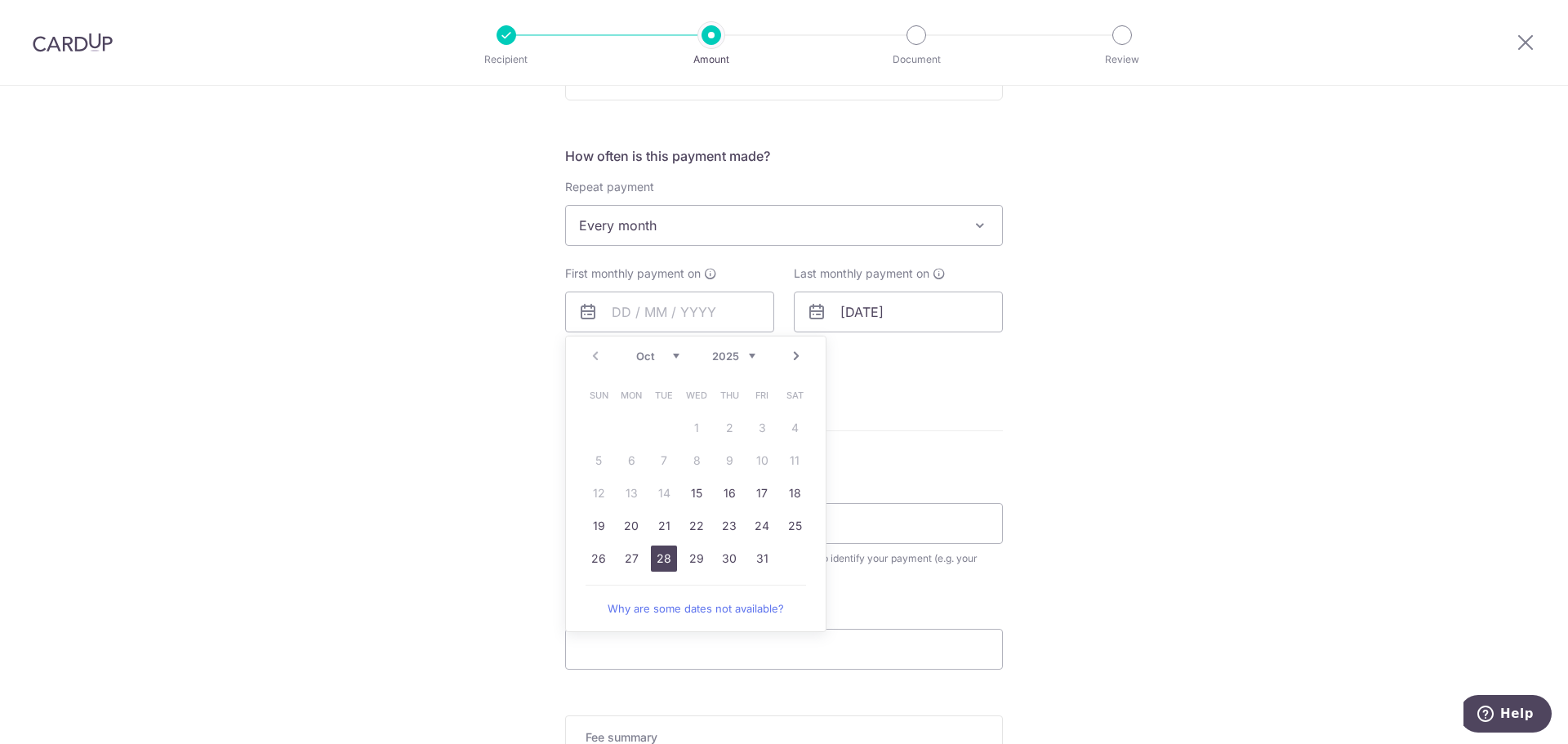
click at [666, 560] on link "28" at bounding box center [664, 559] width 26 height 26
type input "28/10/2025"
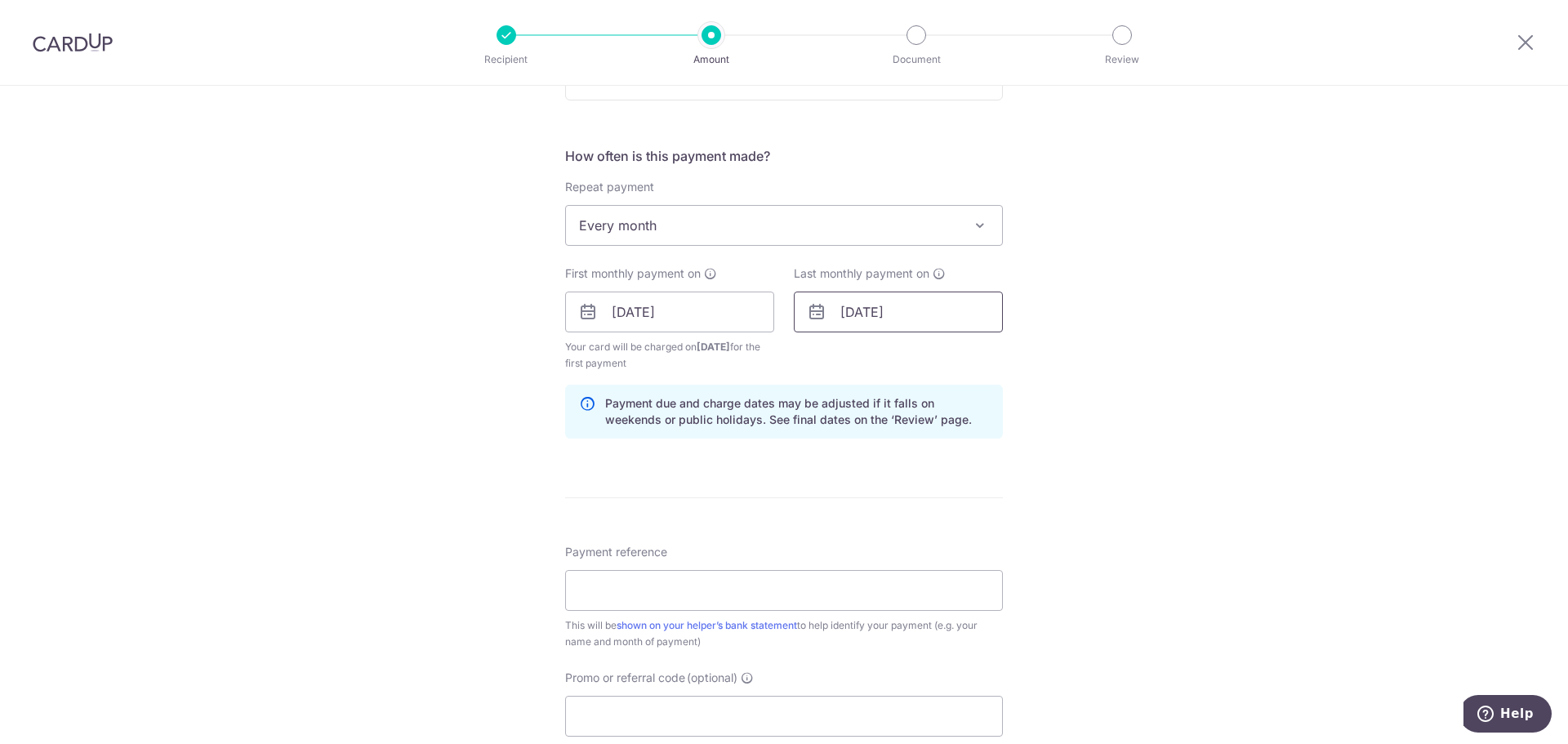
click at [945, 324] on input "31/08/2027" at bounding box center [898, 312] width 209 height 41
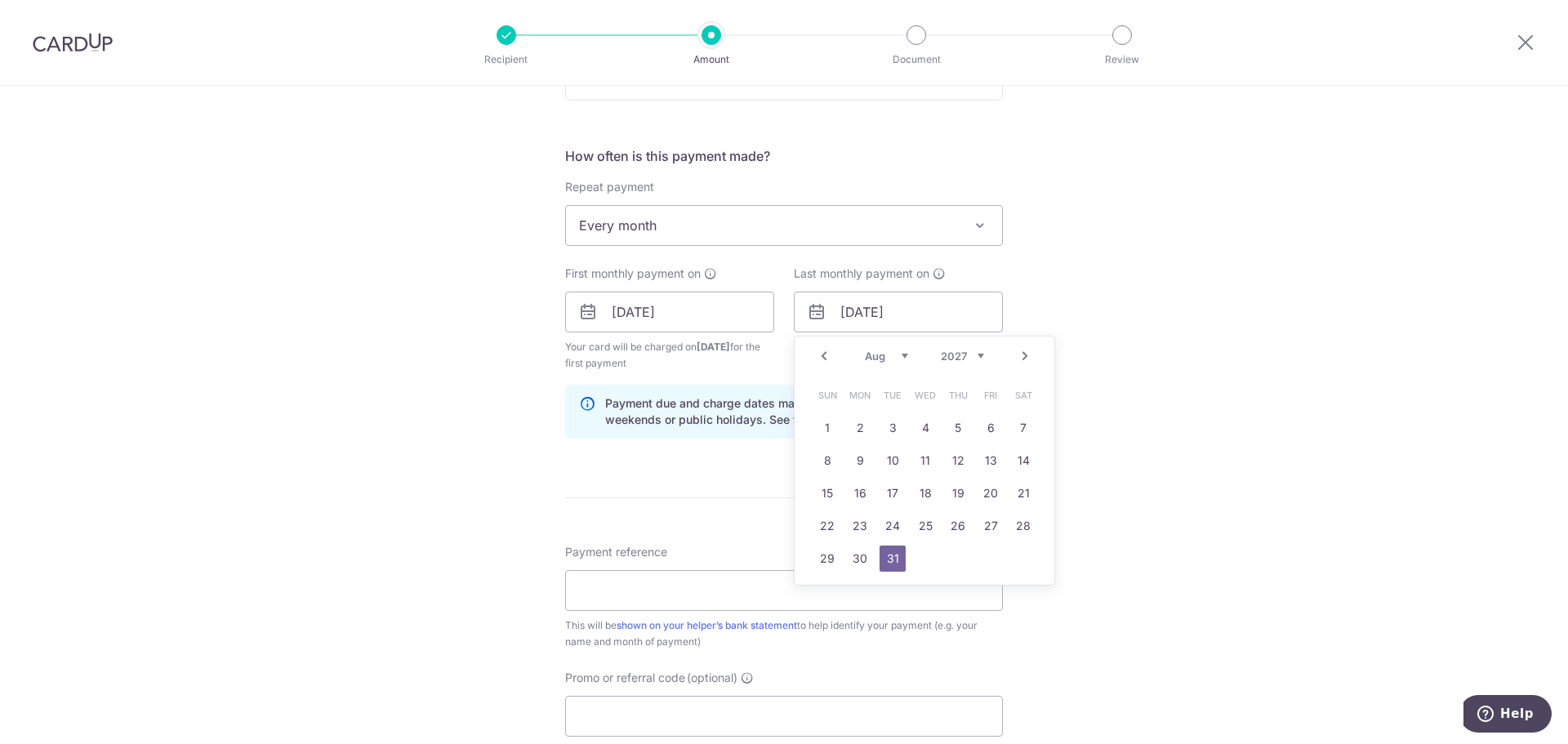
click at [970, 357] on select "2025 2026 2027 2028 2029 2030 2031 2032 2033 2034 2035" at bounding box center [962, 355] width 43 height 13
click at [966, 357] on select "2025 2026 2027 2028 2029 2030 2031 2032 2033 2034 2035" at bounding box center [962, 355] width 43 height 13
click at [984, 556] on link "28" at bounding box center [990, 559] width 26 height 26
type input "28/08/2026"
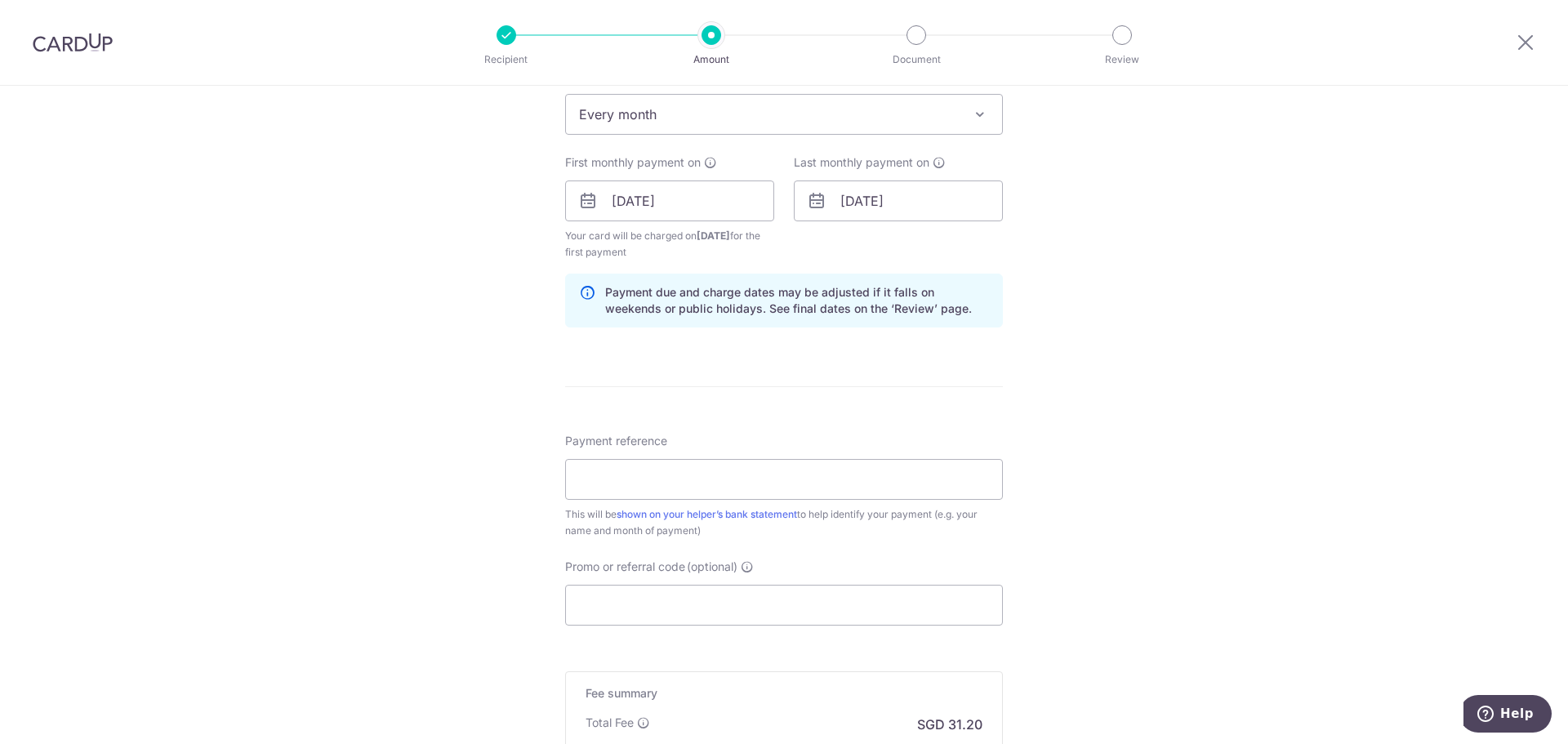
scroll to position [817, 0]
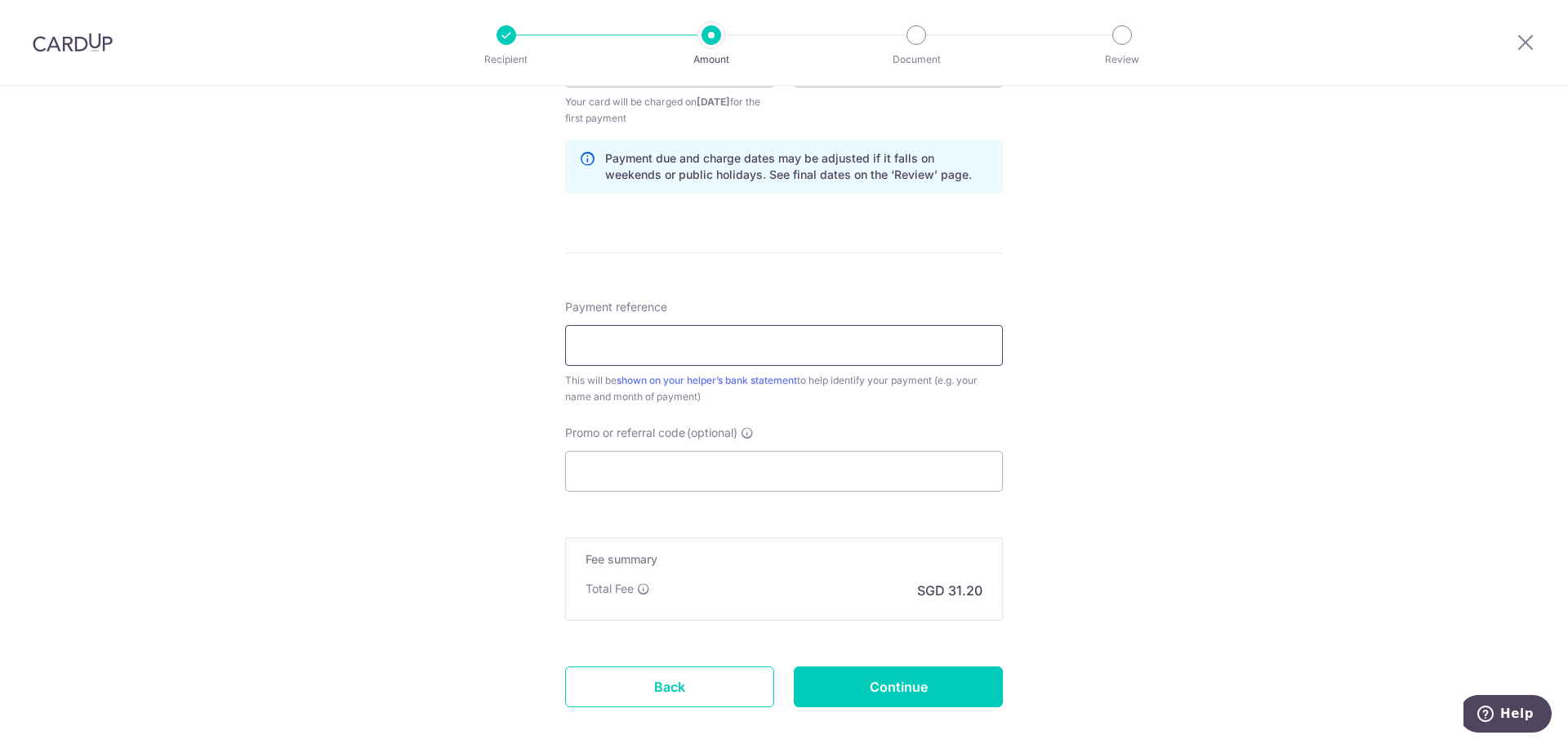
click at [653, 353] on input "Payment reference" at bounding box center [784, 345] width 438 height 41
paste input "3HOME25R"
type input "3HOME25R"
click at [679, 471] on input "Promo or referral code (optional)" at bounding box center [784, 471] width 438 height 41
paste input "3HOME25R"
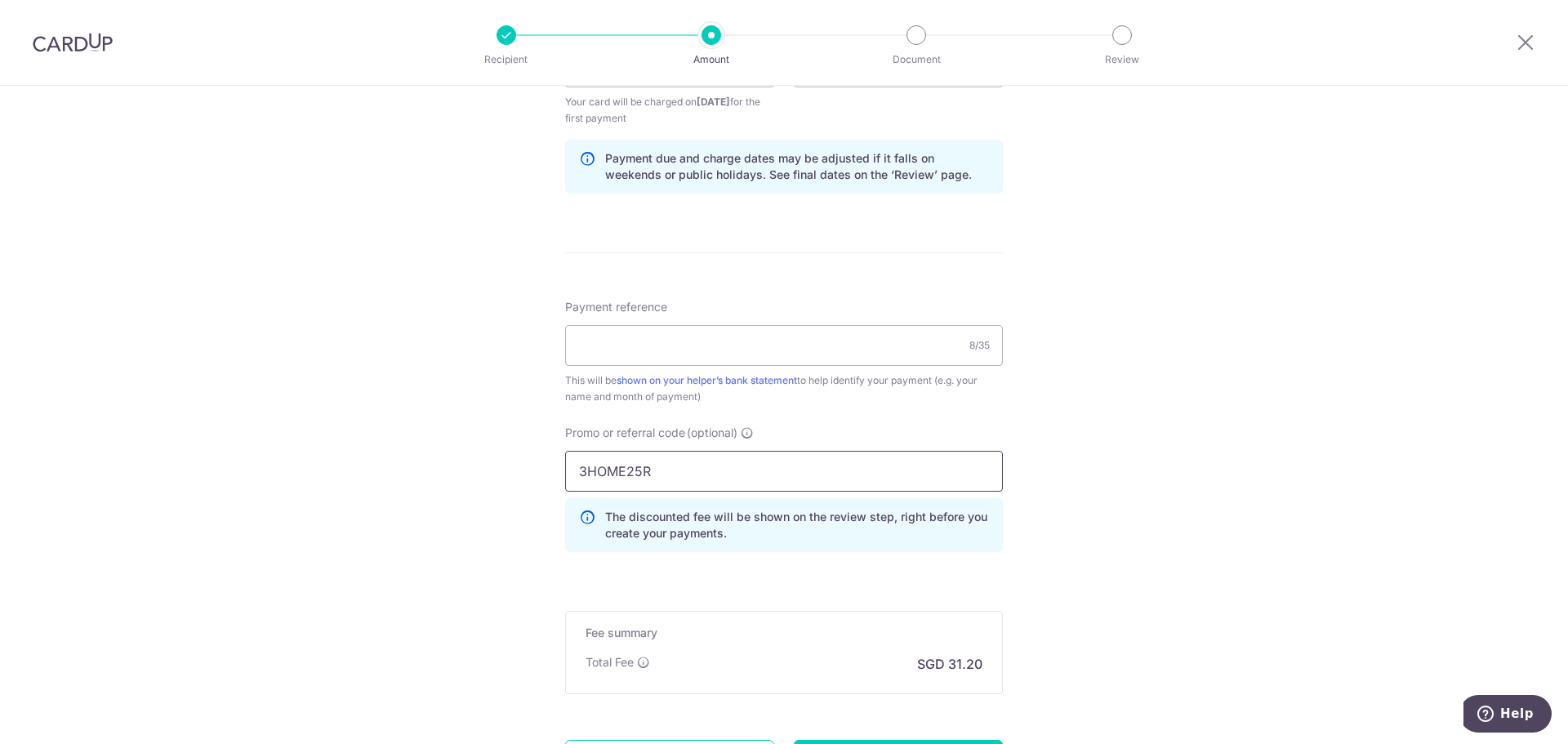
type input "3HOME25R"
click at [1124, 494] on div "Tell us more about your payment Enter payment amount SGD 1,200.00 1200.00 Selec…" at bounding box center [784, 87] width 1568 height 1635
click at [720, 349] on input "Payment reference" at bounding box center [784, 345] width 438 height 41
type input "Chua Gek Huey"
click at [1052, 398] on div "Tell us more about your payment Enter payment amount SGD 1,200.00 1200.00 Selec…" at bounding box center [784, 87] width 1568 height 1635
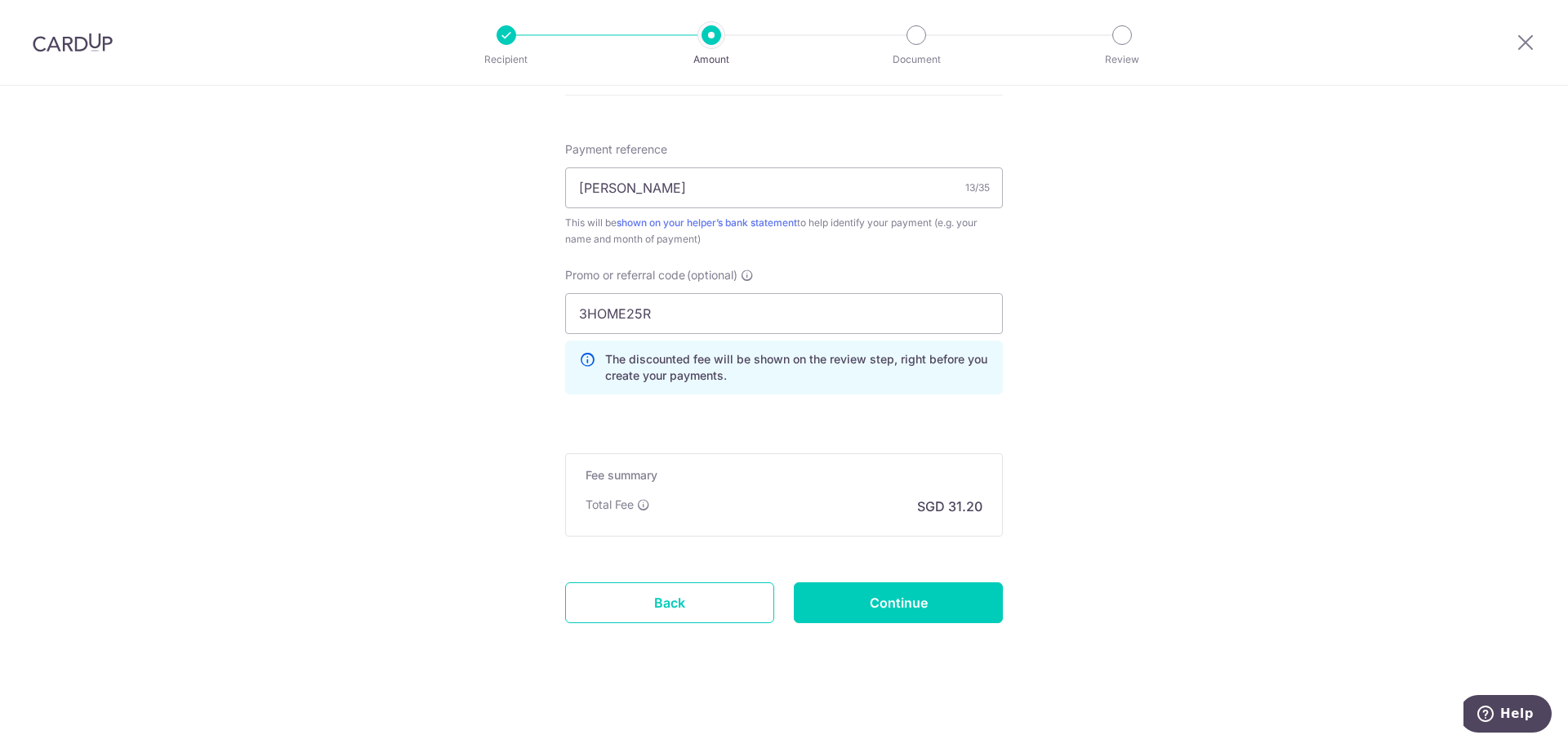
scroll to position [976, 0]
click at [882, 599] on input "Continue" at bounding box center [898, 601] width 209 height 41
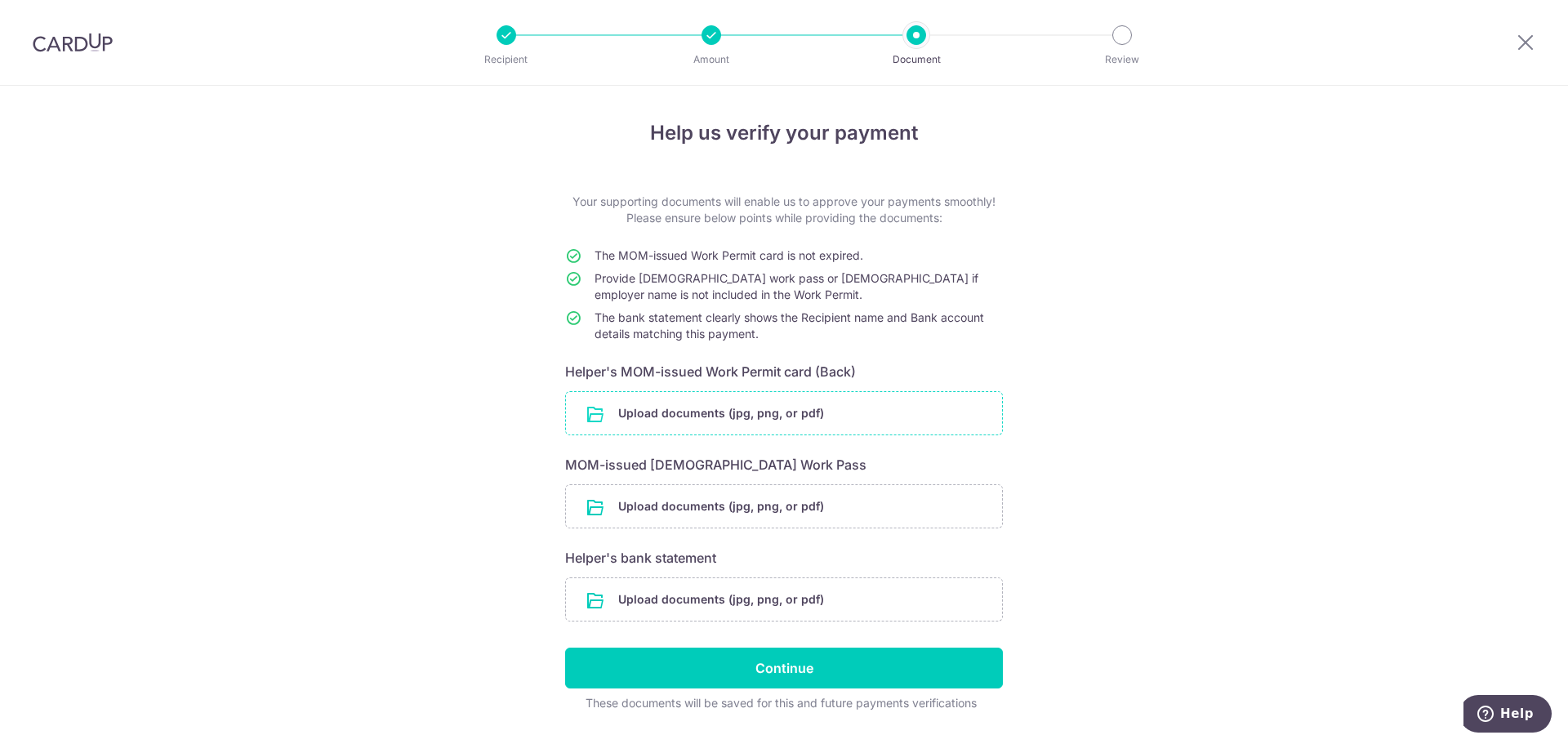
click at [652, 420] on input "file" at bounding box center [784, 413] width 436 height 43
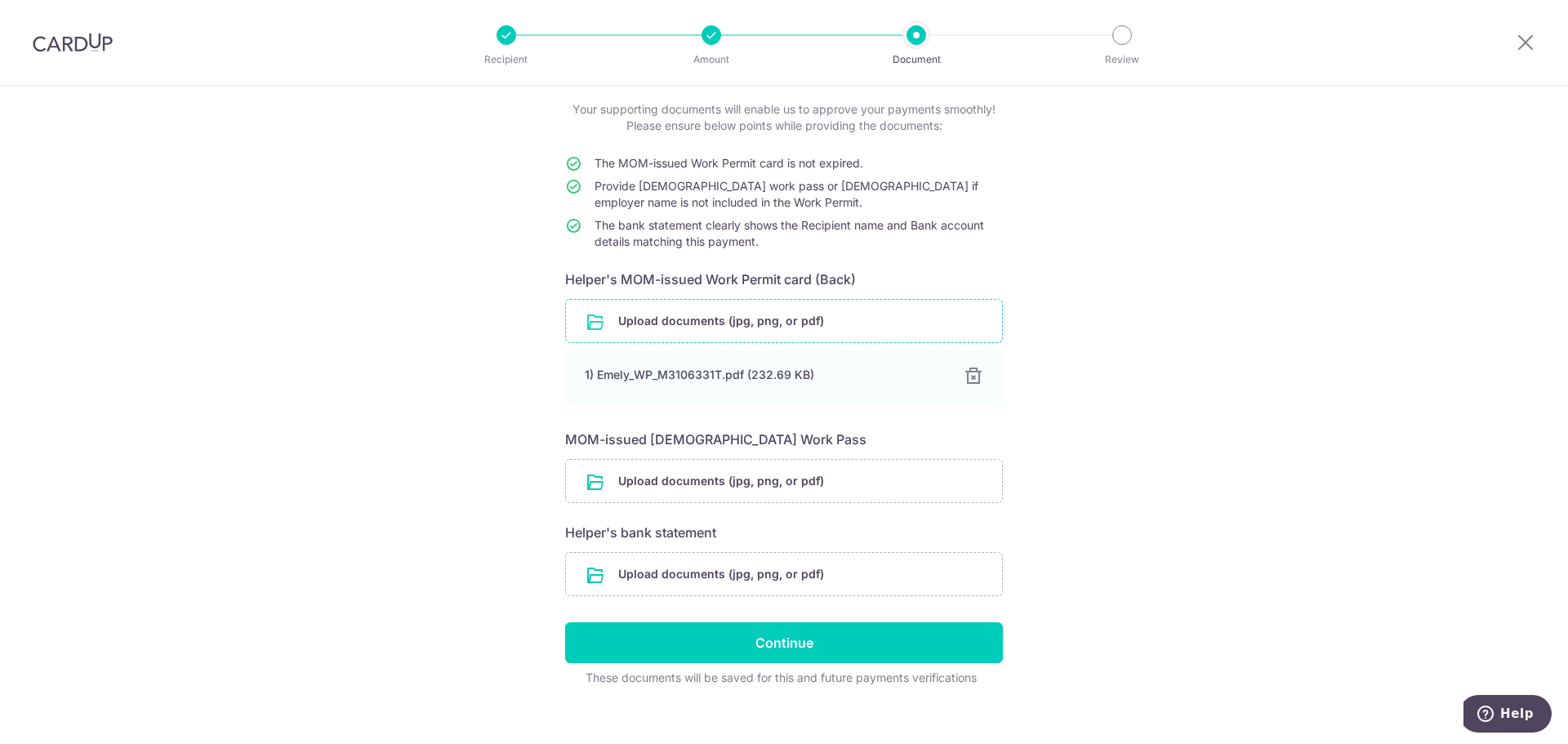
scroll to position [111, 0]
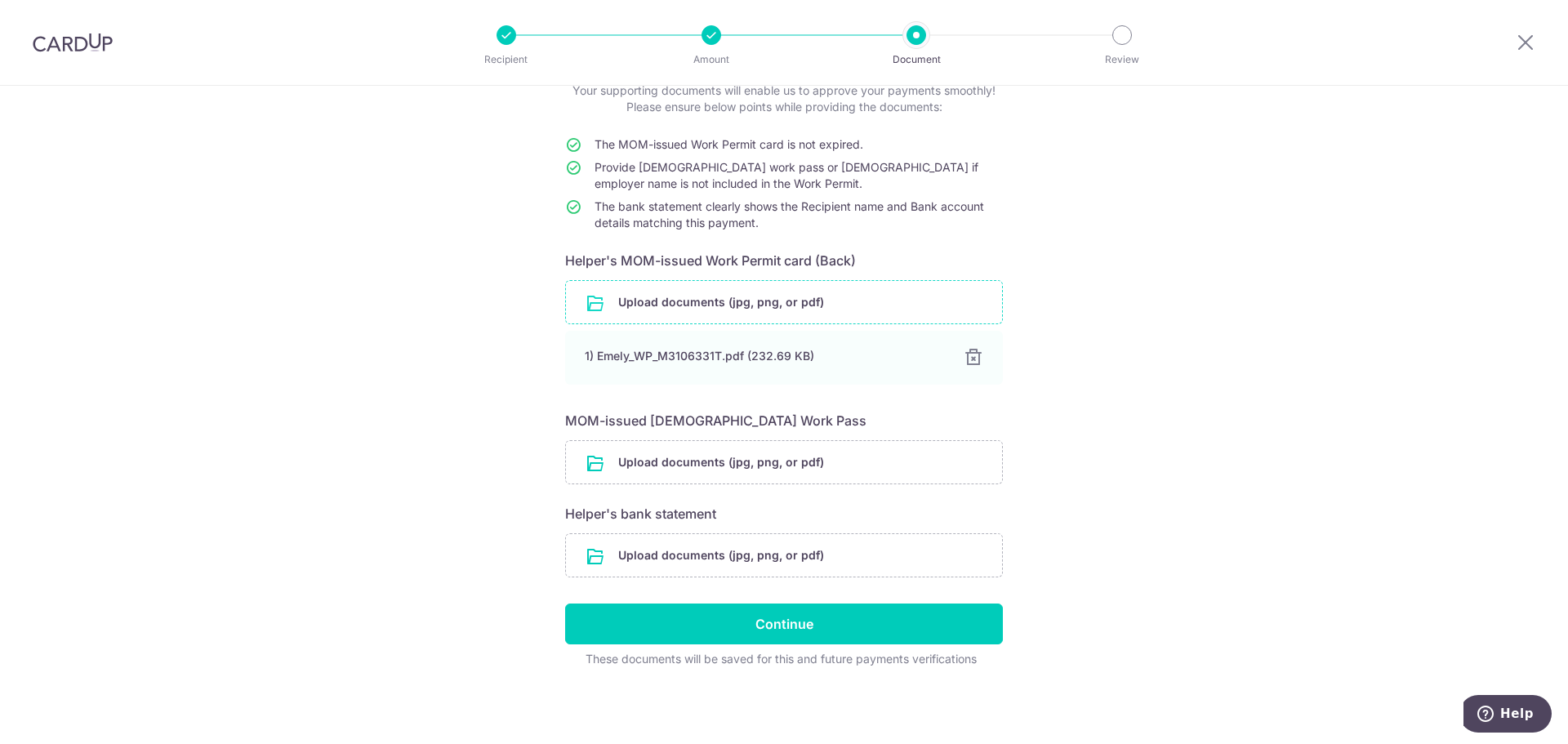
click at [1278, 542] on div "Help us verify your payment Your supporting documents will enable us to approve…" at bounding box center [784, 359] width 1568 height 769
click at [982, 559] on input "file" at bounding box center [784, 555] width 436 height 43
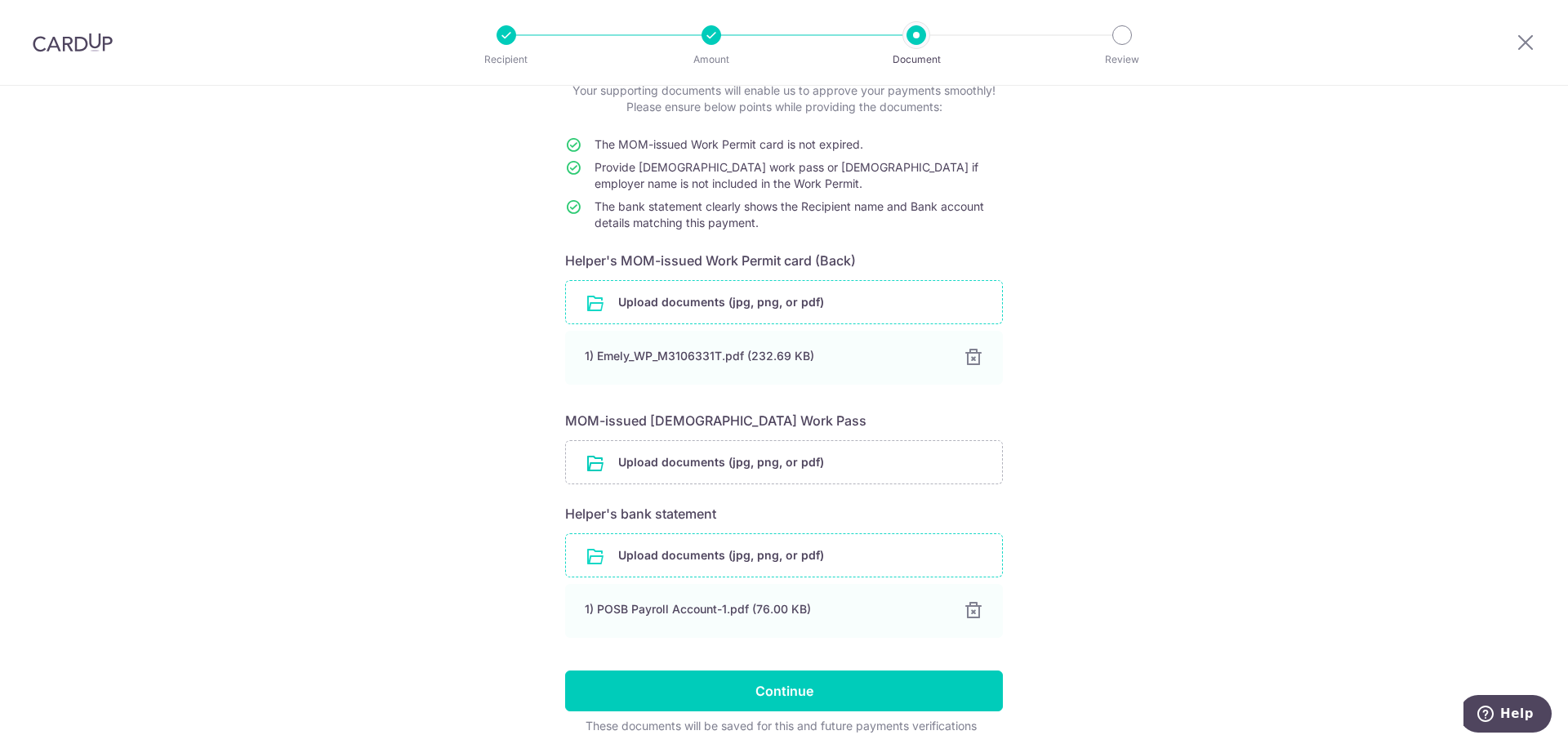
scroll to position [178, 0]
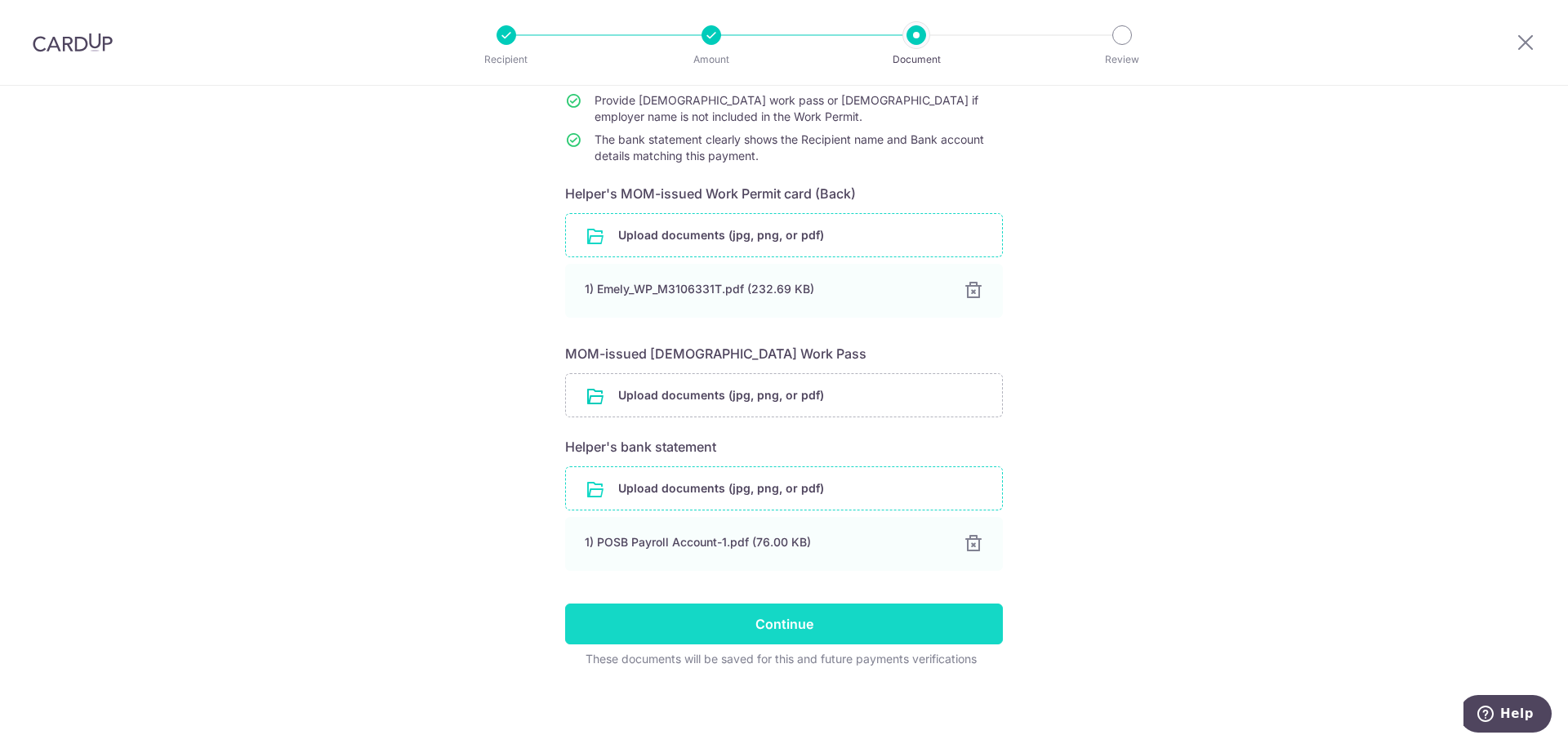
click at [766, 615] on input "Continue" at bounding box center [784, 624] width 438 height 41
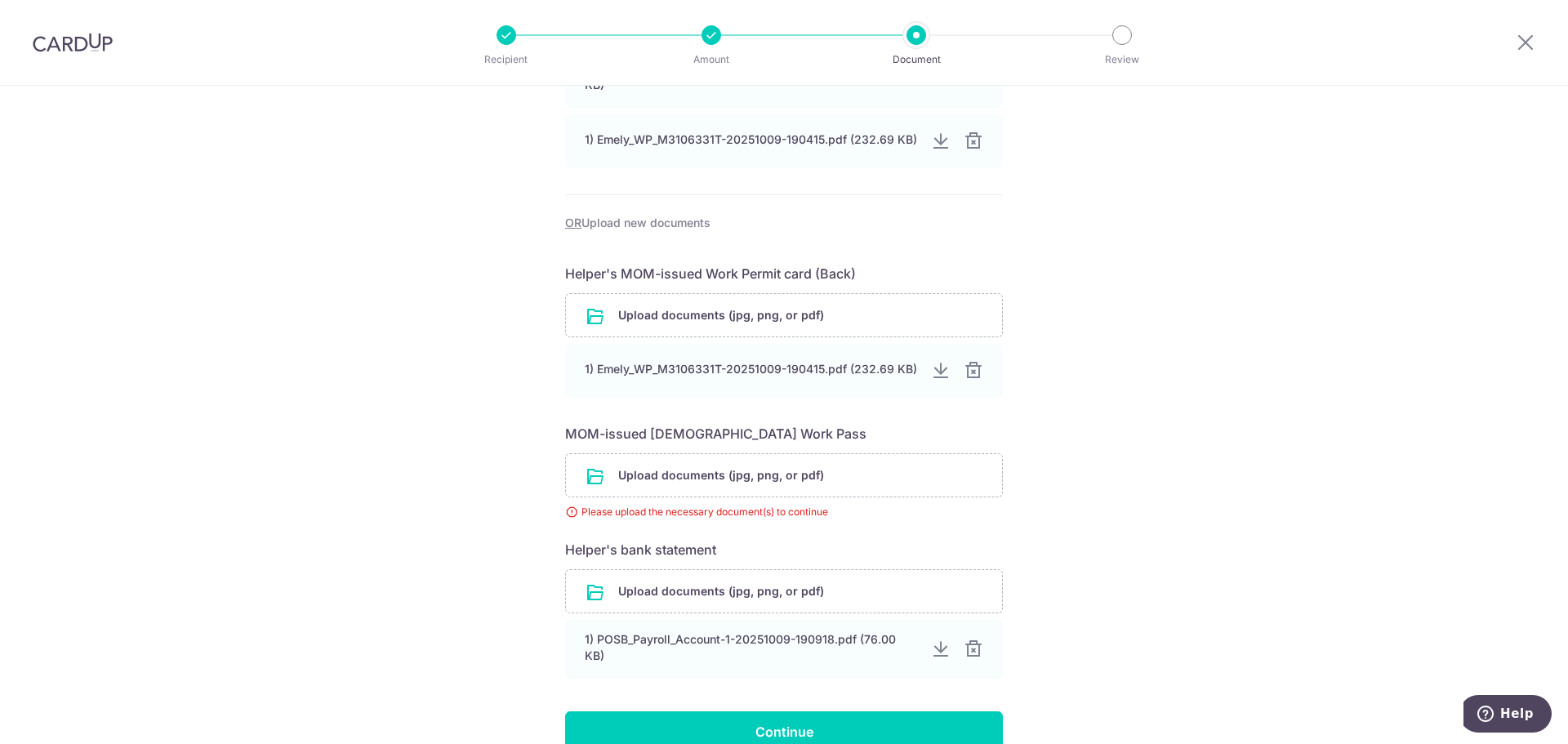
scroll to position [453, 0]
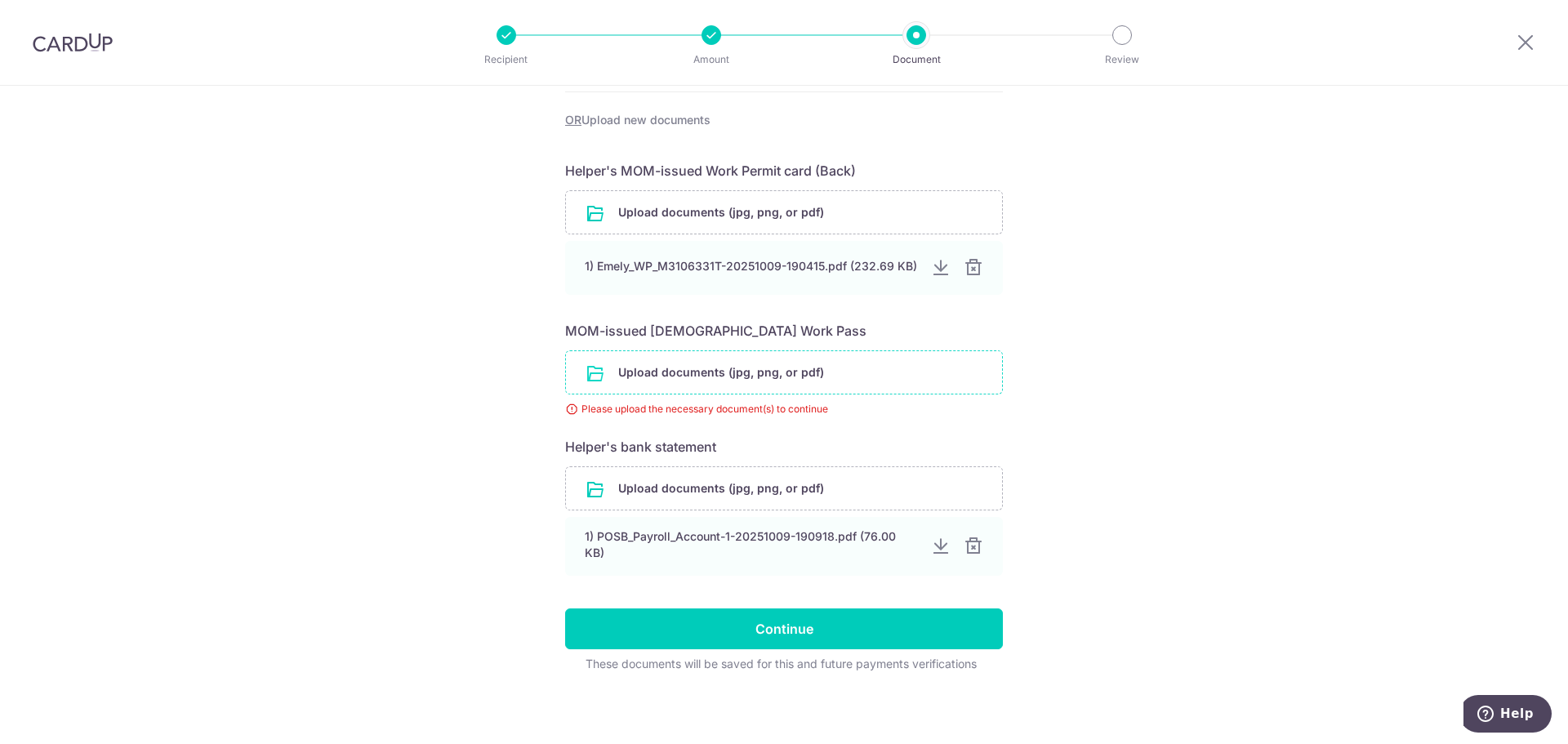
click at [737, 368] on input "file" at bounding box center [784, 372] width 436 height 43
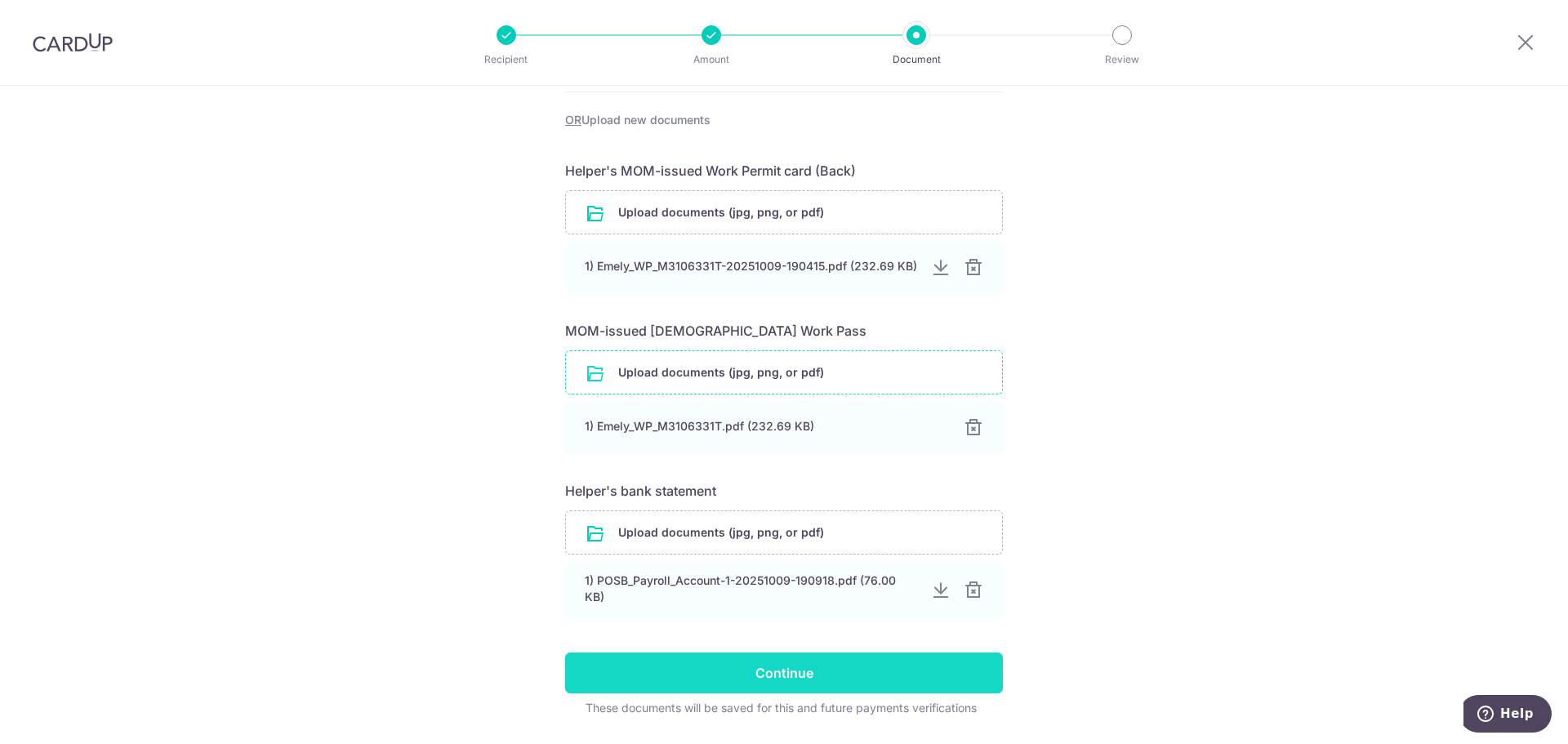
drag, startPoint x: 844, startPoint y: 663, endPoint x: 1049, endPoint y: 642, distance: 206.1
click at [844, 662] on input "Continue" at bounding box center [784, 673] width 438 height 41
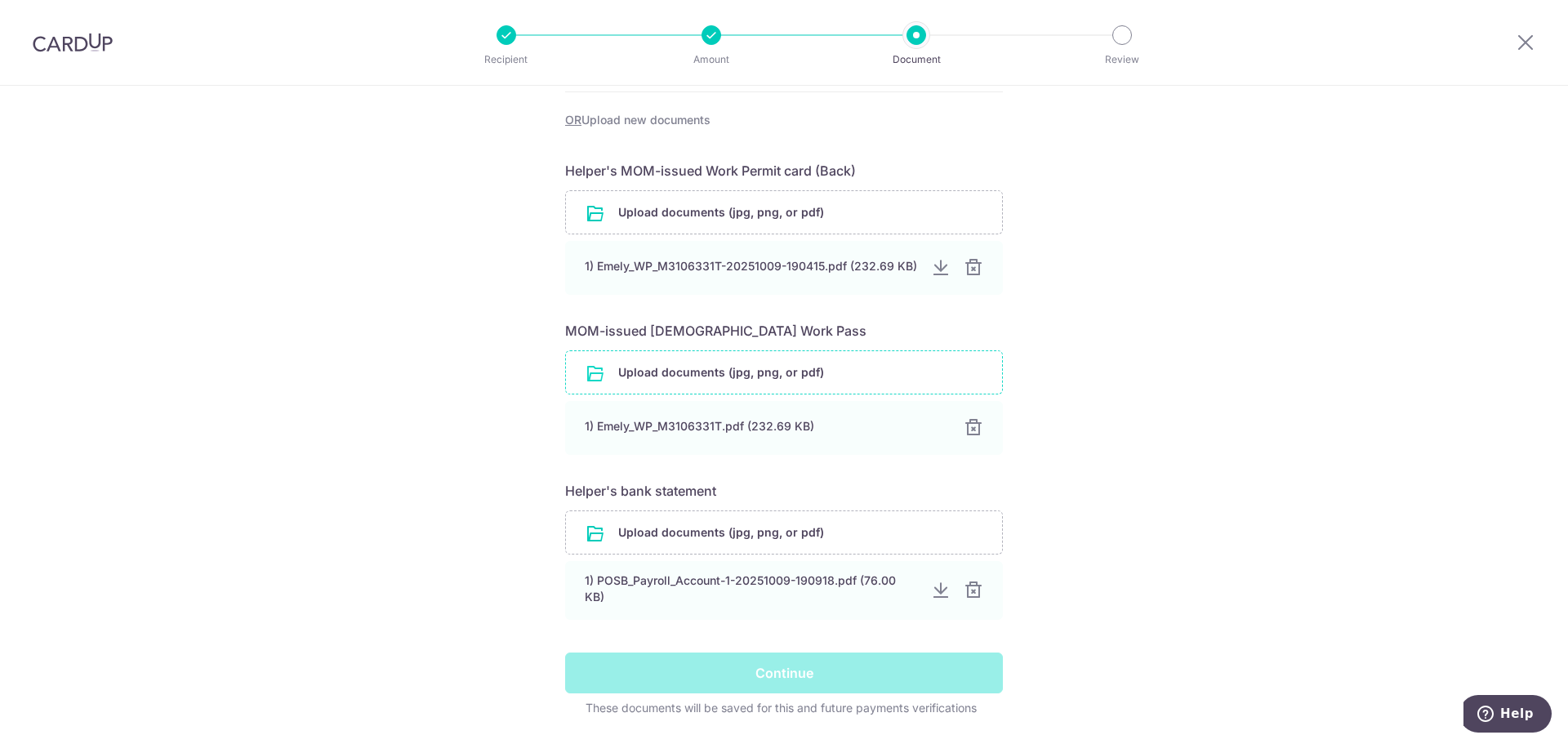
scroll to position [497, 0]
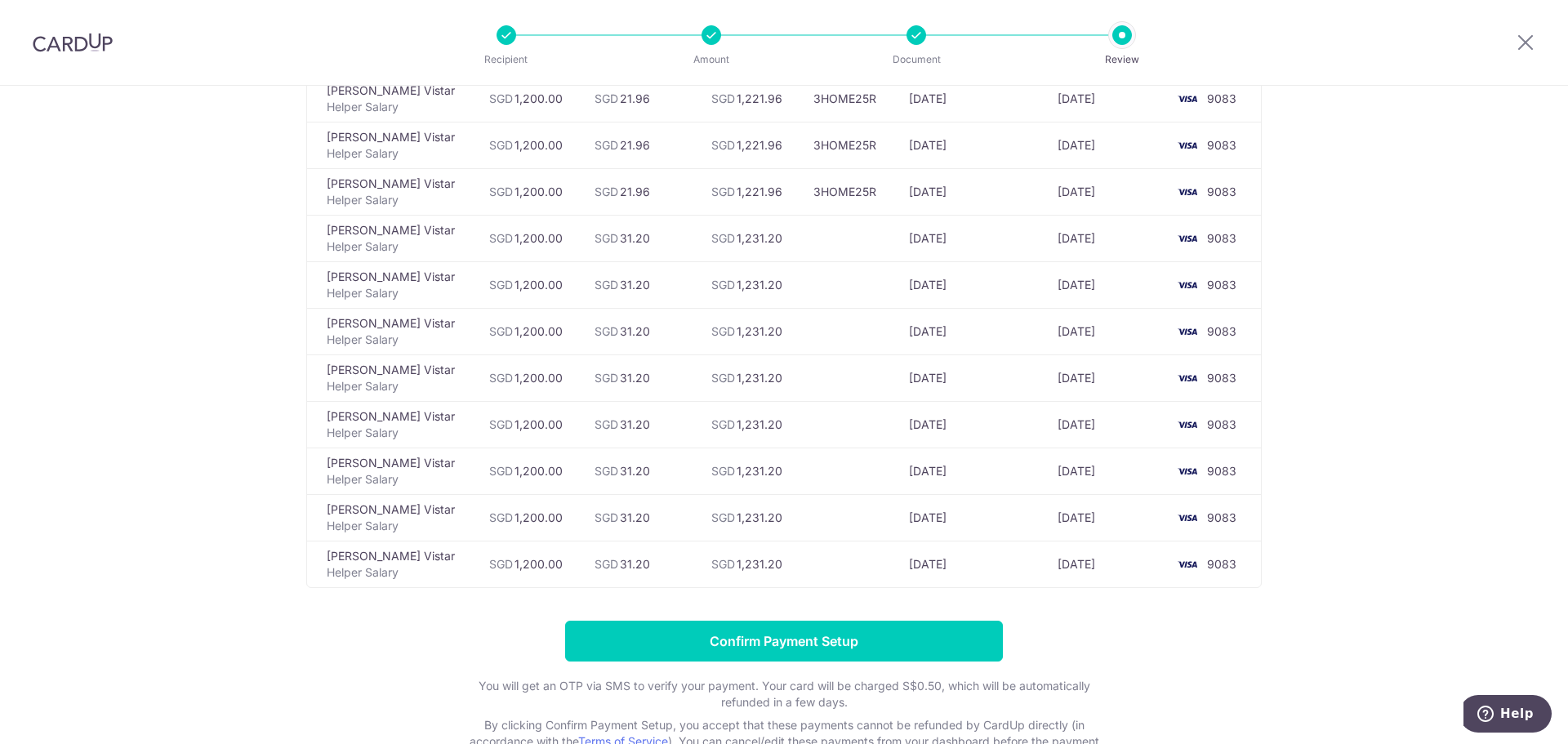
scroll to position [133, 0]
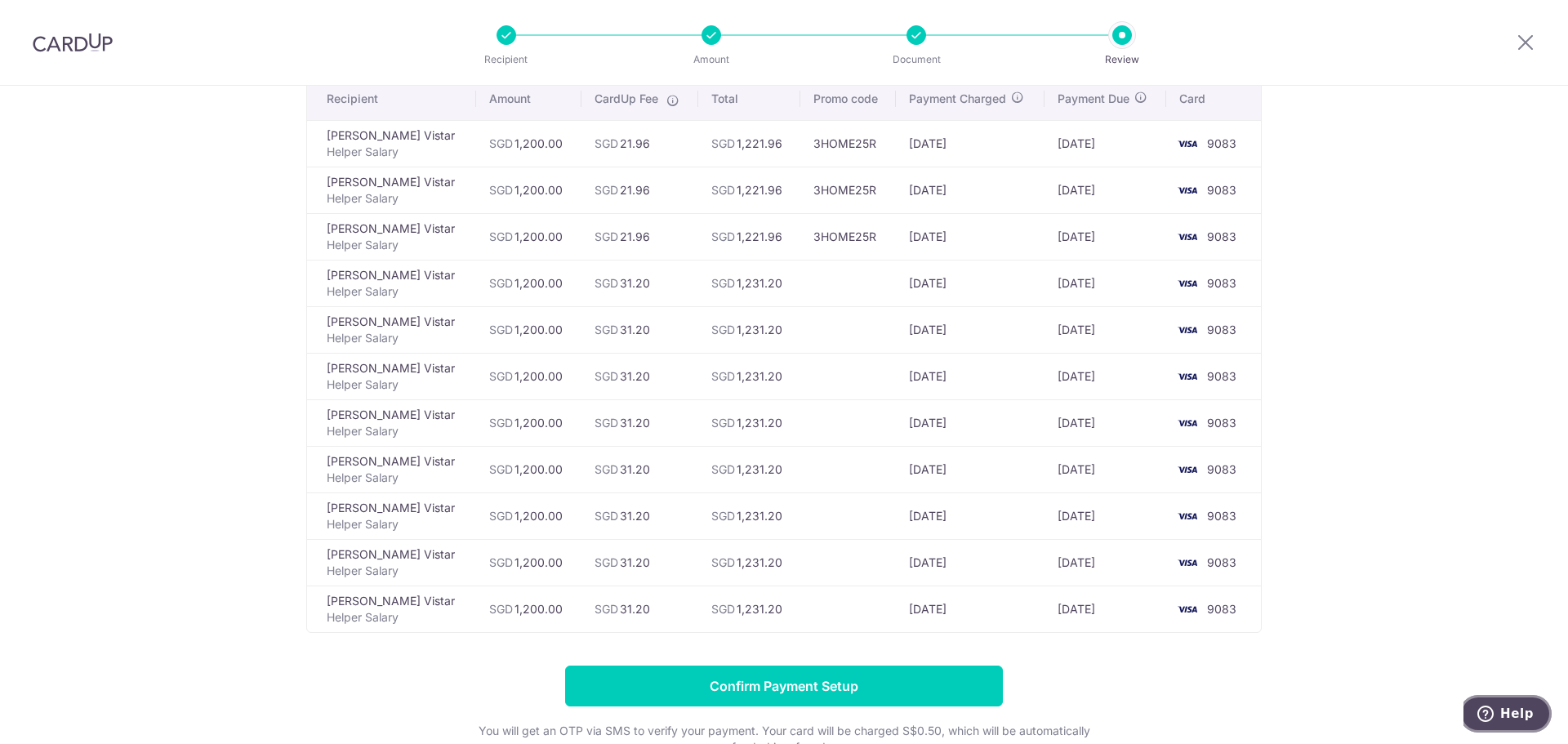
click at [1487, 711] on icon "Help" at bounding box center [1486, 713] width 17 height 17
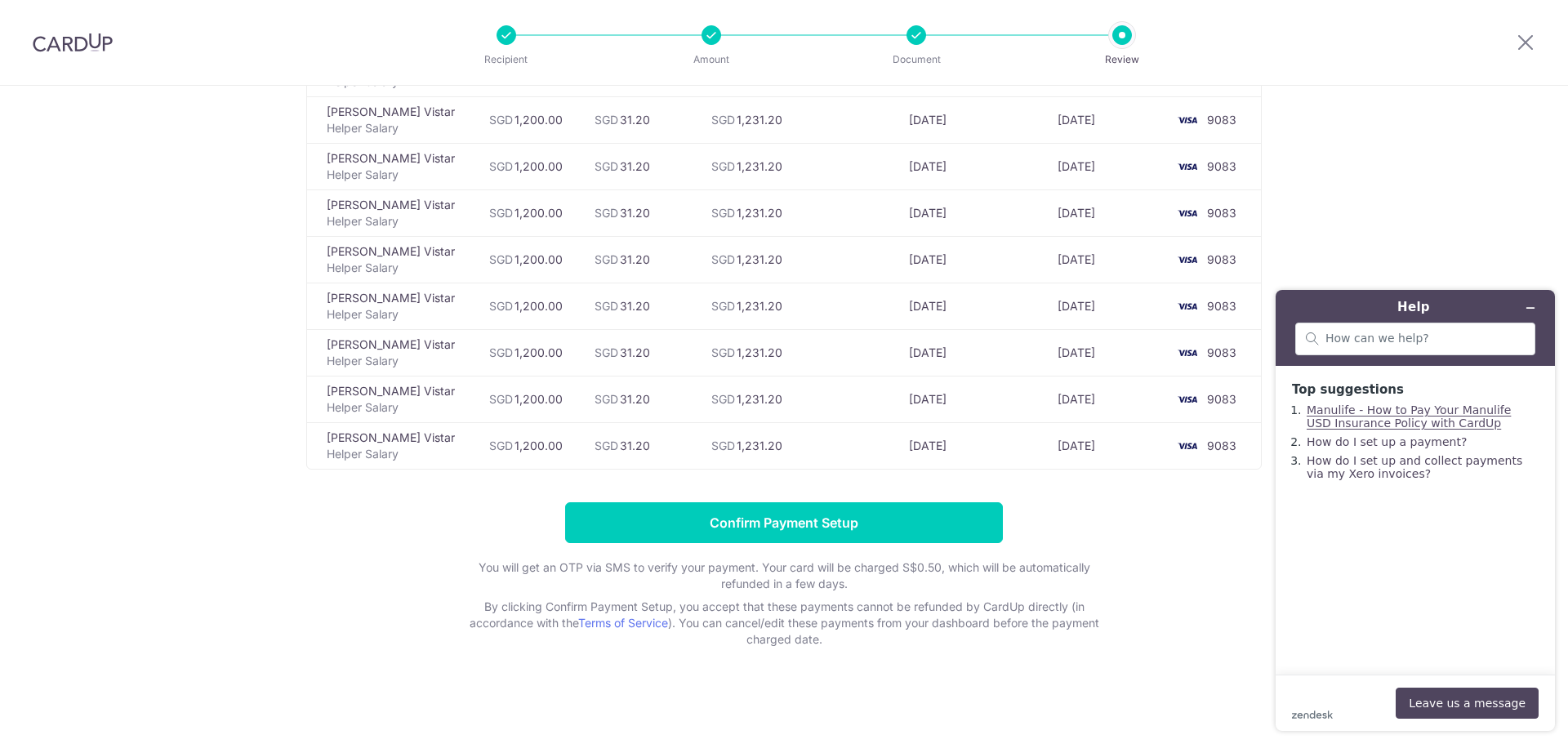
scroll to position [0, 0]
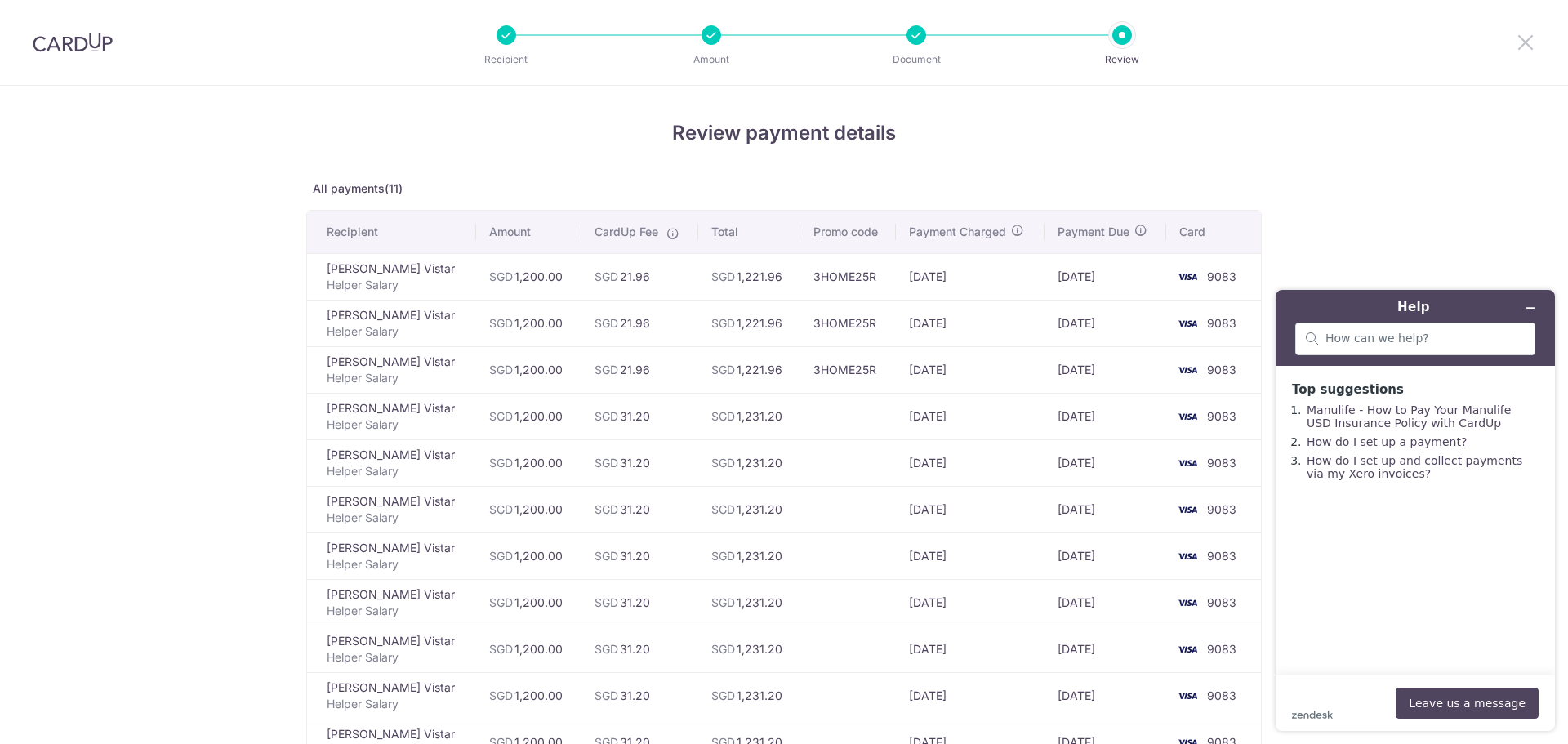
click at [1525, 44] on icon at bounding box center [1525, 41] width 19 height 20
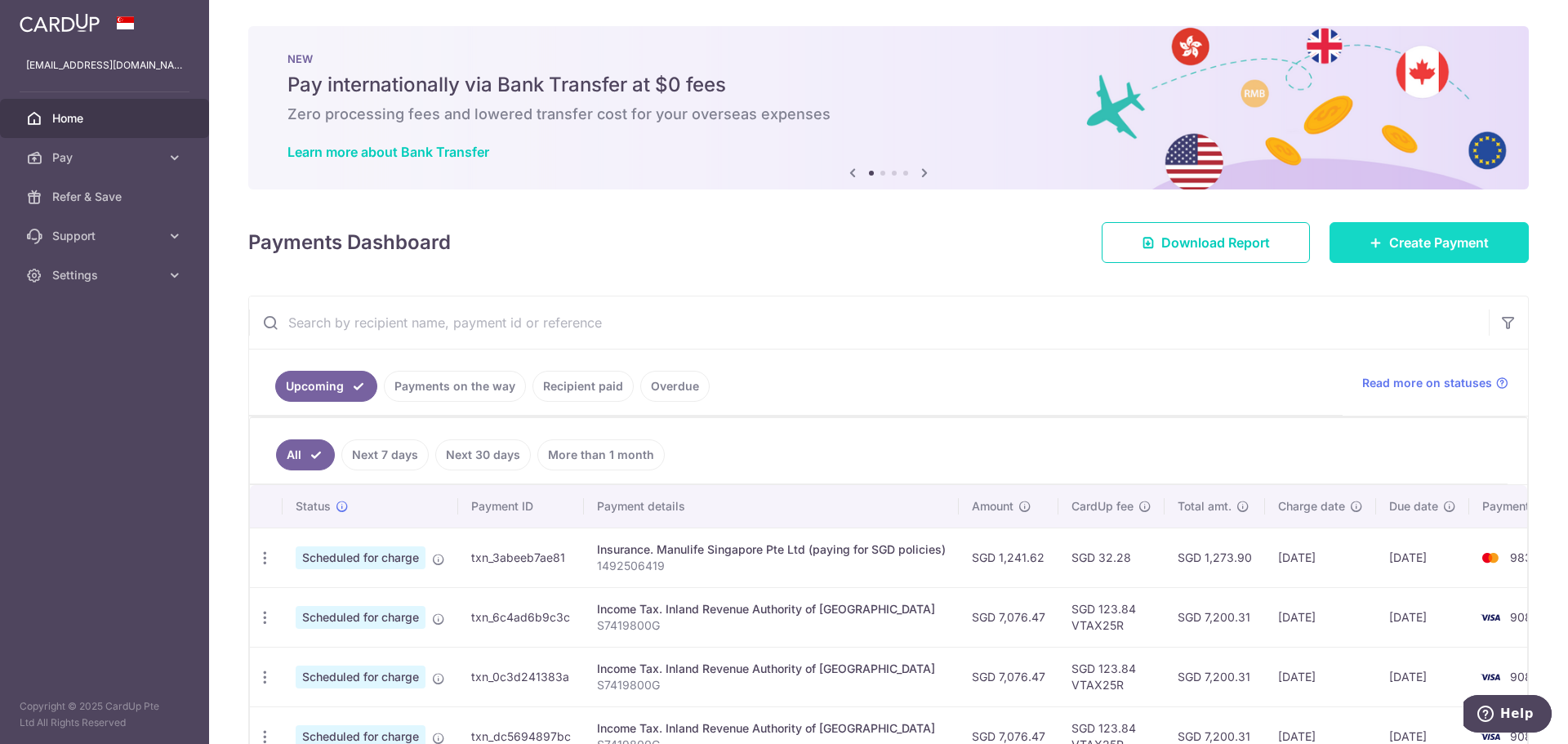
click at [1437, 242] on span "Create Payment" at bounding box center [1439, 242] width 100 height 19
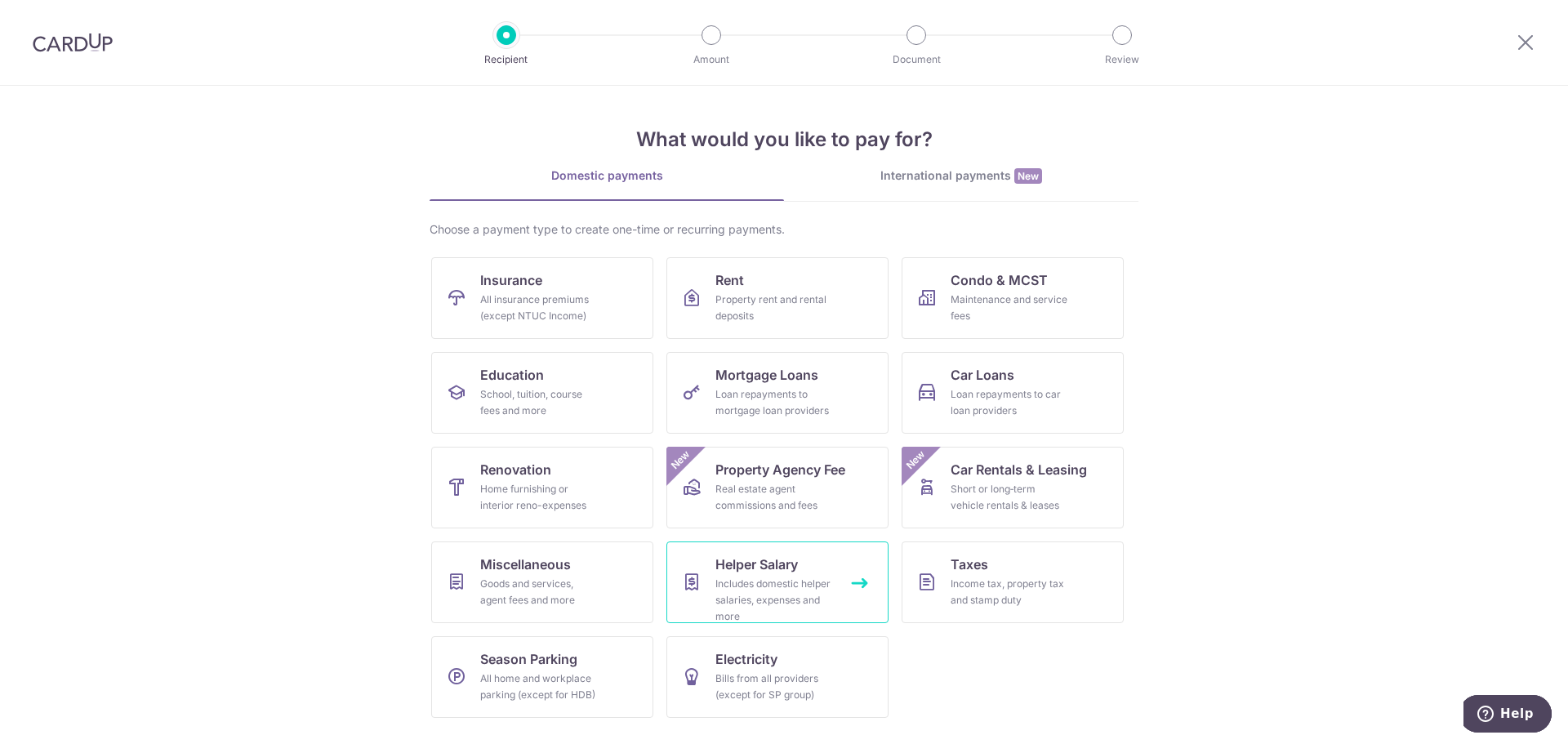
click at [746, 579] on div "Includes domestic helper salaries, expenses and more" at bounding box center [774, 600] width 117 height 49
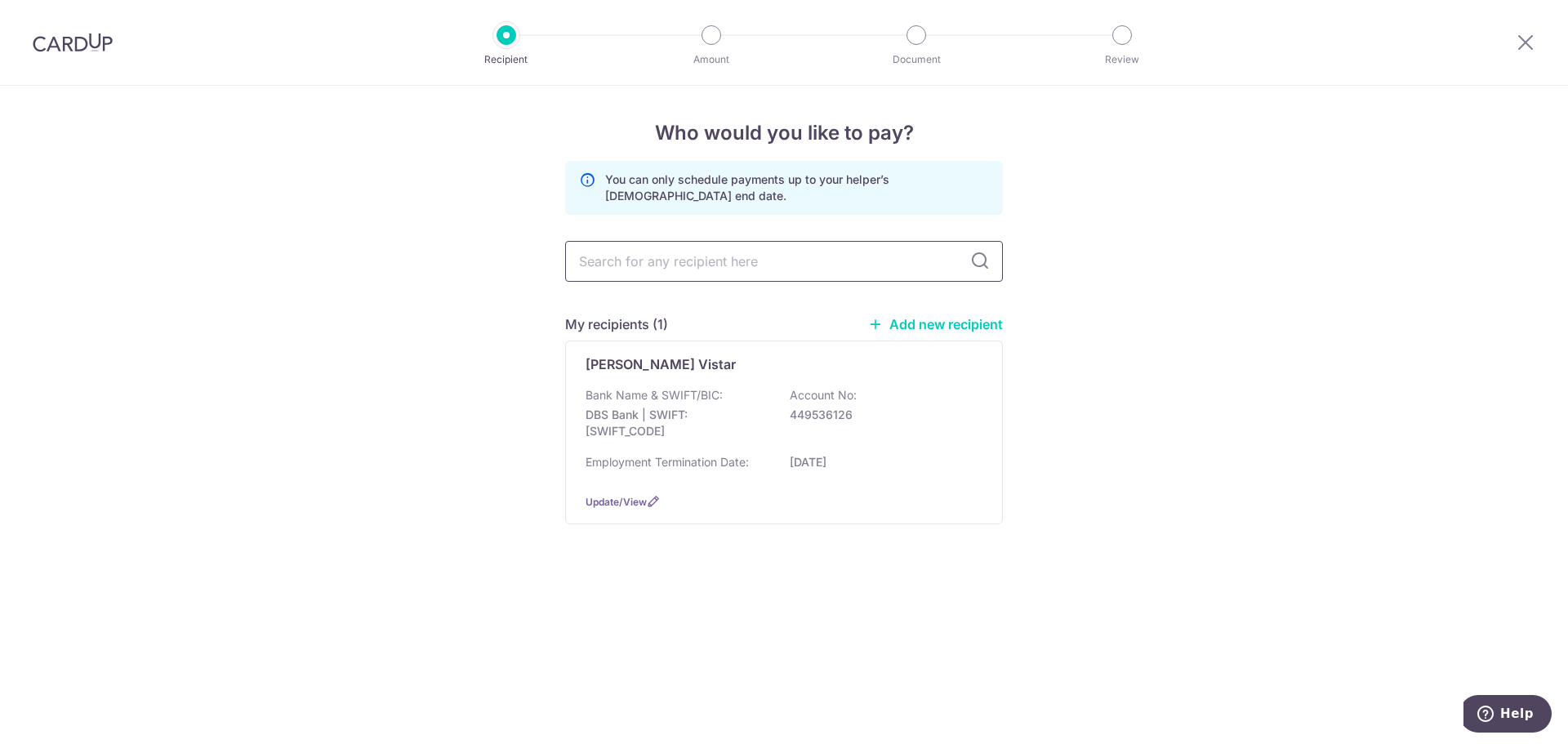
click at [753, 248] on input "text" at bounding box center [784, 261] width 438 height 41
click at [877, 446] on div "Bank Name & SWIFT/BIC: DBS Bank | SWIFT: DBSSSGSGXXX Account No: 449536126" at bounding box center [784, 417] width 397 height 60
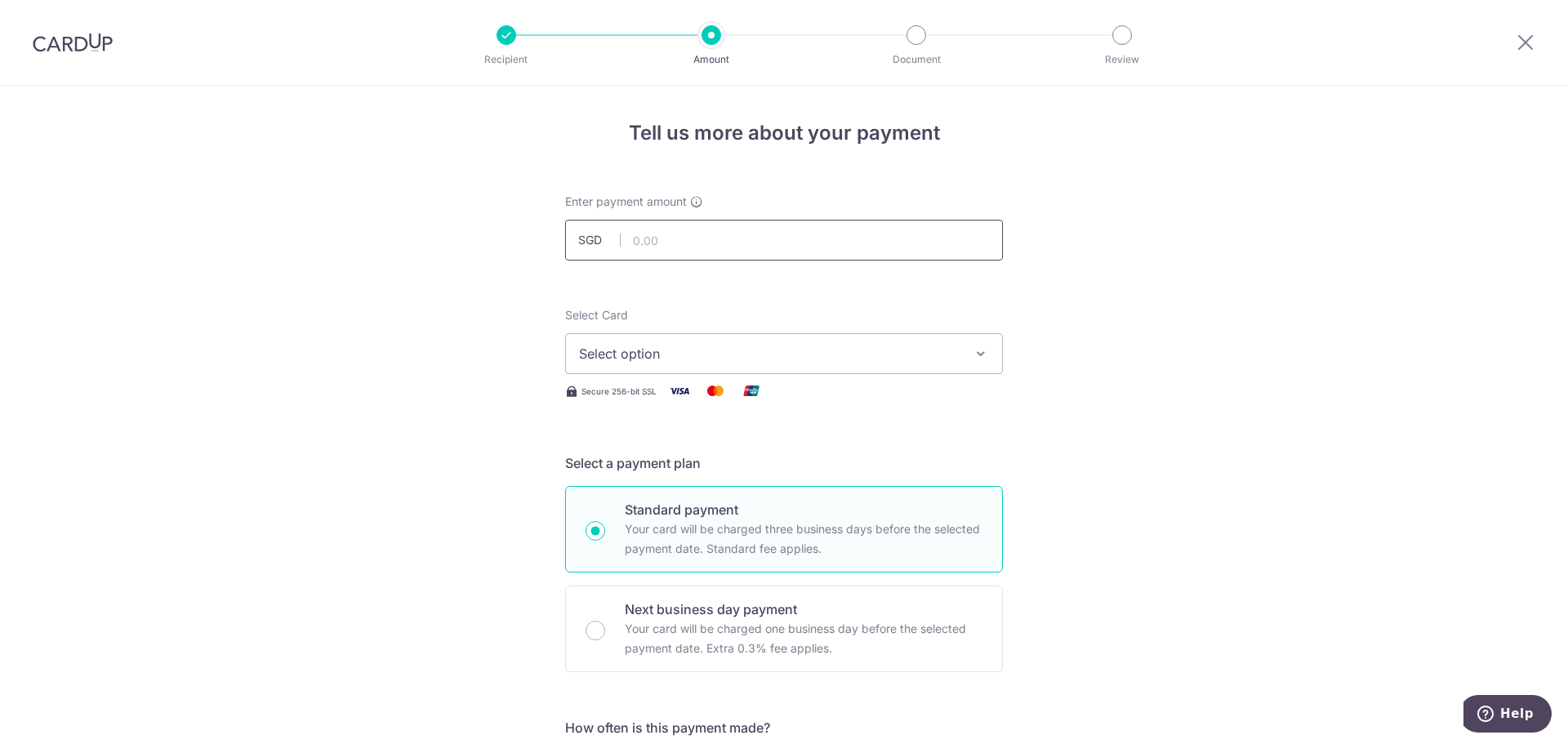
click at [678, 240] on input "text" at bounding box center [784, 240] width 438 height 41
type input "1,200.00"
click at [661, 344] on span "Select option" at bounding box center [769, 354] width 381 height 19
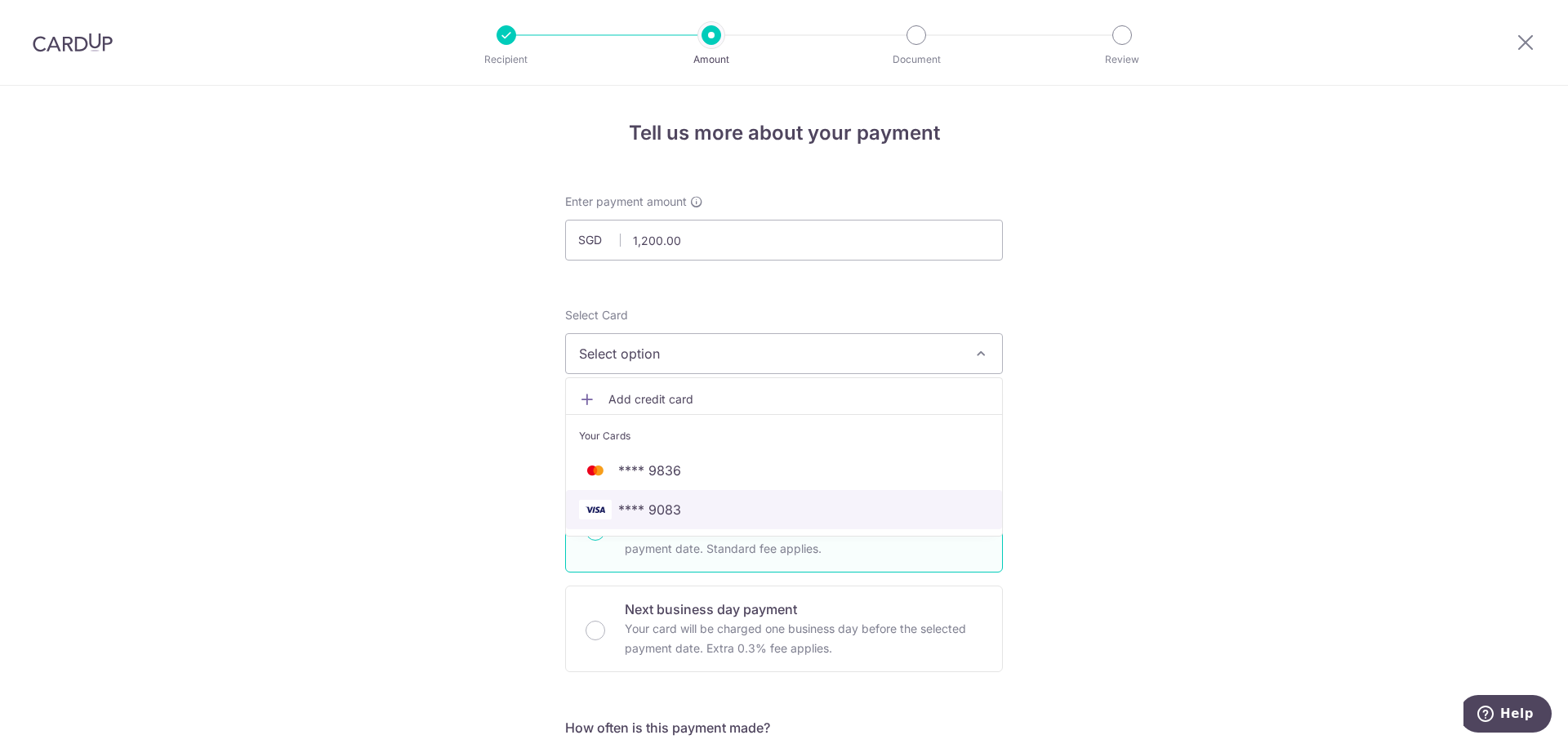
click at [669, 509] on span "**** 9083" at bounding box center [650, 509] width 63 height 19
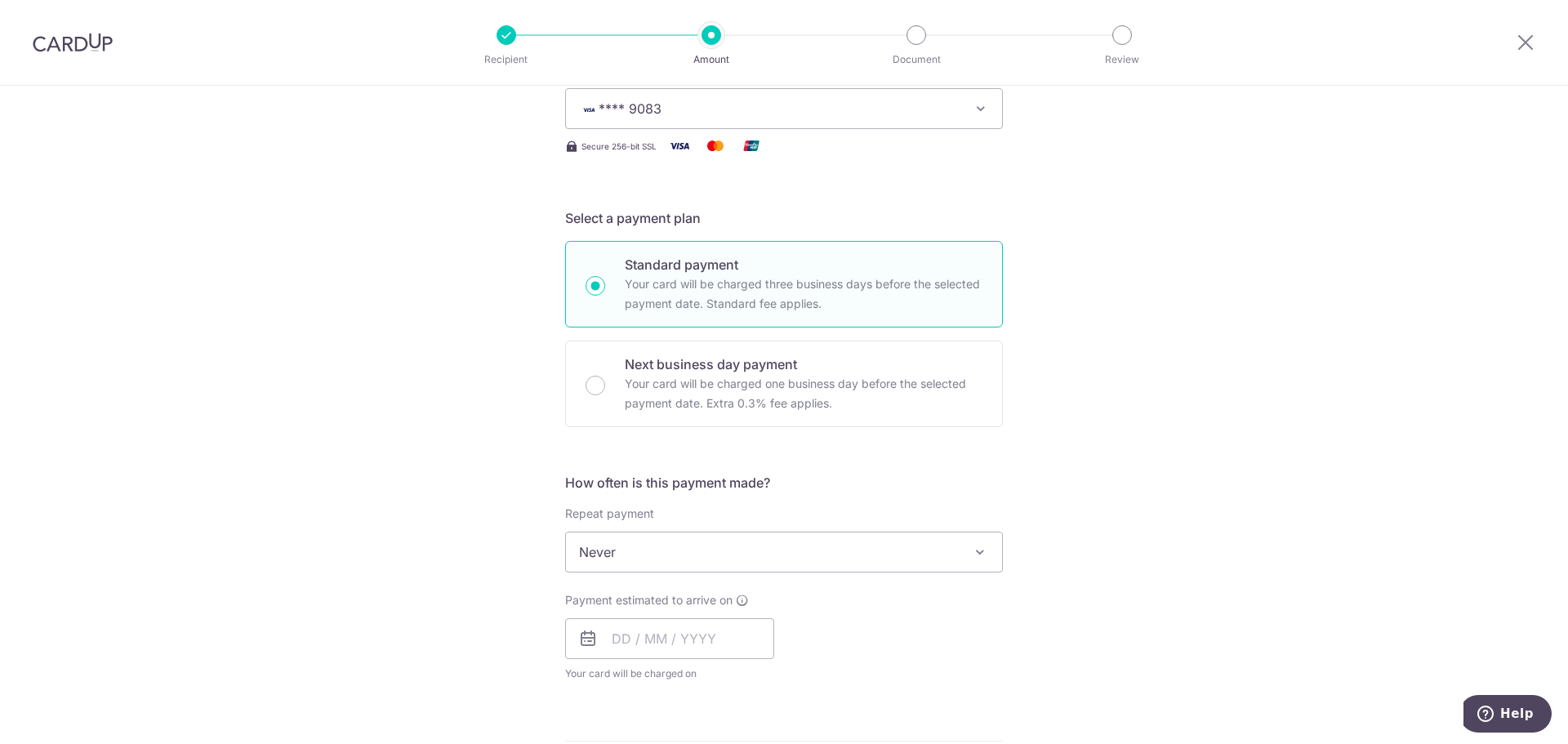
scroll to position [490, 0]
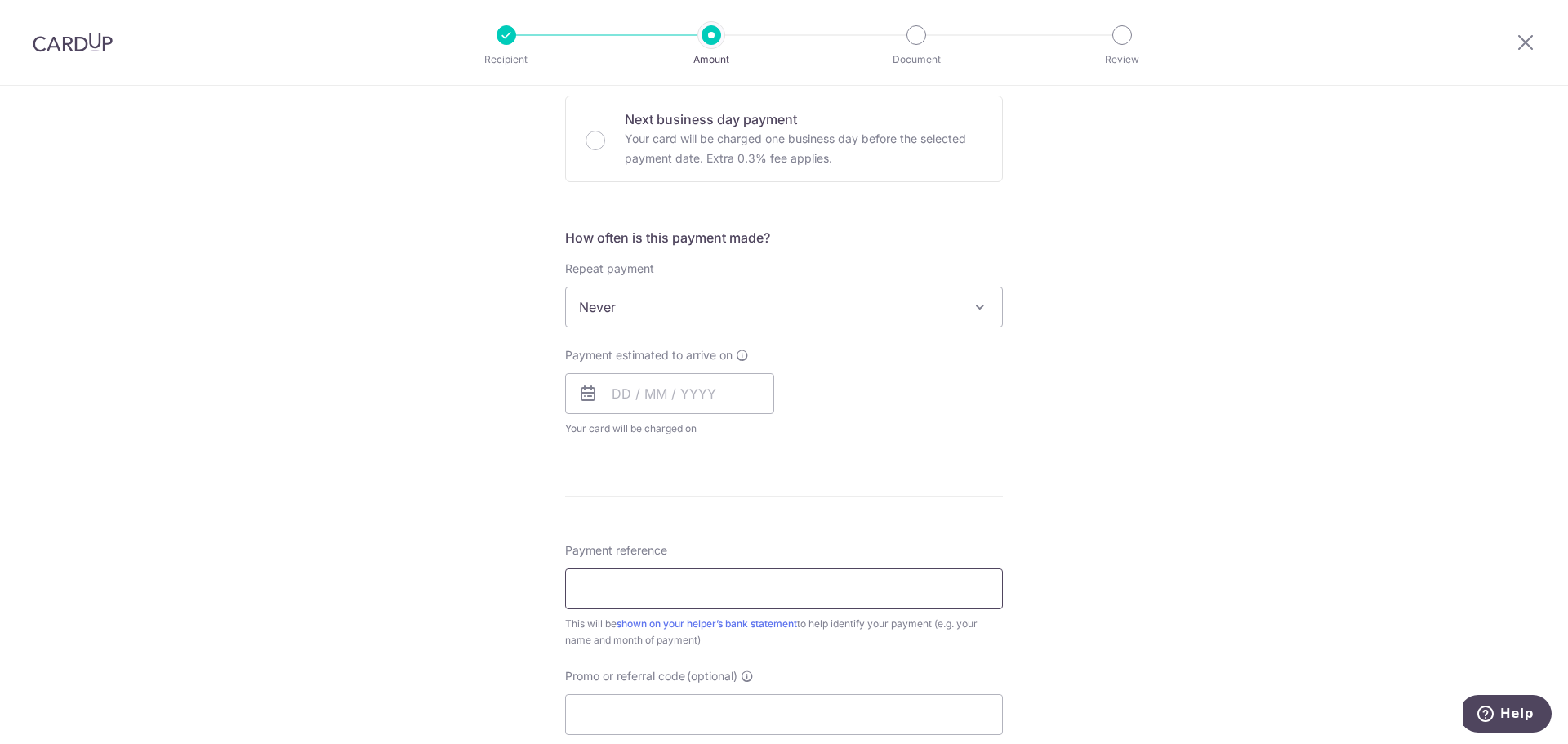
click at [681, 581] on input "Payment reference" at bounding box center [784, 589] width 438 height 41
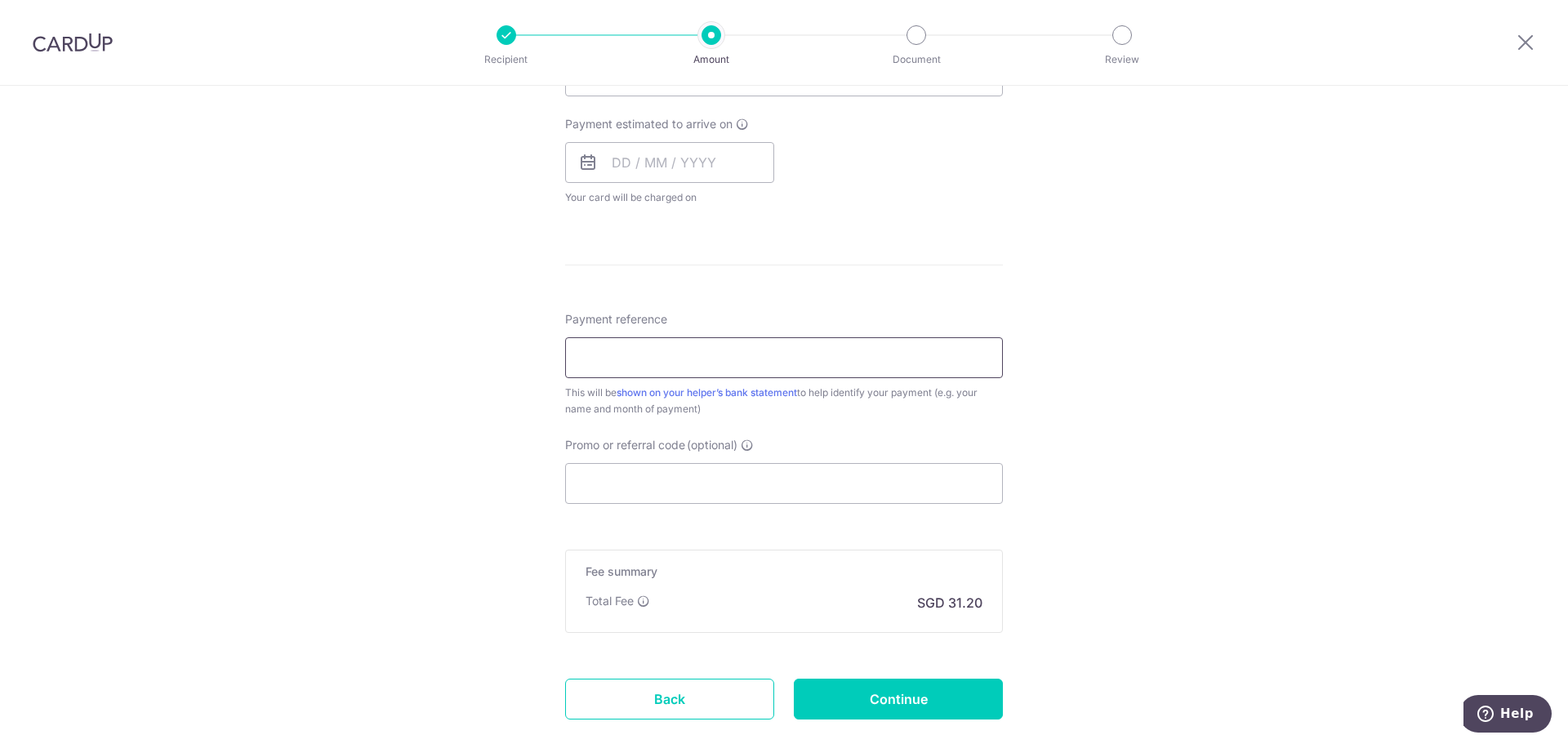
scroll to position [735, 0]
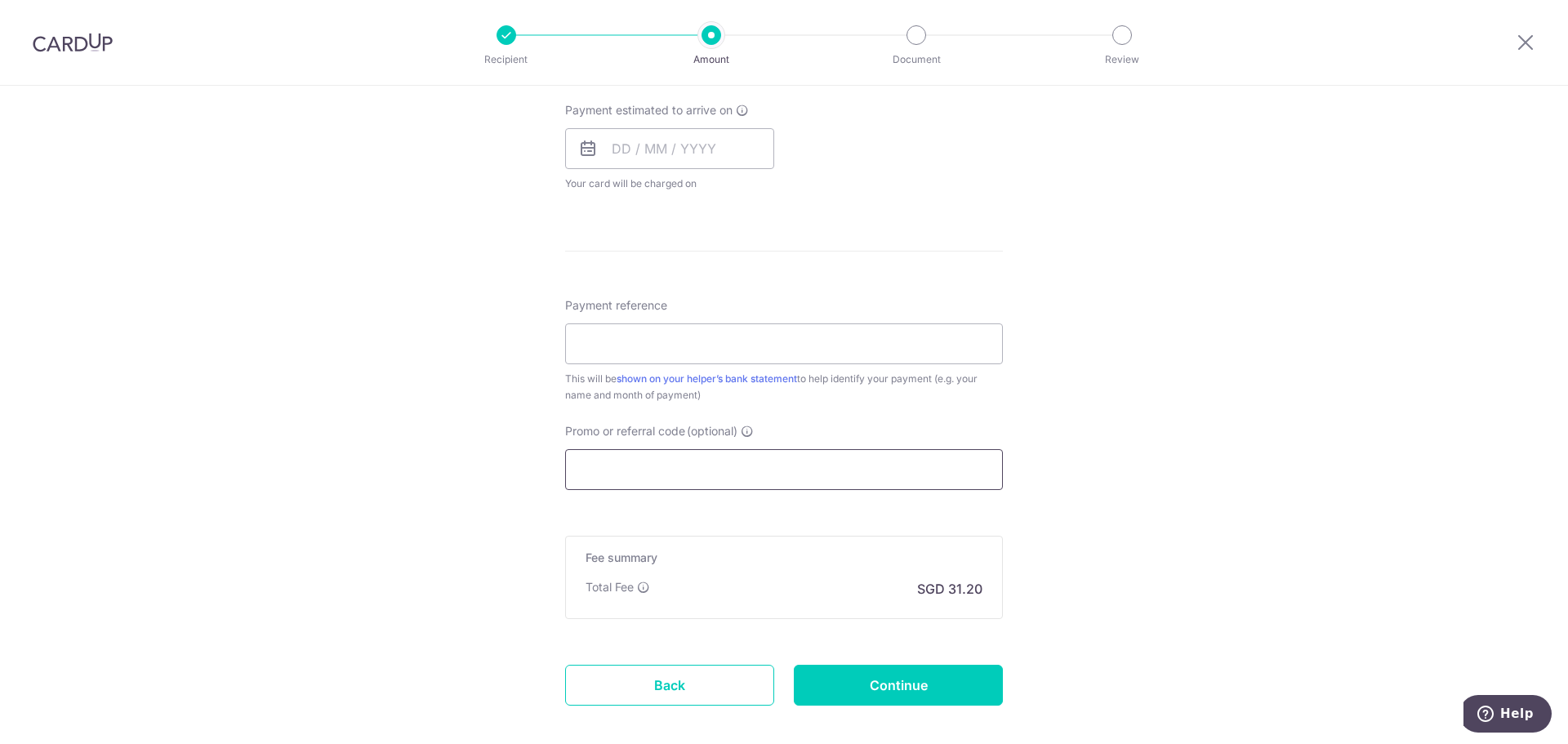
click at [668, 467] on input "Promo or referral code (optional)" at bounding box center [784, 469] width 438 height 41
paste input "3HOME25R"
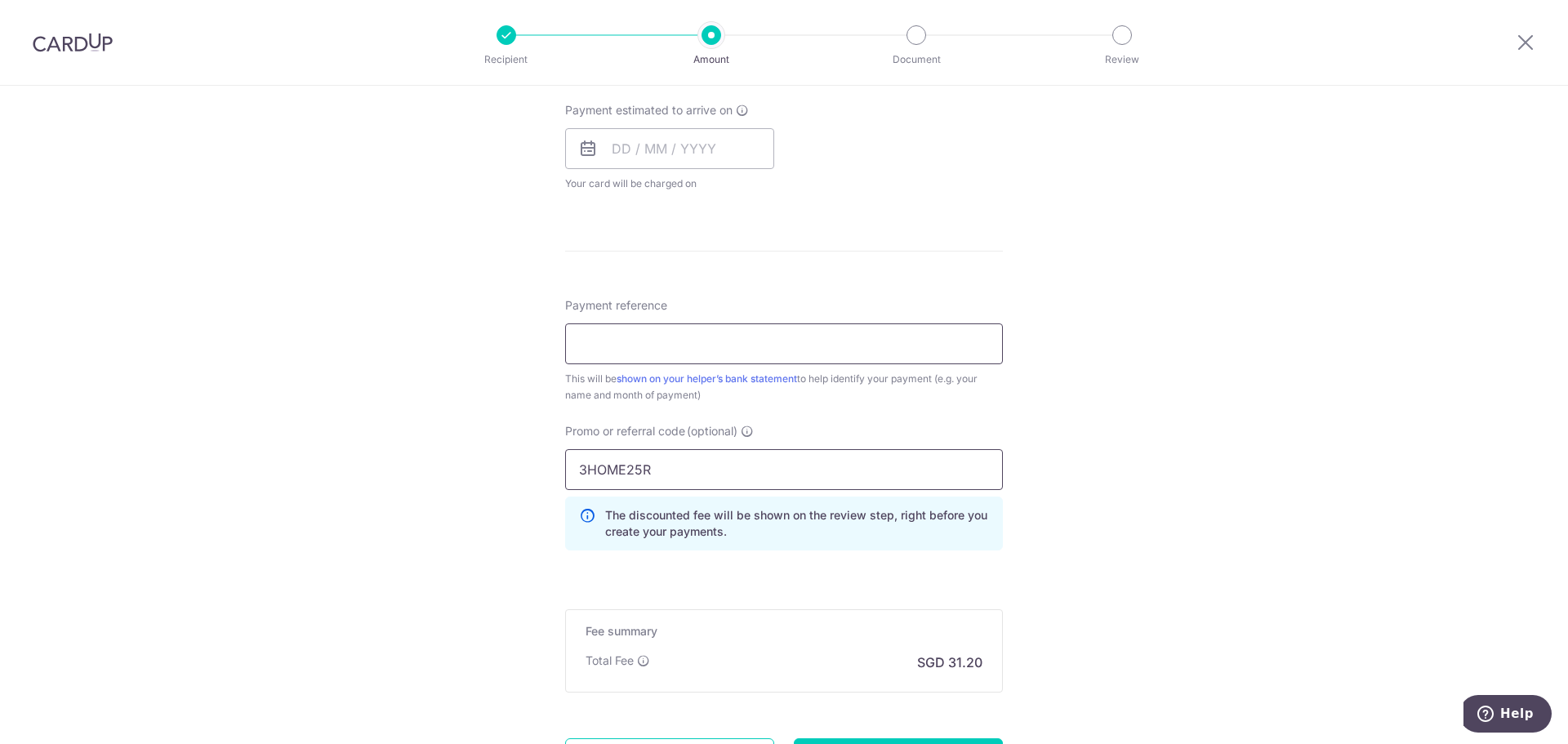
type input "3HOME25R"
click at [663, 337] on input "Payment reference" at bounding box center [784, 344] width 438 height 41
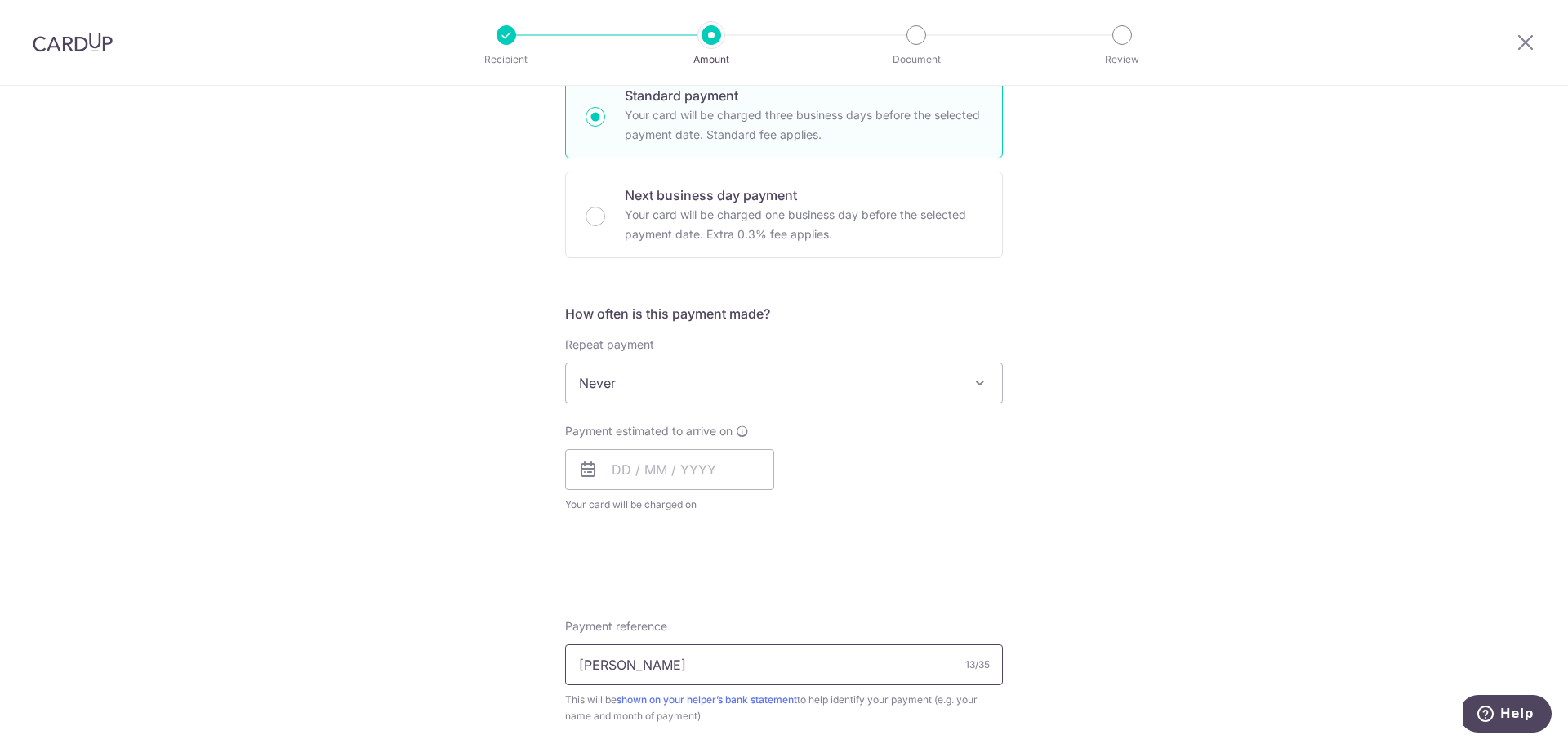
scroll to position [409, 0]
type input "Chua Gek Huey"
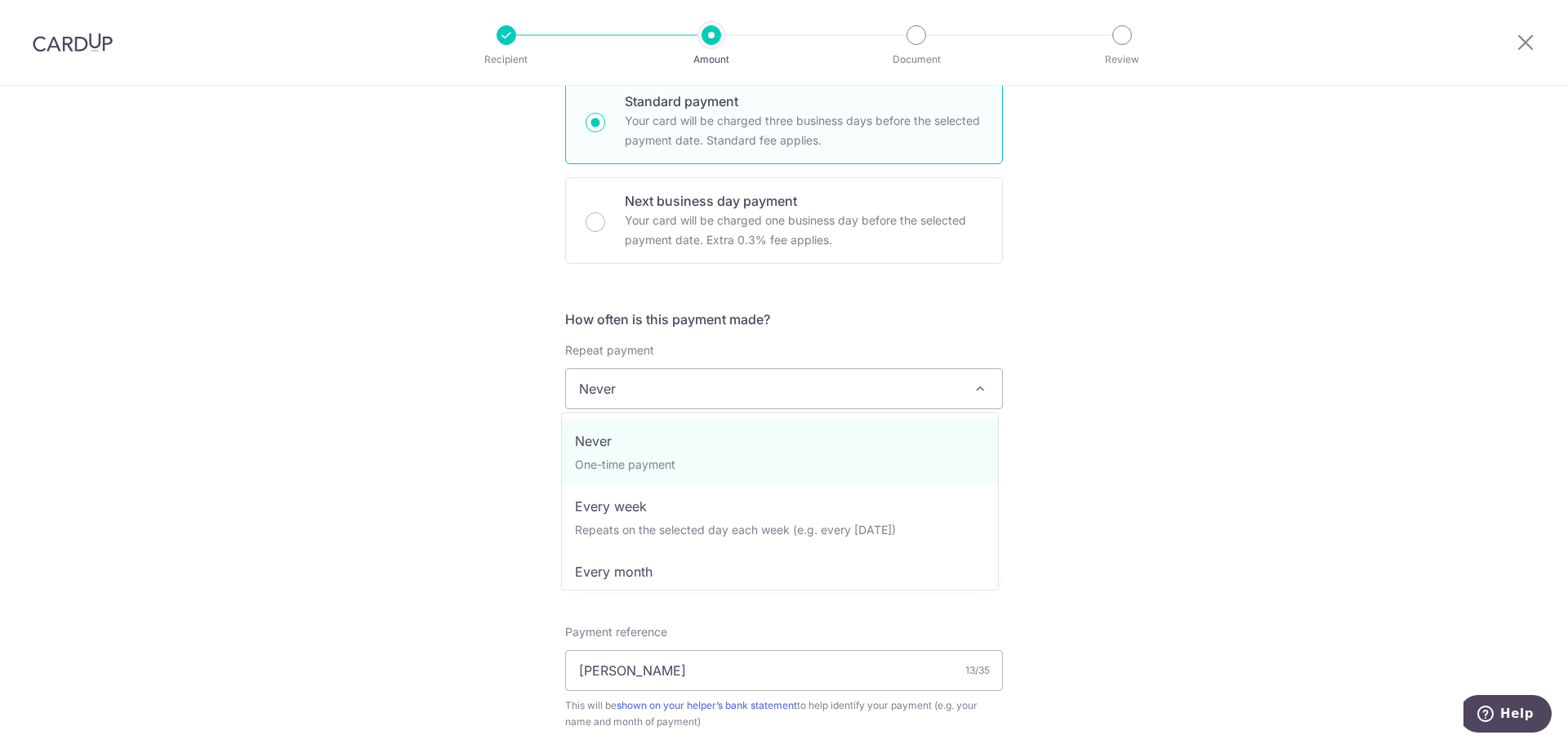
click at [647, 384] on span "Never" at bounding box center [784, 389] width 436 height 39
select select "3"
type input "31/08/2027"
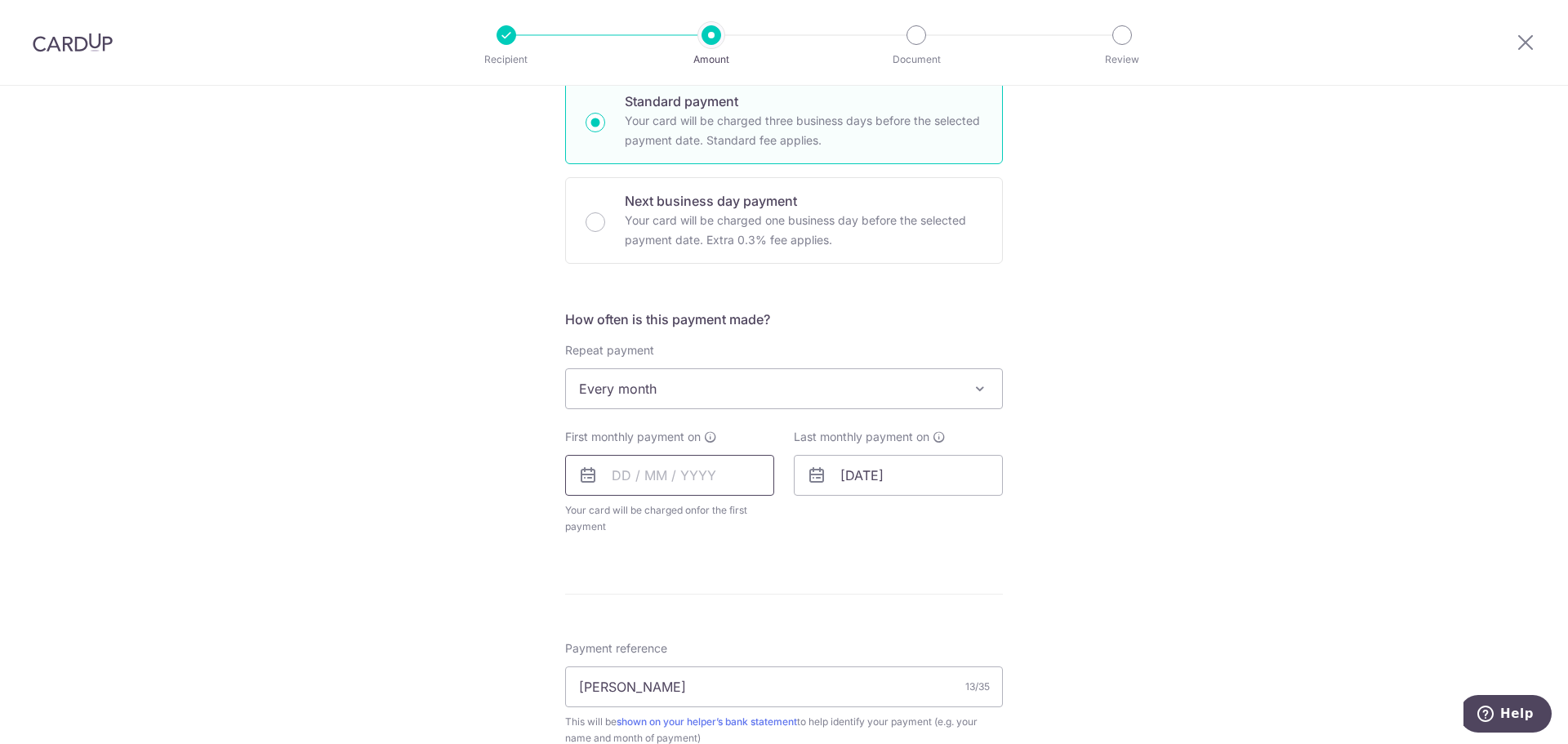
click at [627, 485] on input "text" at bounding box center [669, 475] width 209 height 41
drag, startPoint x: 662, startPoint y: 724, endPoint x: 933, endPoint y: 500, distance: 351.6
click at [662, 724] on link "28" at bounding box center [664, 722] width 26 height 26
type input "[DATE]"
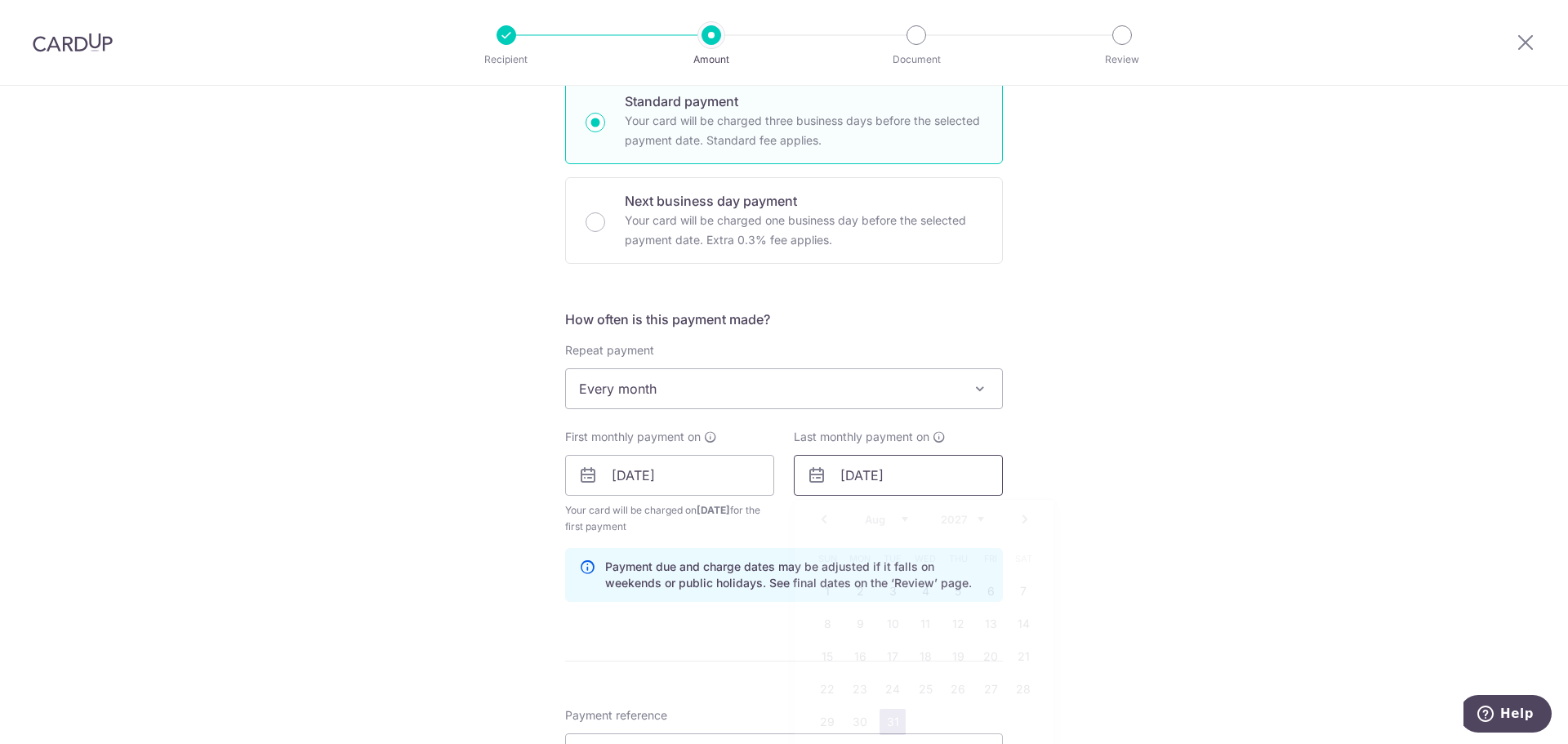
click at [875, 485] on input "31/08/2027" at bounding box center [898, 475] width 209 height 41
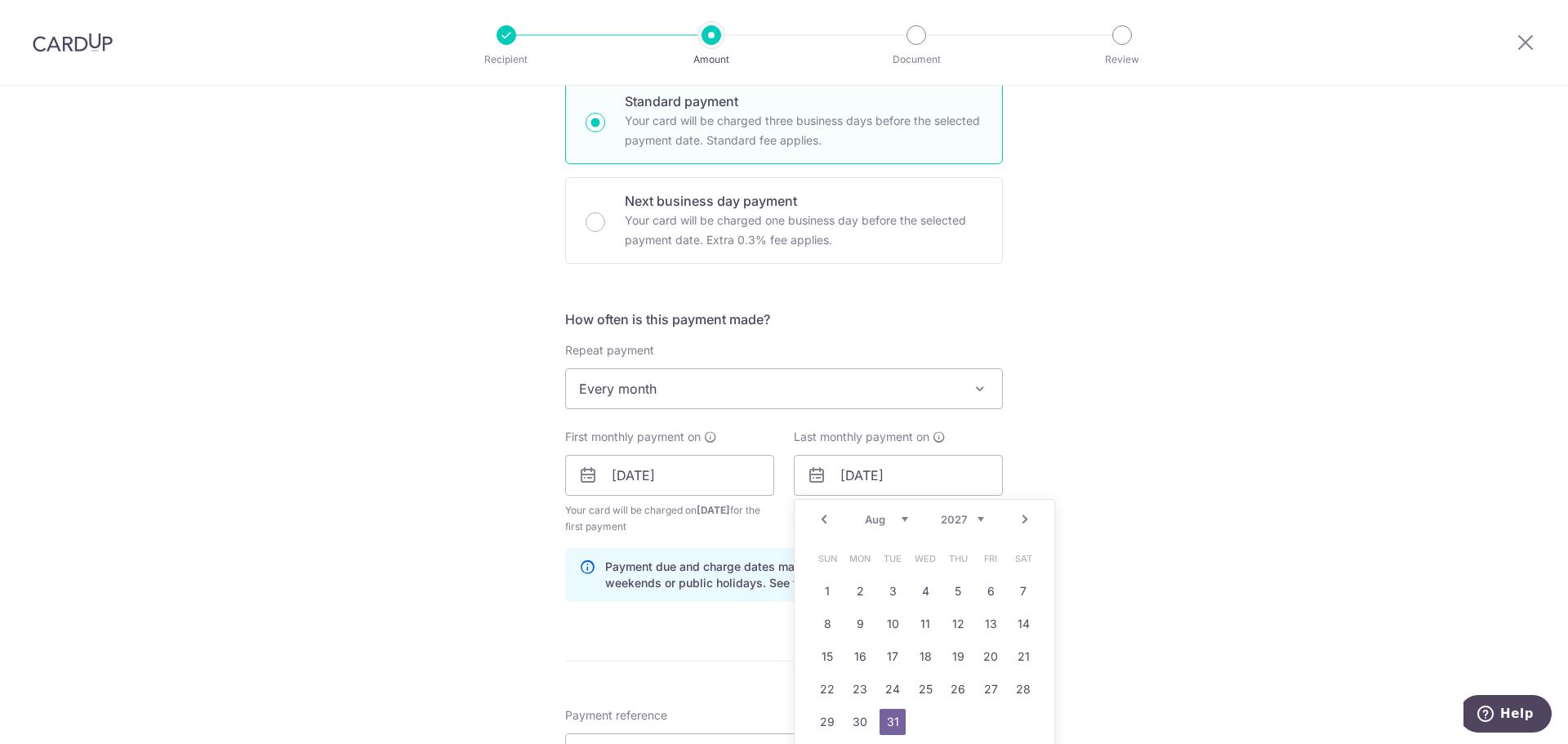
click at [830, 522] on div "Prev Next Jan Feb Mar Apr May Jun Jul Aug Sep Oct Nov Dec 2025 2026 2027 2028 2…" at bounding box center [924, 519] width 260 height 39
click at [966, 519] on select "2025 2026 2027 2028 2029 2030 2031 2032 2033 2034 2035" at bounding box center [962, 519] width 43 height 13
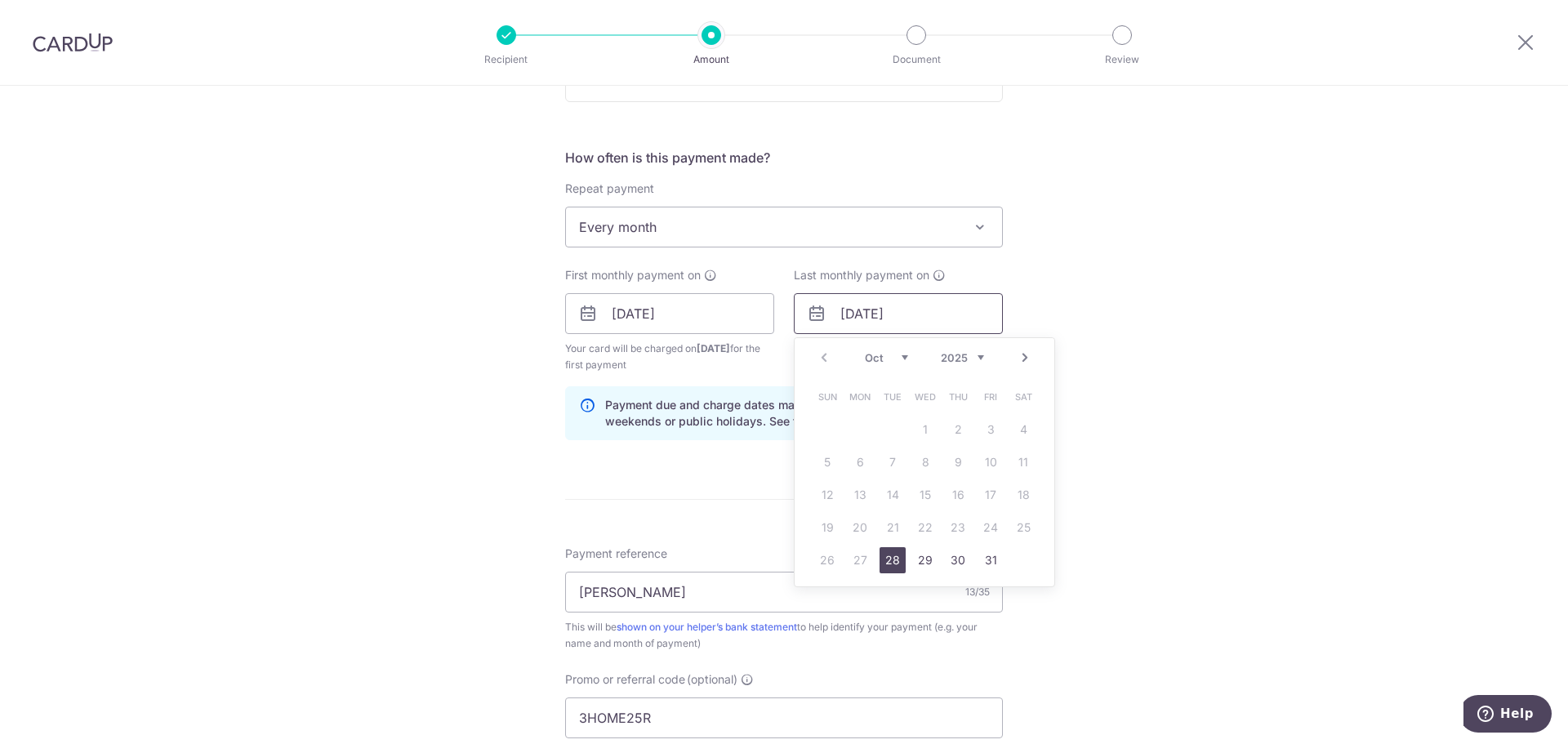
scroll to position [572, 0]
click at [893, 354] on select "Oct Nov Dec" at bounding box center [886, 355] width 43 height 13
click at [825, 558] on link "28" at bounding box center [828, 559] width 26 height 26
type input "[DATE]"
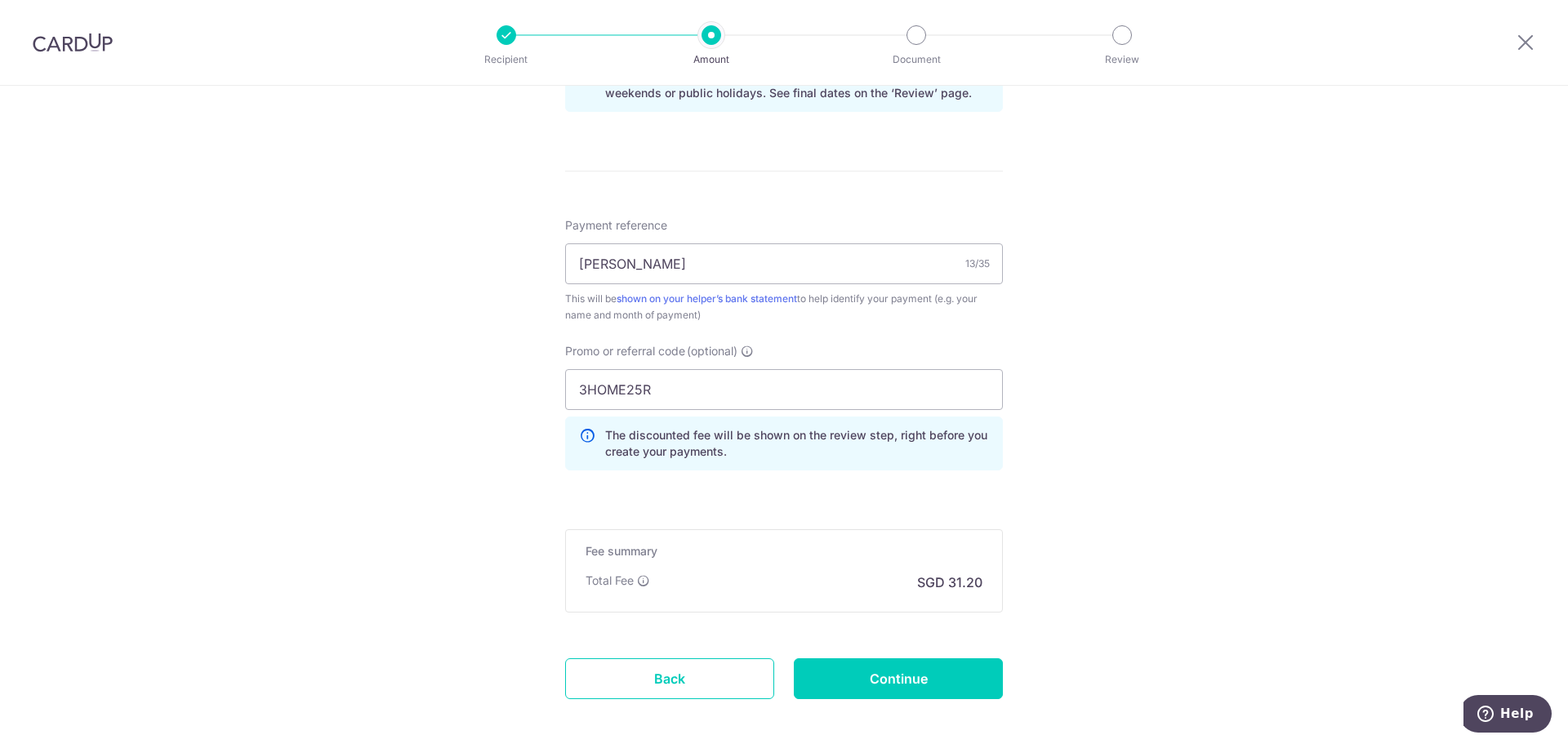
scroll to position [976, 0]
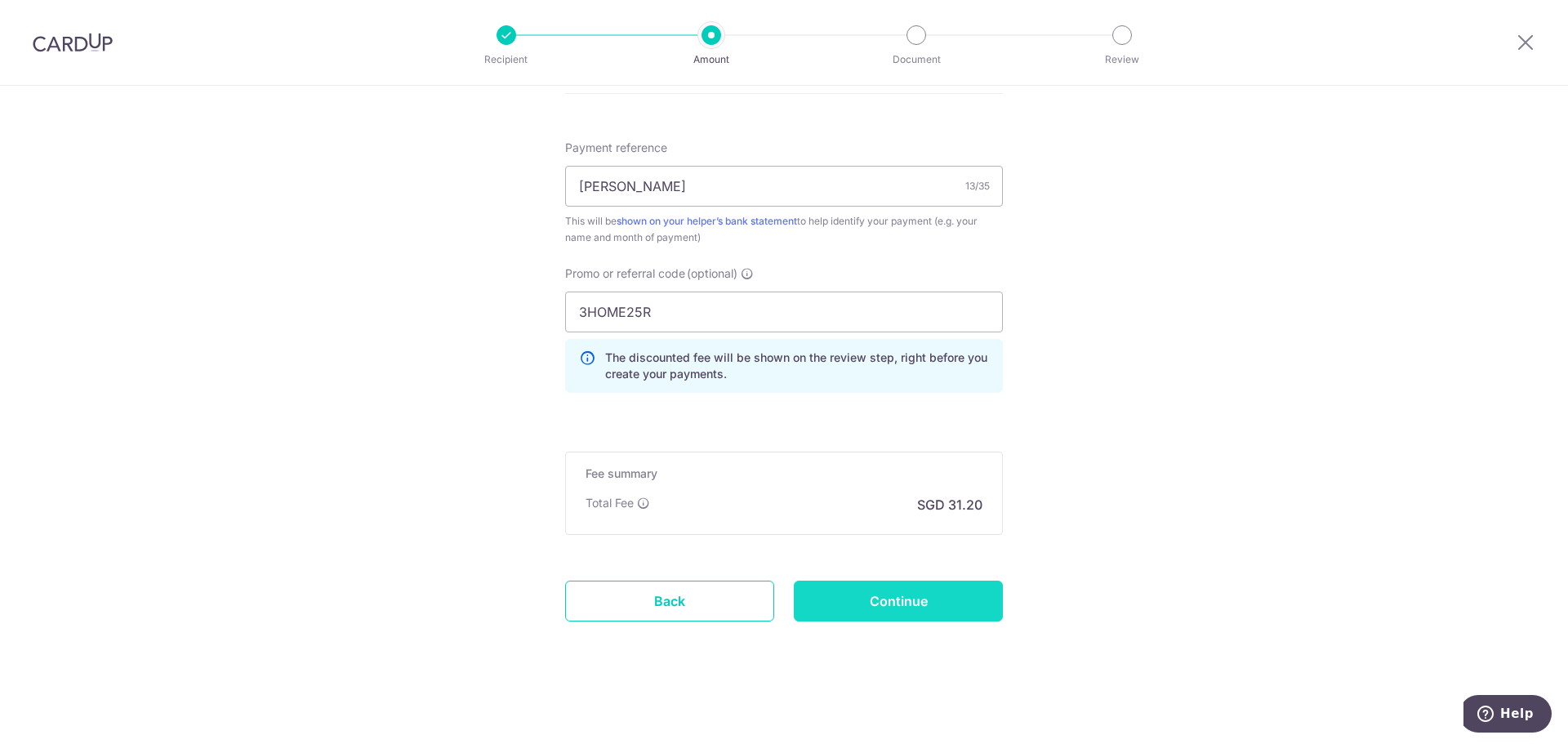
click at [887, 601] on input "Continue" at bounding box center [898, 601] width 209 height 41
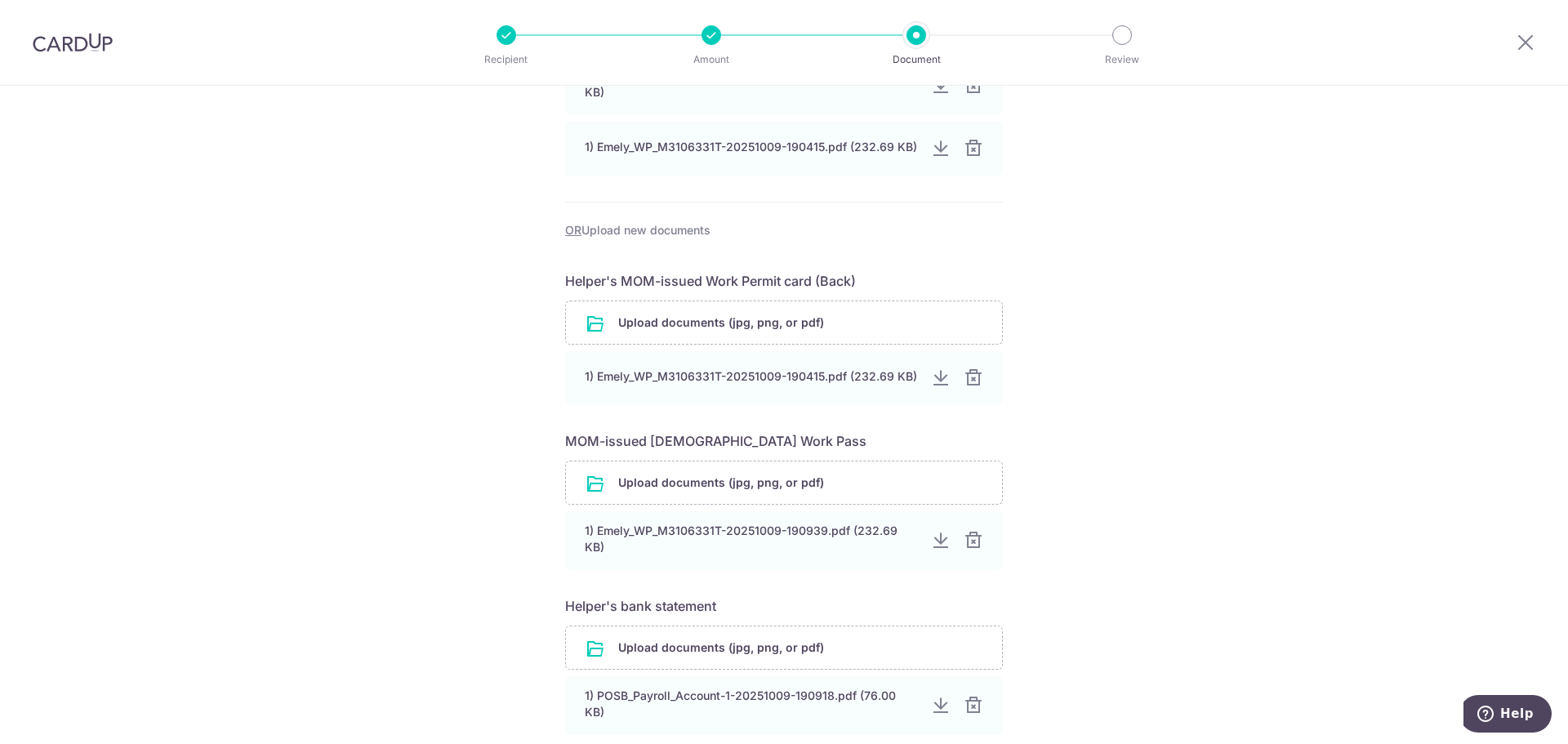
scroll to position [568, 0]
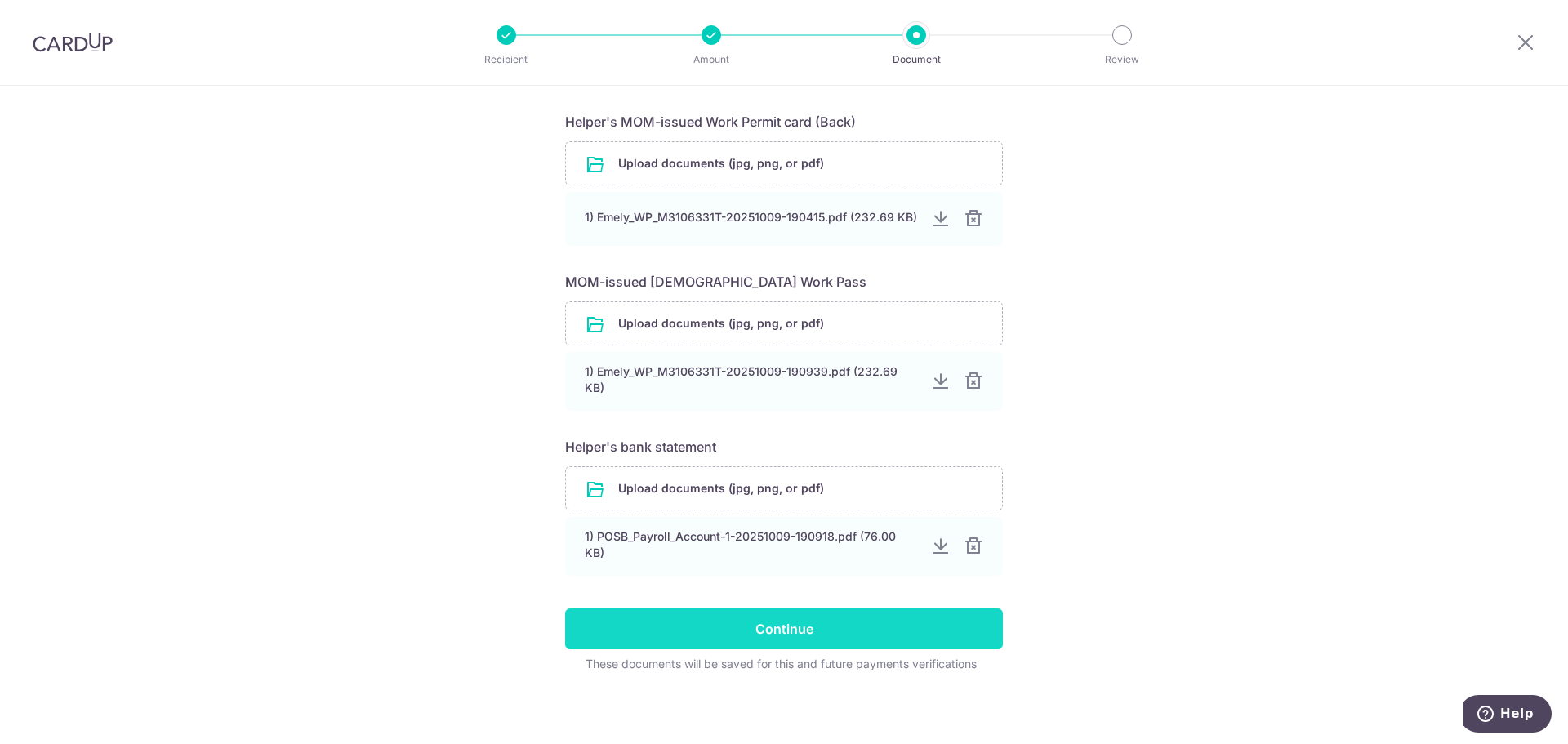
click at [739, 612] on input "Continue" at bounding box center [784, 628] width 438 height 41
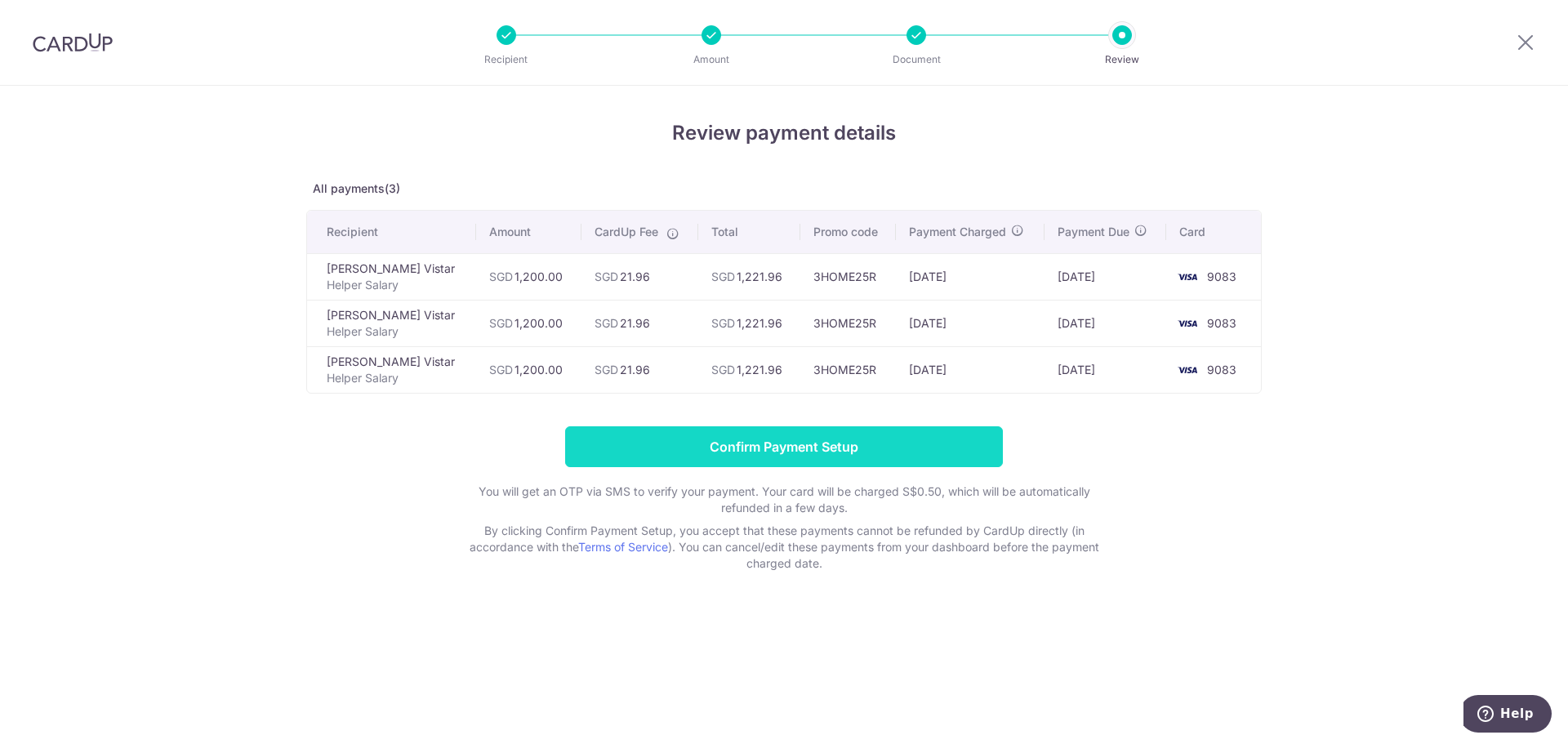
click at [822, 444] on input "Confirm Payment Setup" at bounding box center [784, 446] width 438 height 41
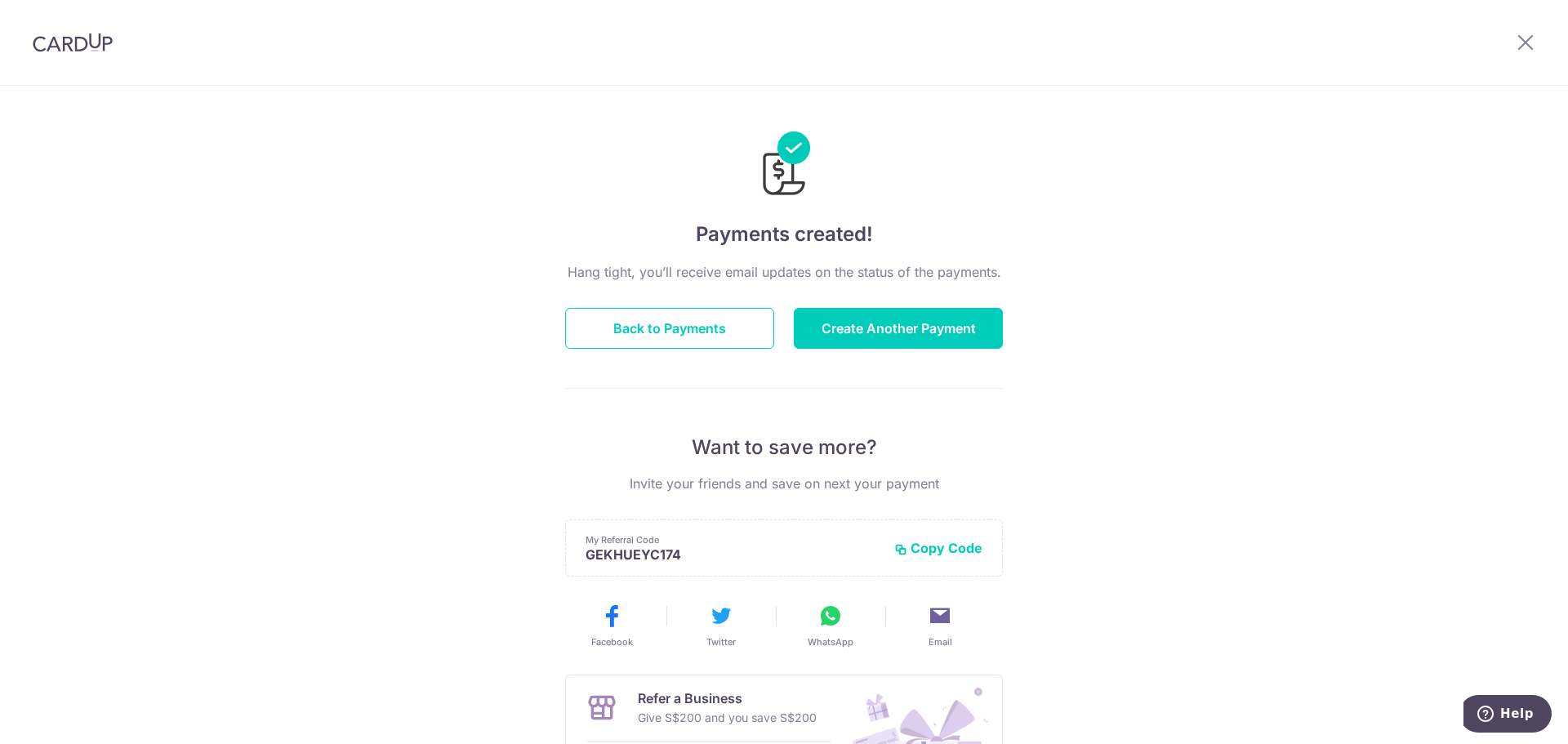
click at [1107, 98] on div "Payments created! Hang tight, you’ll receive email updates on the status of the…" at bounding box center [784, 522] width 1568 height 873
click at [896, 332] on button "Create Another Payment" at bounding box center [898, 328] width 209 height 41
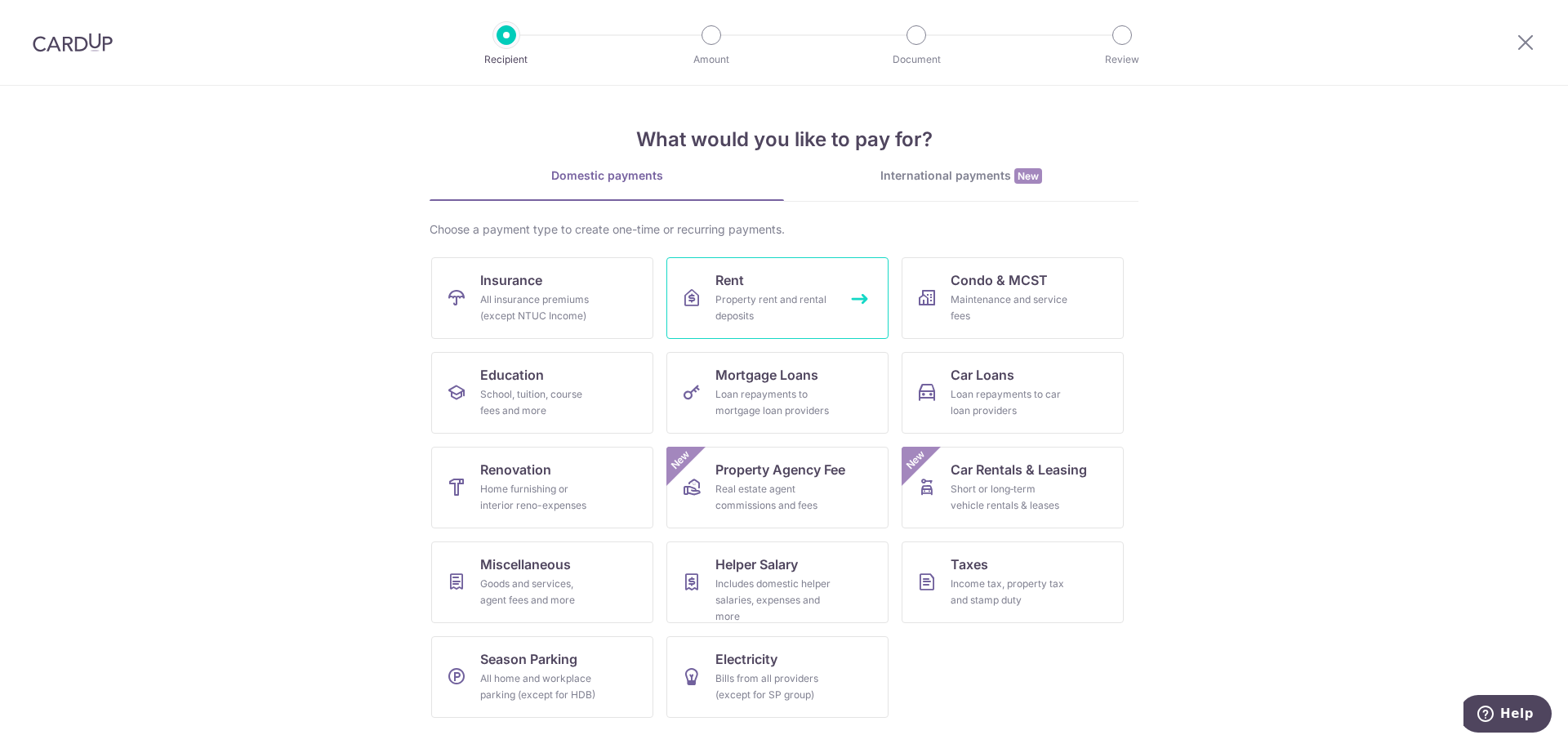
click at [794, 279] on link "Rent Property rent and rental deposits" at bounding box center [778, 298] width 222 height 81
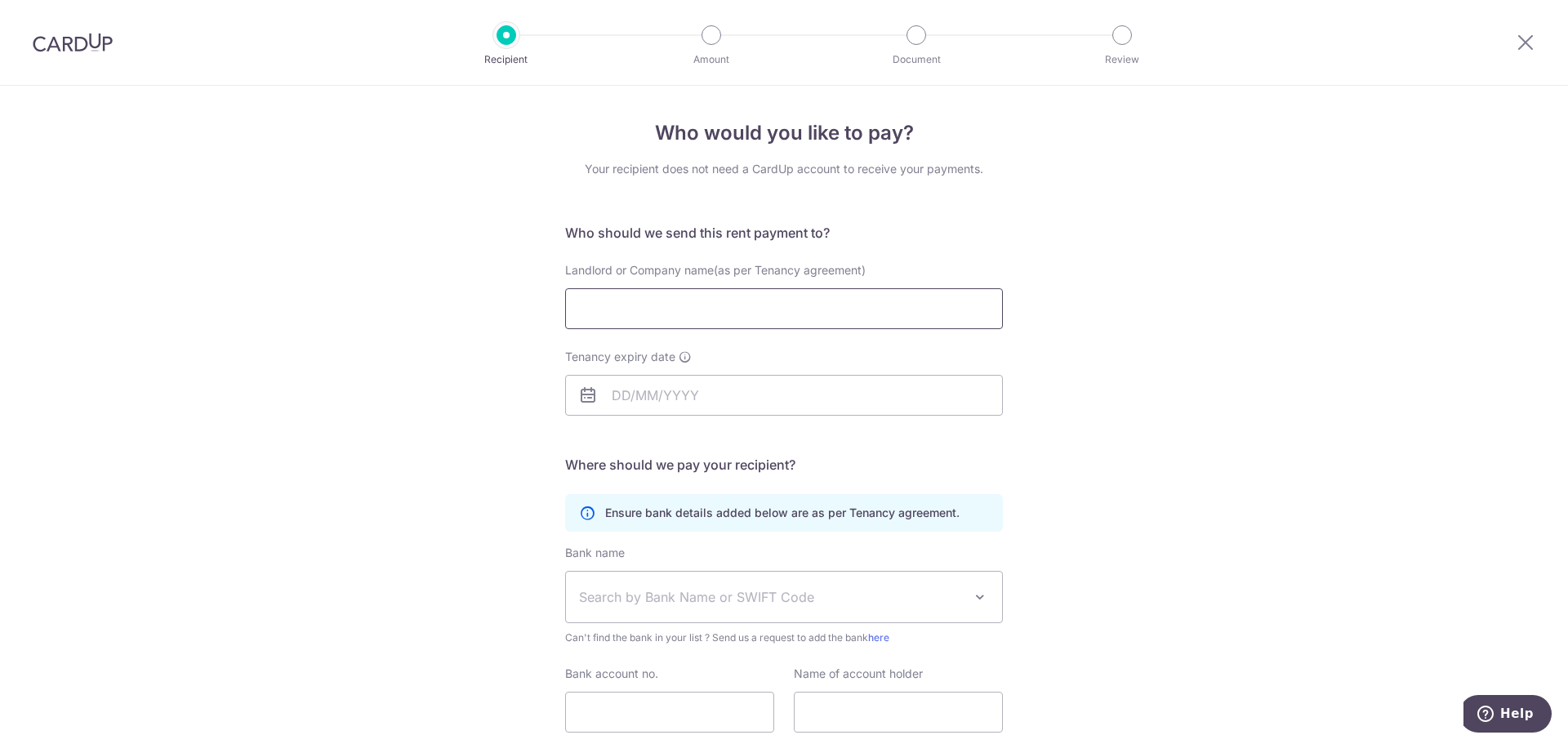
click at [644, 308] on input "Landlord or Company name(as per Tenancy agreement)" at bounding box center [784, 308] width 438 height 41
click at [1166, 414] on div "Who would you like to pay? Your recipient does not need a CardUp account to rec…" at bounding box center [784, 474] width 1568 height 778
click at [1098, 425] on div "Who would you like to pay? Your recipient does not need a CardUp account to rec…" at bounding box center [784, 474] width 1568 height 778
click at [80, 39] on img at bounding box center [72, 42] width 80 height 19
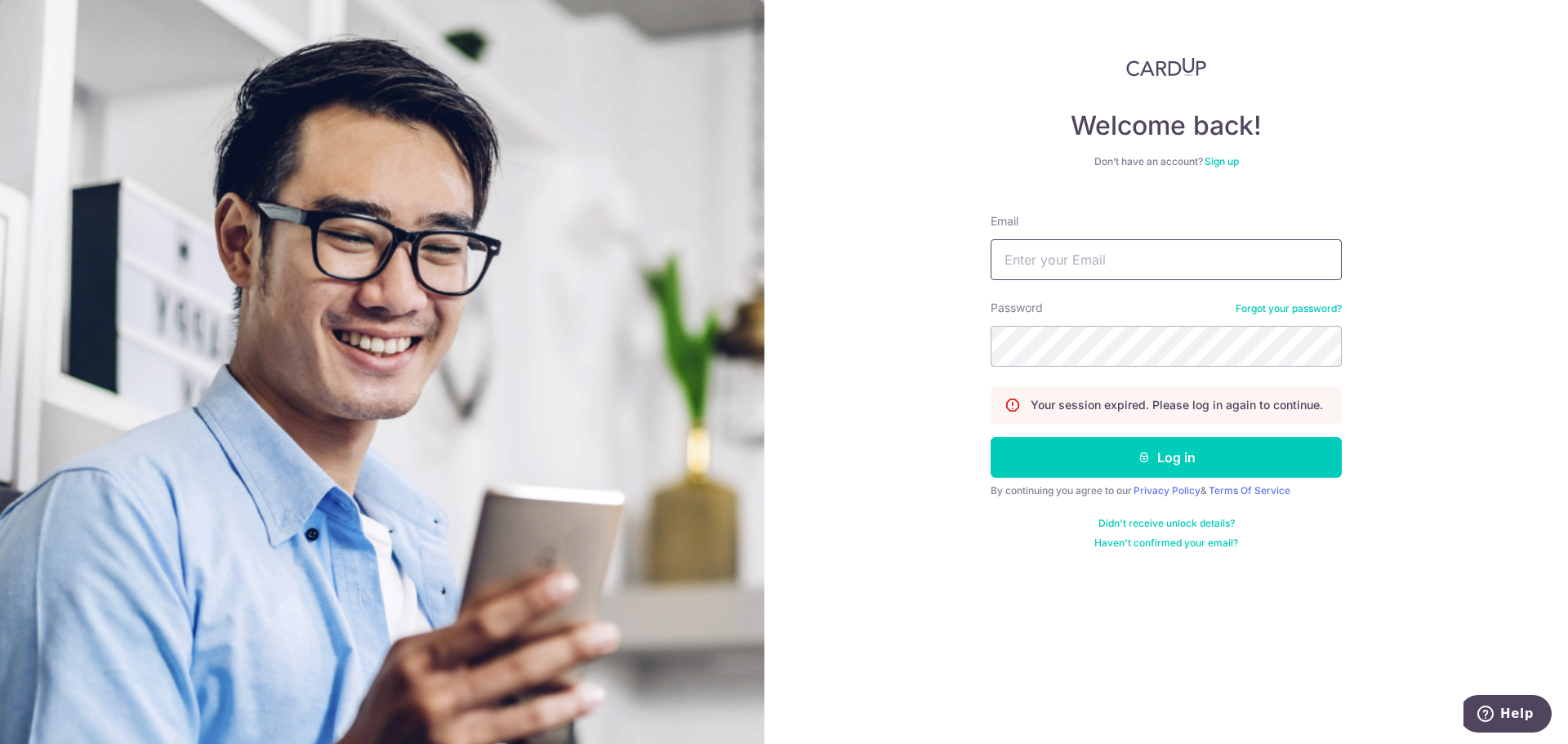
click at [1046, 262] on input "Email" at bounding box center [1166, 259] width 351 height 41
type input "[EMAIL_ADDRESS][DOMAIN_NAME]"
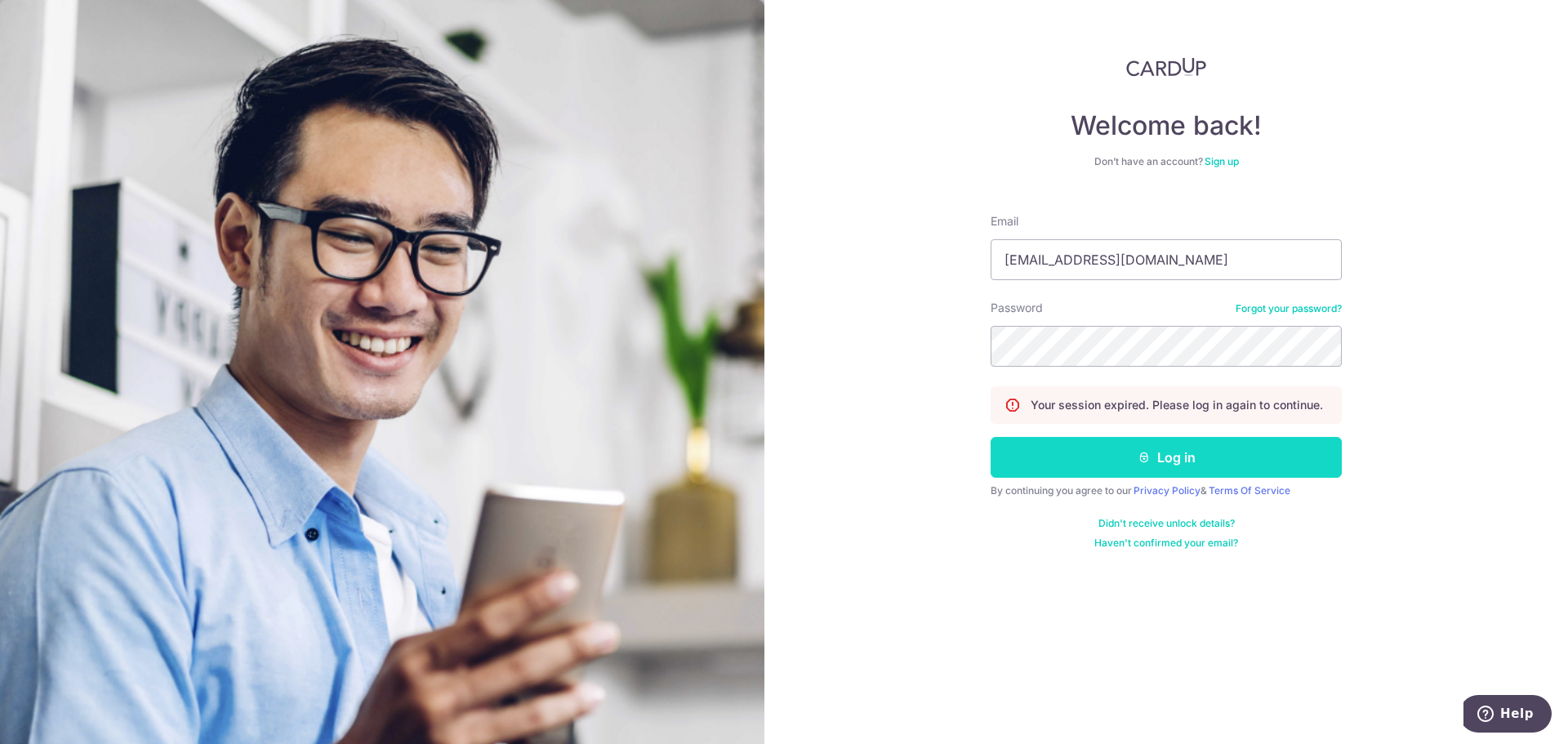
click at [1124, 467] on button "Log in" at bounding box center [1166, 457] width 351 height 41
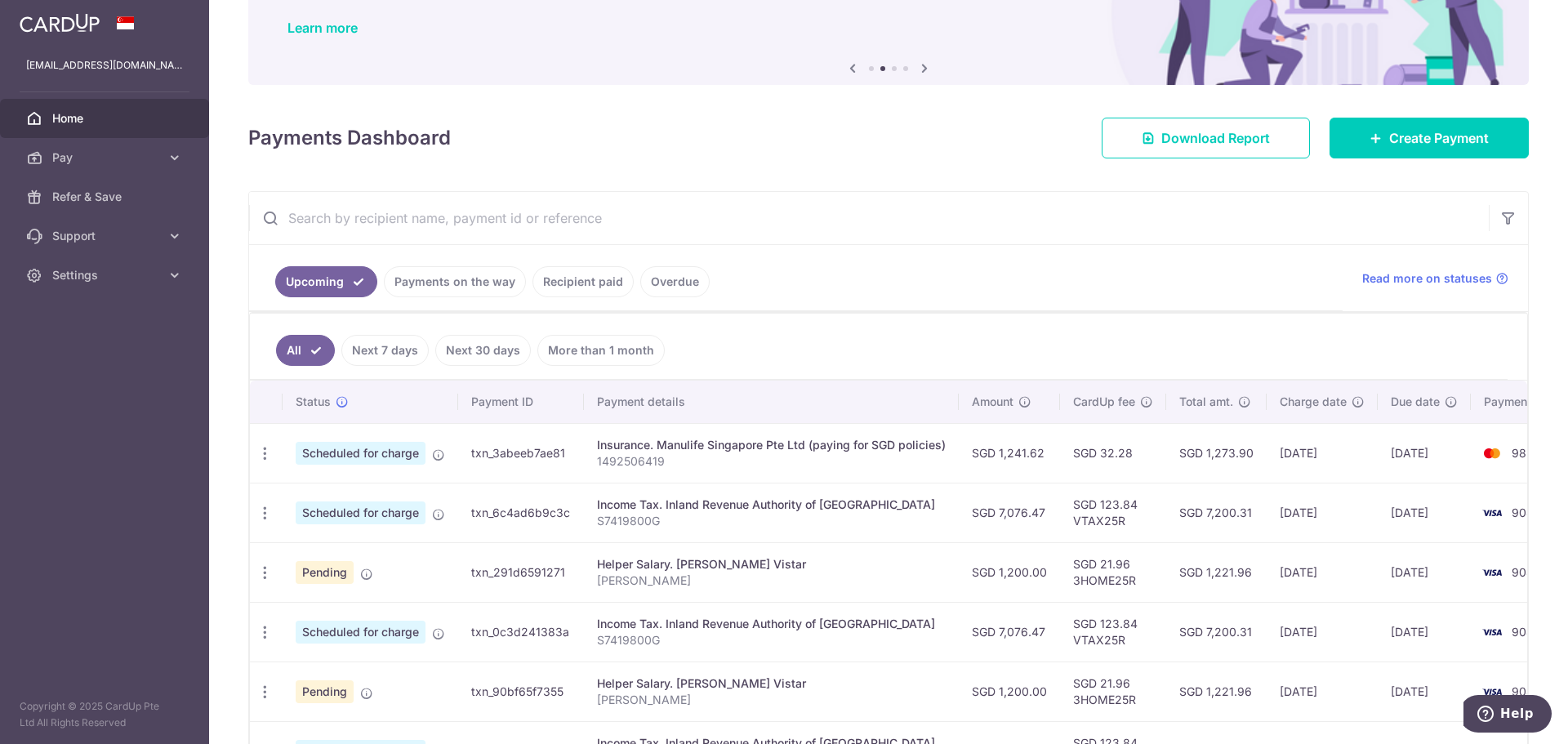
scroll to position [183, 0]
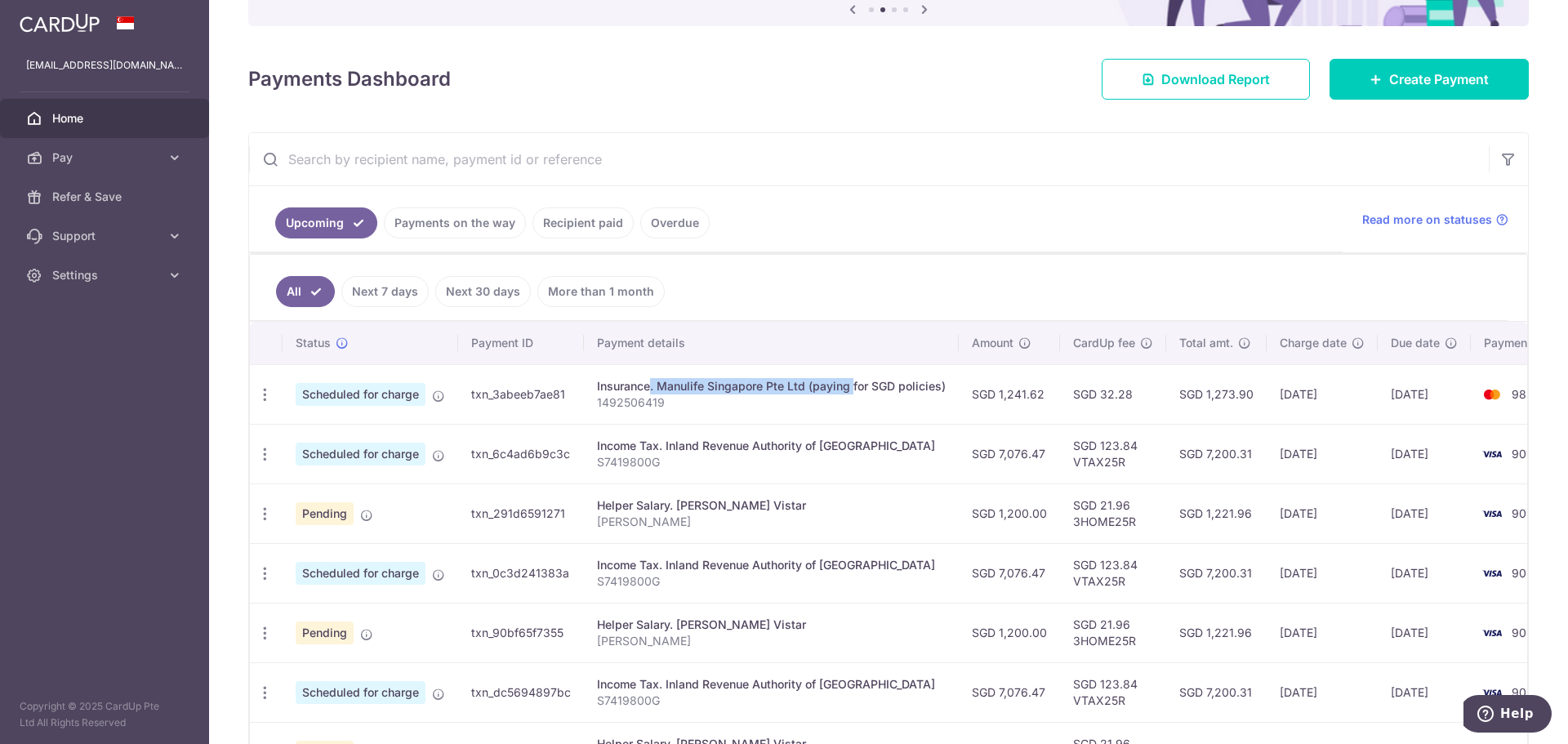
drag, startPoint x: 596, startPoint y: 385, endPoint x: 803, endPoint y: 390, distance: 207.1
click at [803, 390] on div "Insurance. Manulife Singapore Pte Ltd (paying for SGD policies)" at bounding box center [771, 386] width 349 height 17
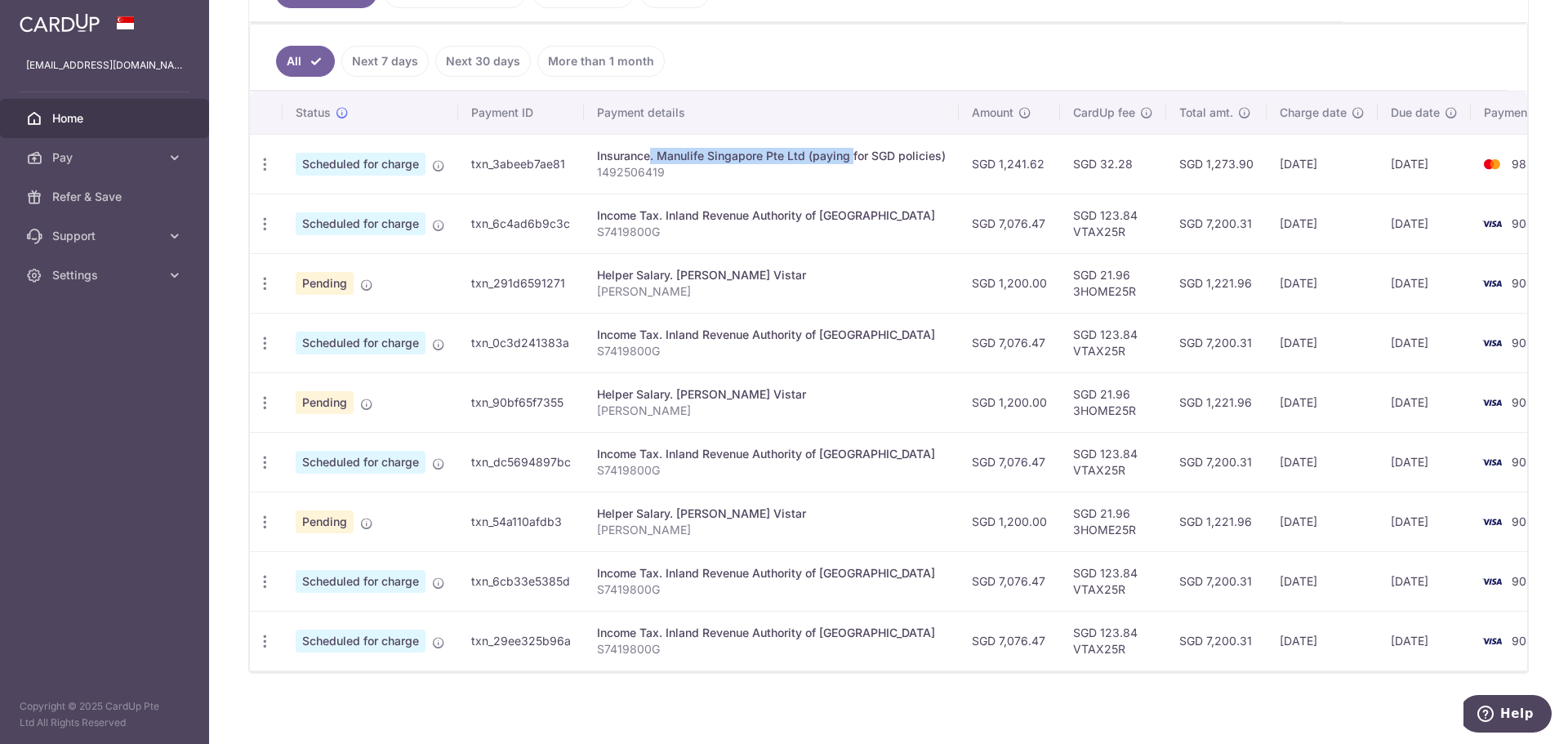
scroll to position [428, 0]
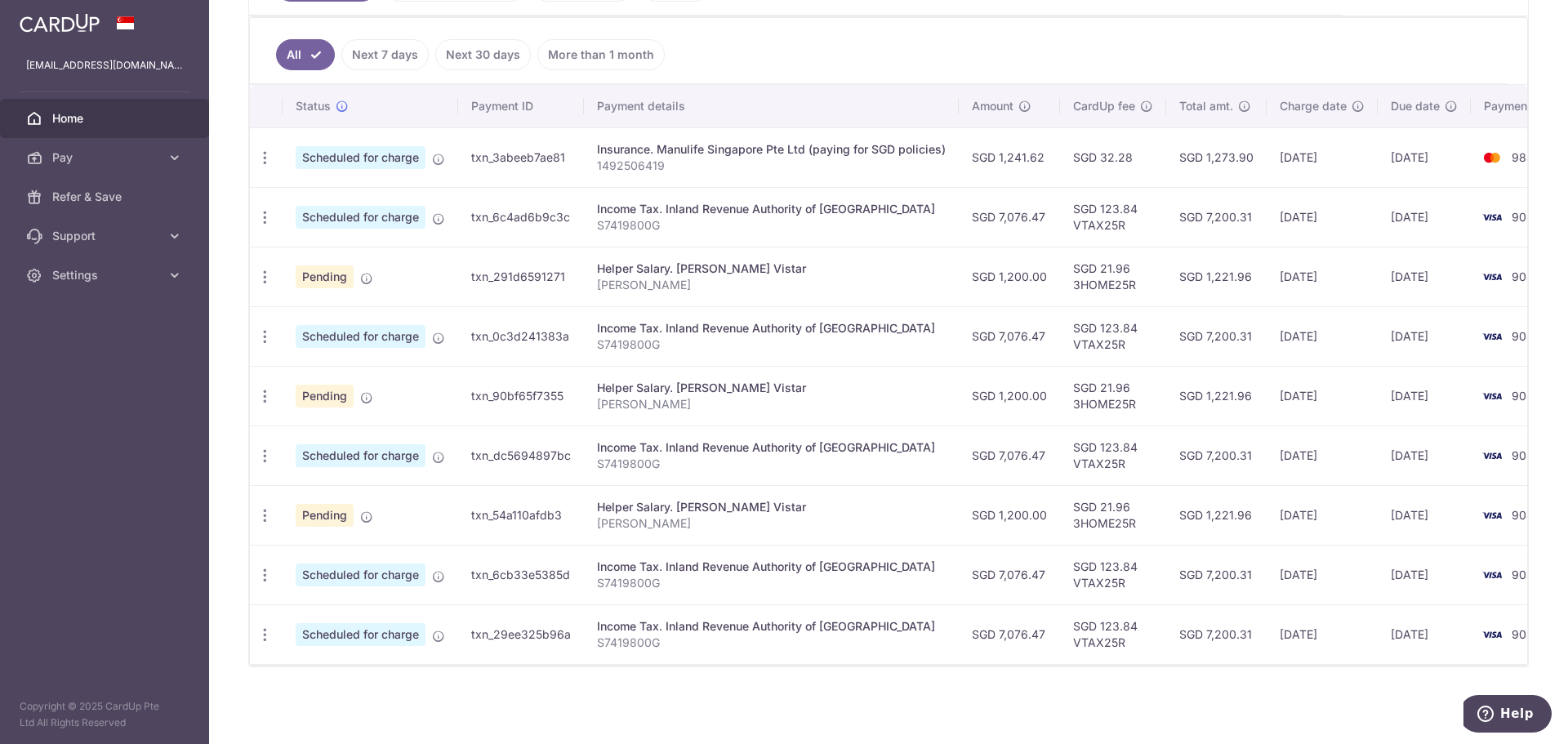
click at [380, 146] on span "Scheduled for charge" at bounding box center [360, 158] width 130 height 23
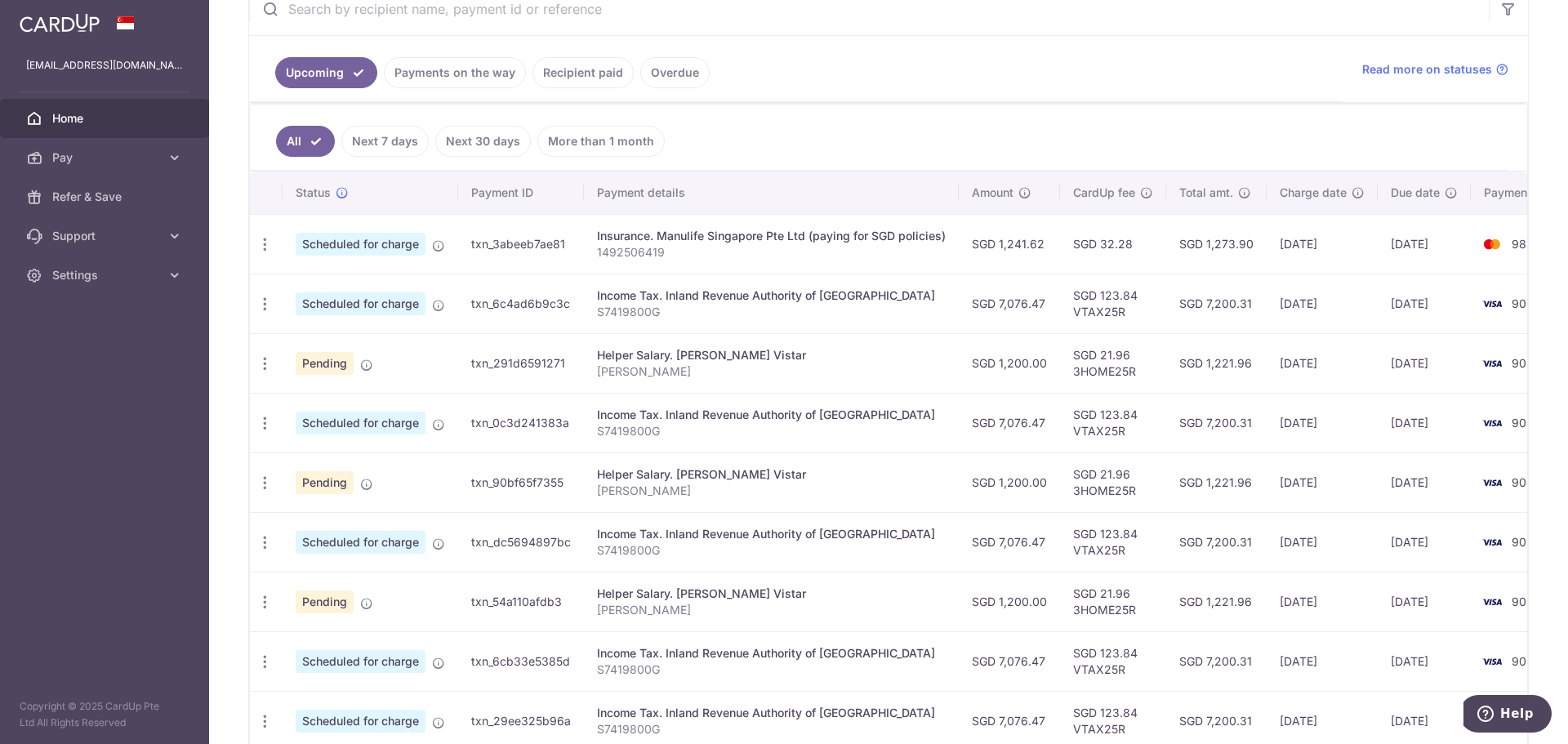
scroll to position [183, 0]
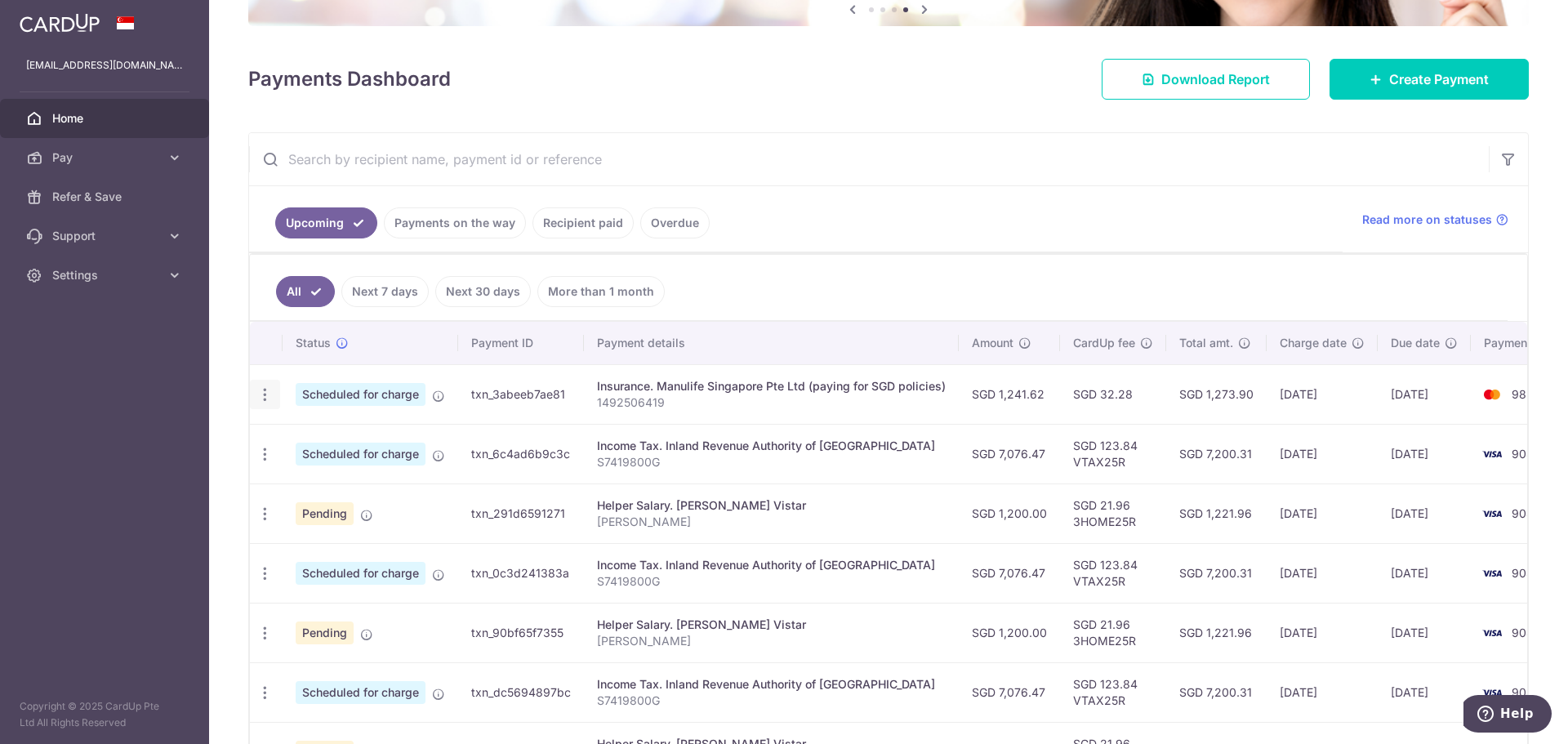
click at [262, 394] on icon "button" at bounding box center [265, 396] width 18 height 18
click at [328, 439] on span "Update payment" at bounding box center [352, 439] width 111 height 19
radio input "true"
type input "1,241.62"
type input "[DATE]"
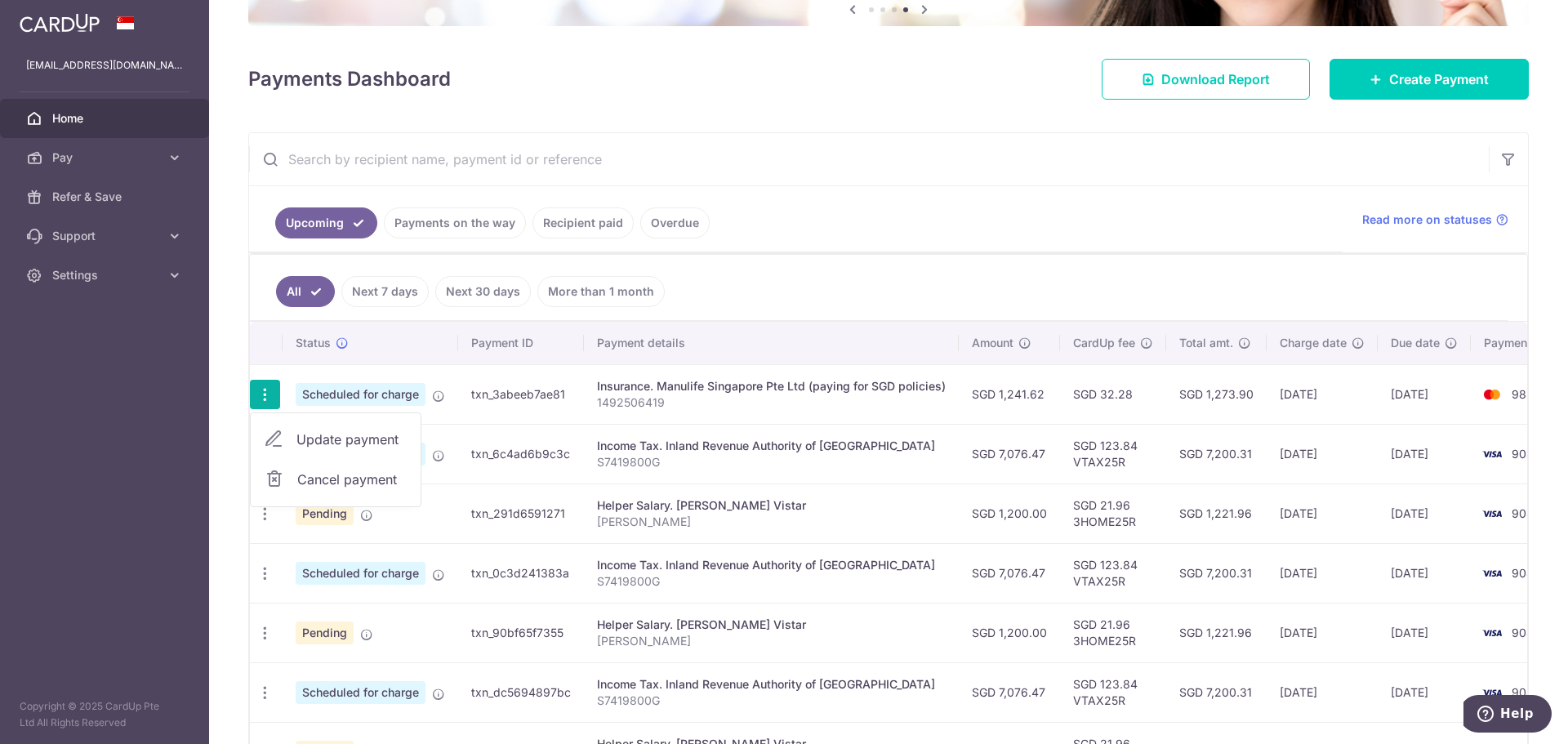
type input "1492506419"
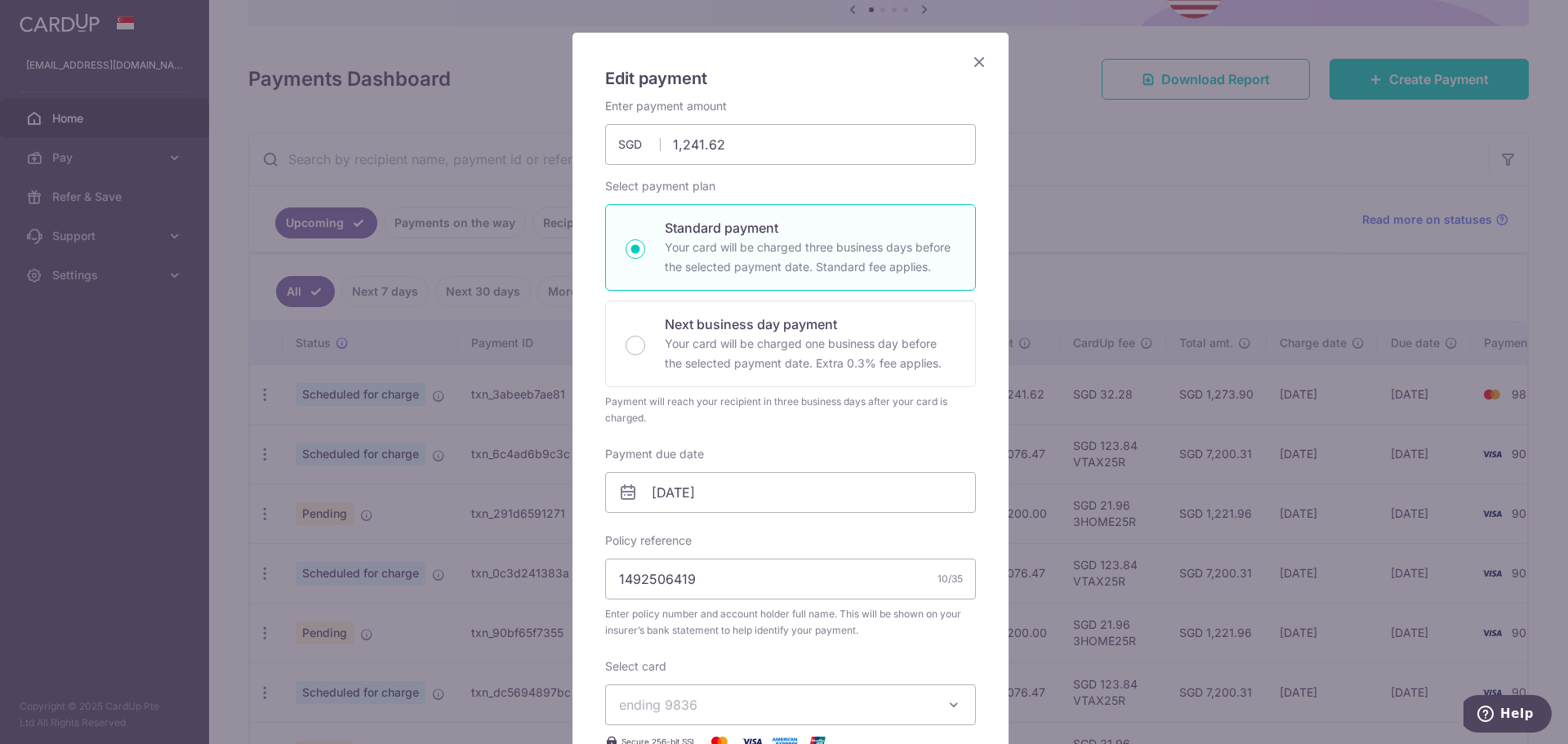
scroll to position [0, 0]
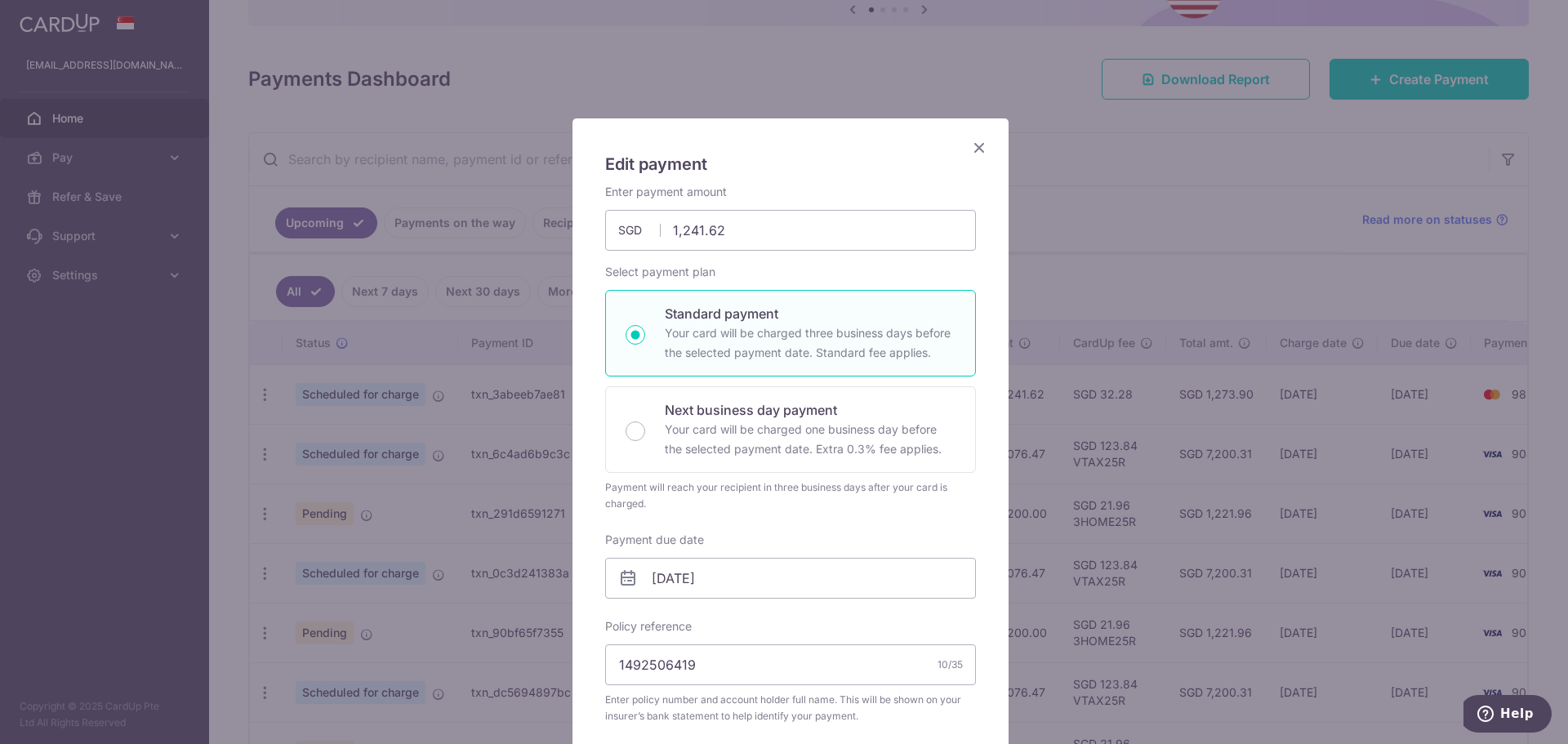
click at [977, 145] on icon "Close" at bounding box center [979, 147] width 19 height 20
